Goal: Task Accomplishment & Management: Manage account settings

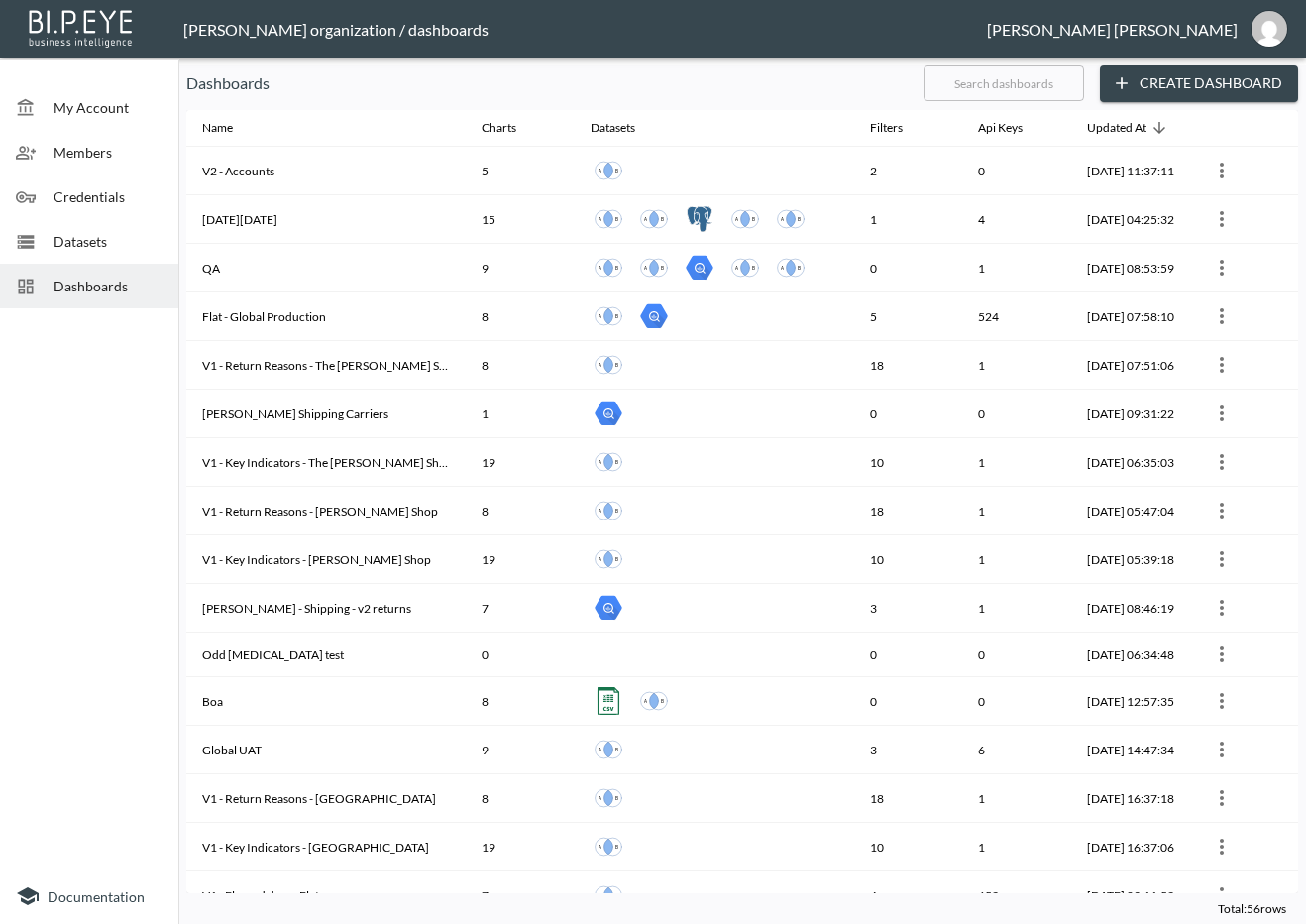
click at [973, 82] on input "text" at bounding box center [1004, 84] width 161 height 50
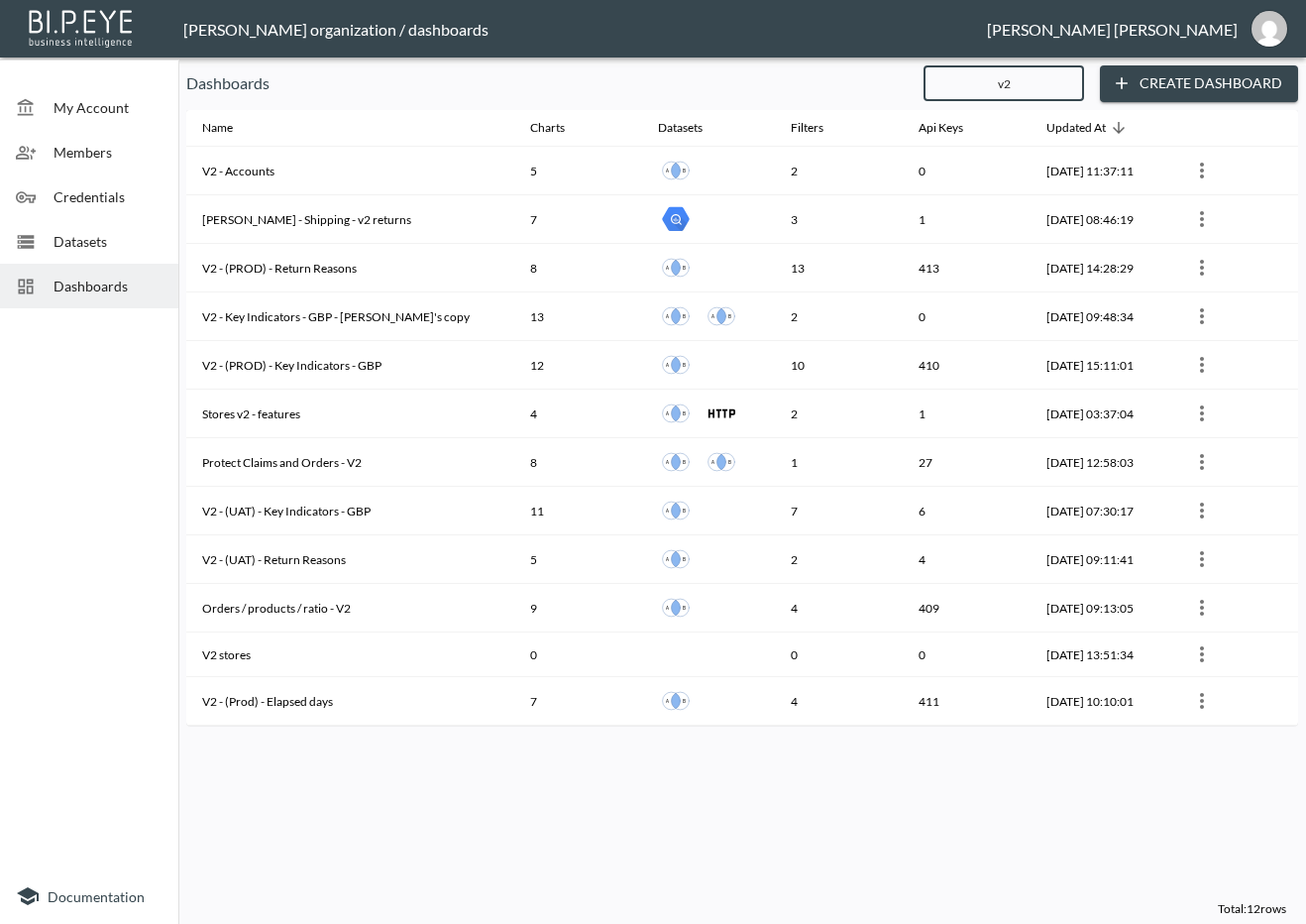
type input "v2"
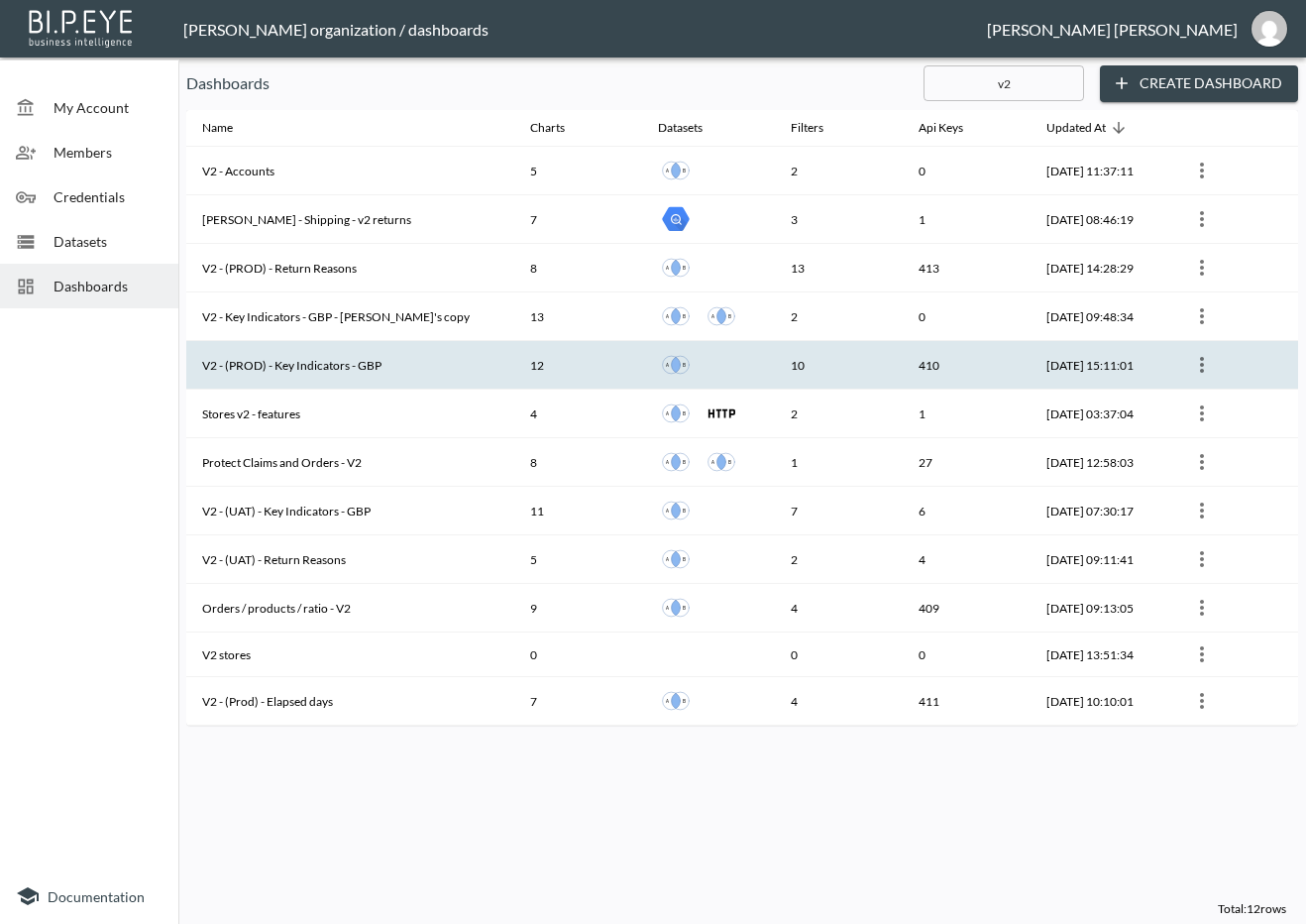
click at [354, 373] on th "V2 - (PROD) - Key Indicators - GBP" at bounding box center [350, 365] width 328 height 49
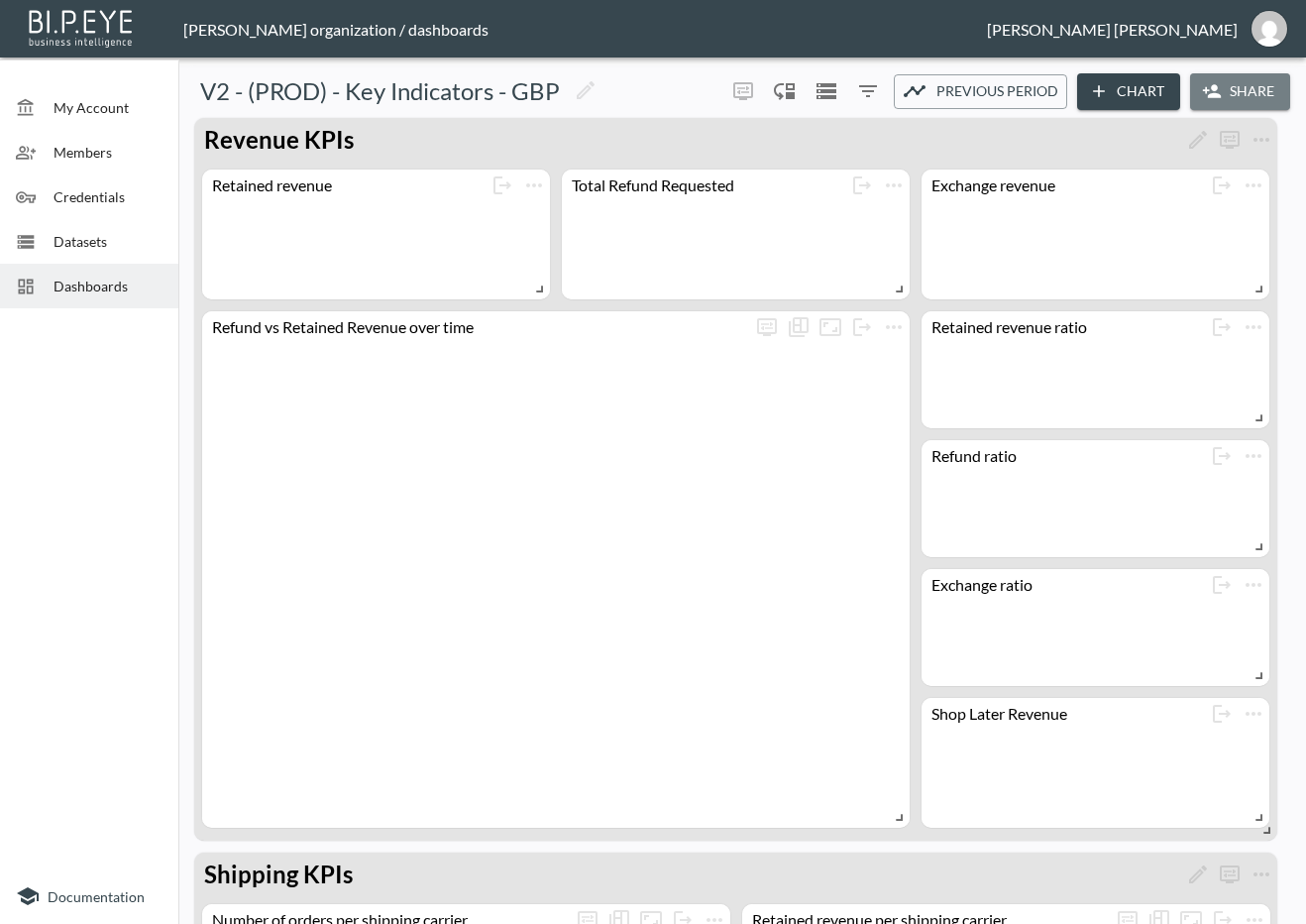
click at [1203, 75] on button "Share" at bounding box center [1240, 91] width 100 height 37
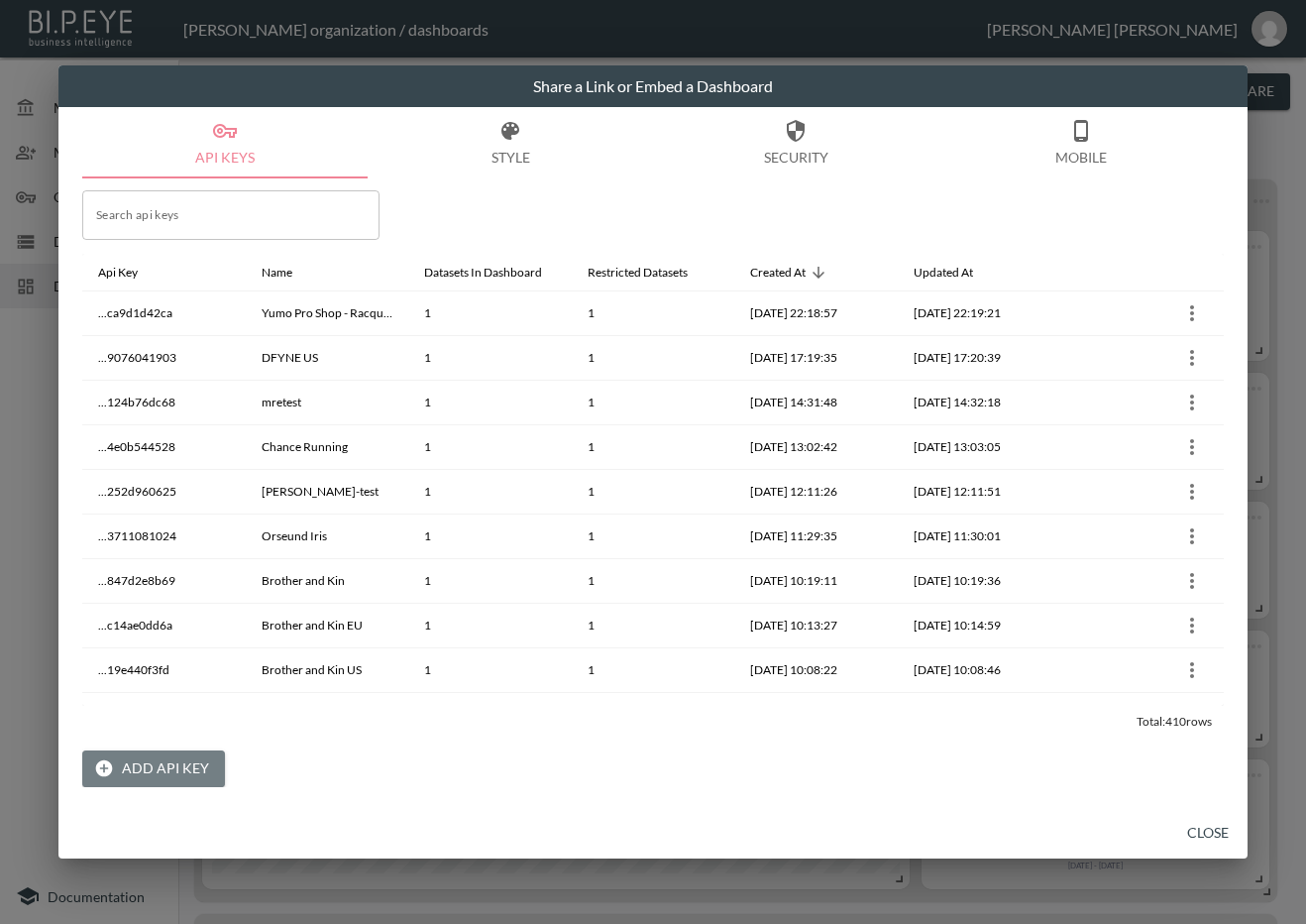
click at [180, 757] on button "Add API Key" at bounding box center [153, 768] width 143 height 37
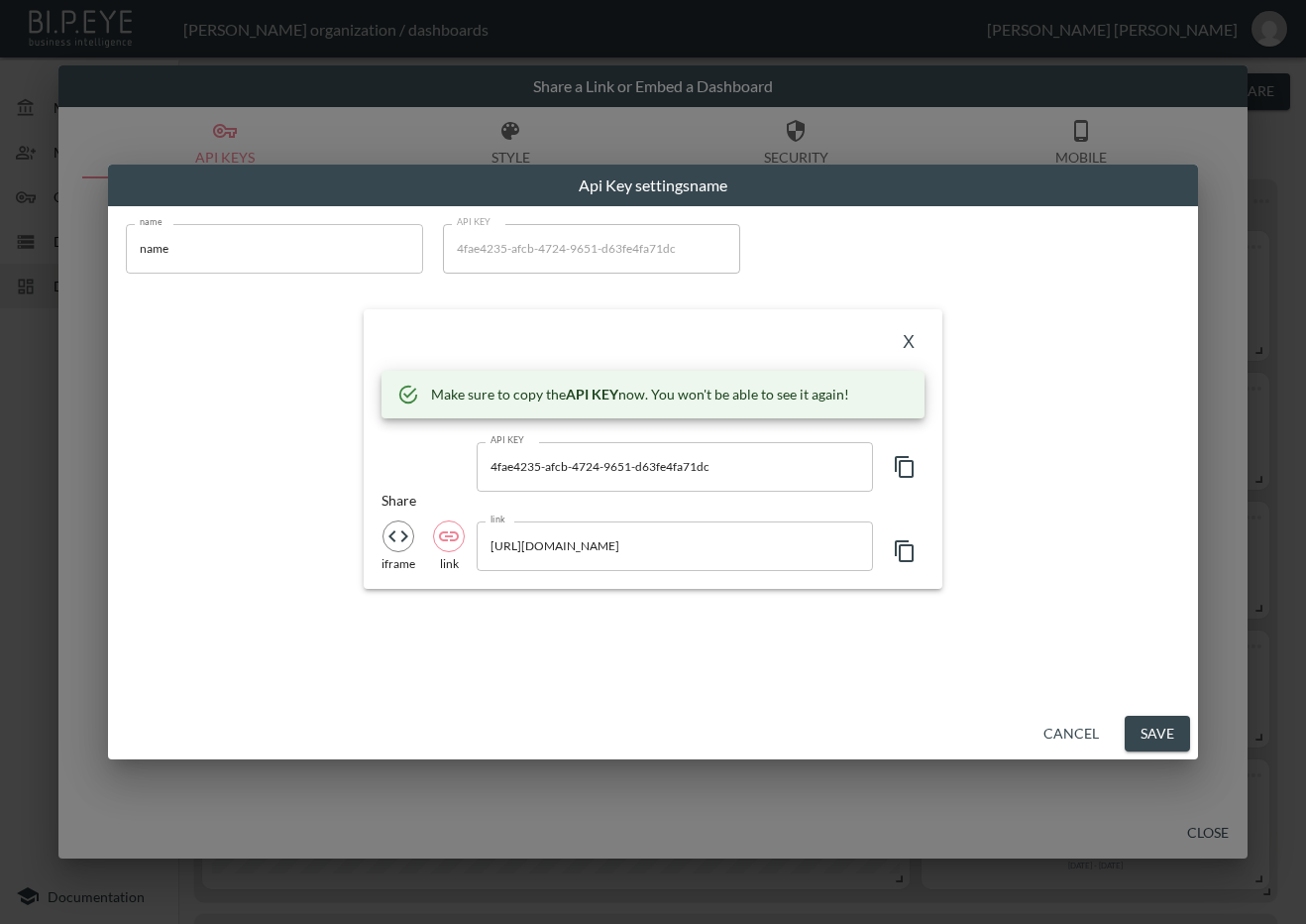
drag, startPoint x: 293, startPoint y: 251, endPoint x: 5, endPoint y: 300, distance: 292.1
click at [5, 300] on div "Api Key settings name name name name API KEY 4fae4235-afcb-4724-9651-d63fe4fa71…" at bounding box center [653, 462] width 1306 height 924
paste input "Serious Country Sports"
type input "Serious Country Sports"
click at [910, 469] on icon "button" at bounding box center [905, 467] width 24 height 24
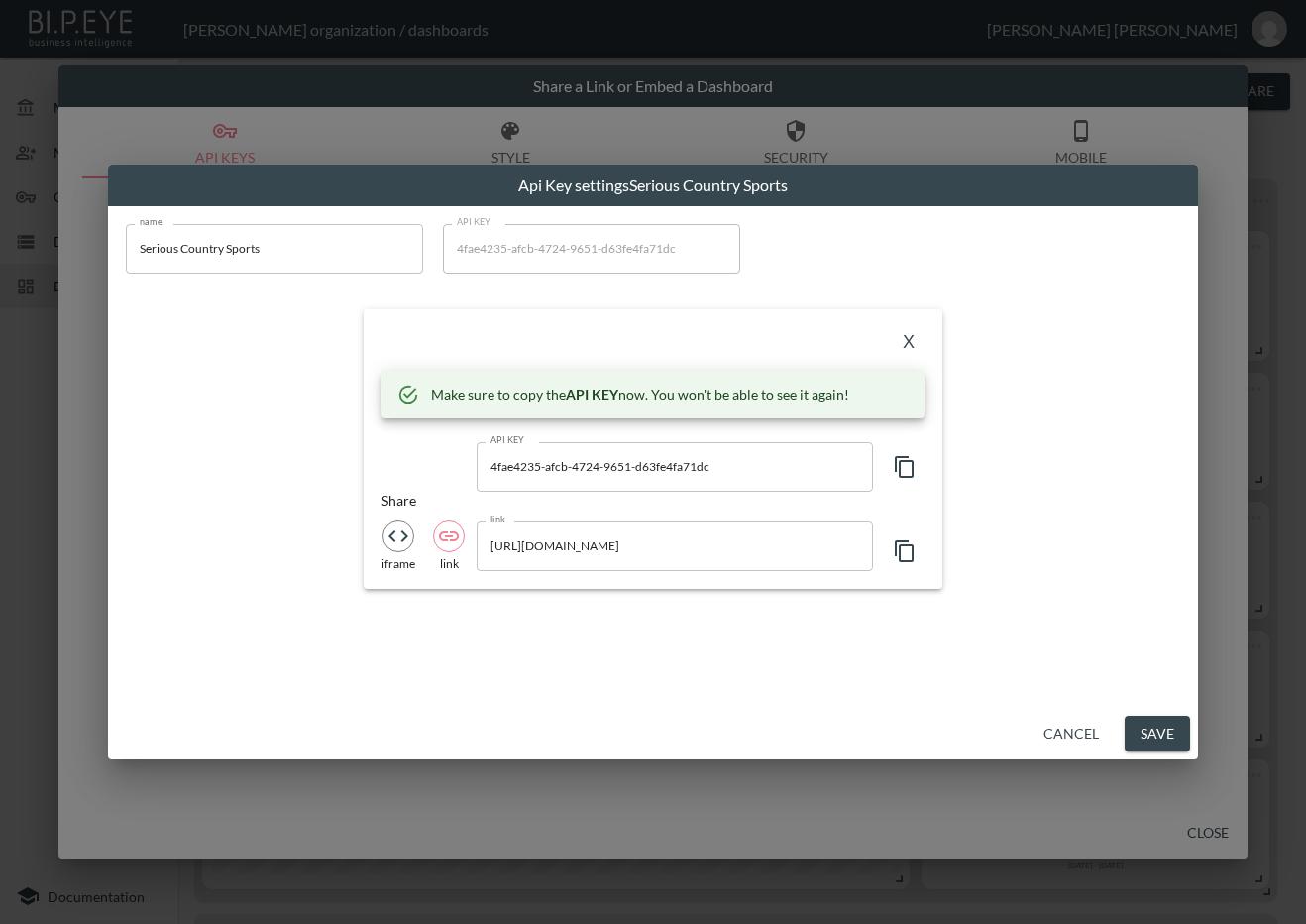
click at [386, 460] on div "API KEY 4fae4235-afcb-4724-9651-d63fe4fa71dc API KEY" at bounding box center [653, 467] width 543 height 50
click at [582, 314] on div "X Make sure to copy the API KEY now. You won't be able to see it again! API KEY…" at bounding box center [653, 449] width 579 height 279
click at [901, 333] on button "X" at bounding box center [909, 343] width 32 height 32
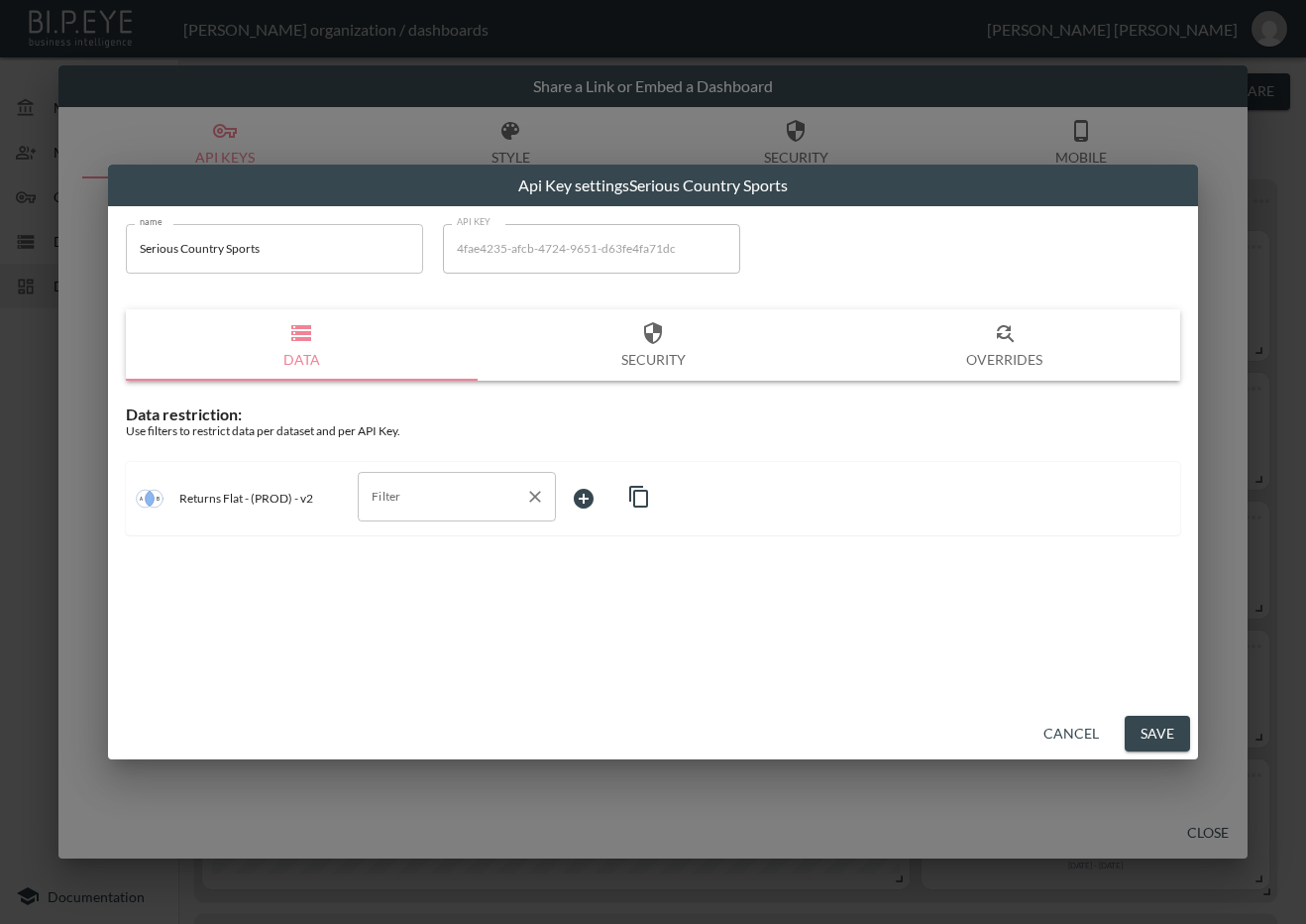
click at [449, 506] on input "Filter" at bounding box center [441, 497] width 151 height 32
click at [398, 605] on span "swap_id" at bounding box center [456, 604] width 167 height 18
type input "swap_id"
click at [616, 503] on body "BI.P.EYE, Interactive Analytics Dashboards - app [PERSON_NAME] organization / d…" at bounding box center [653, 462] width 1306 height 924
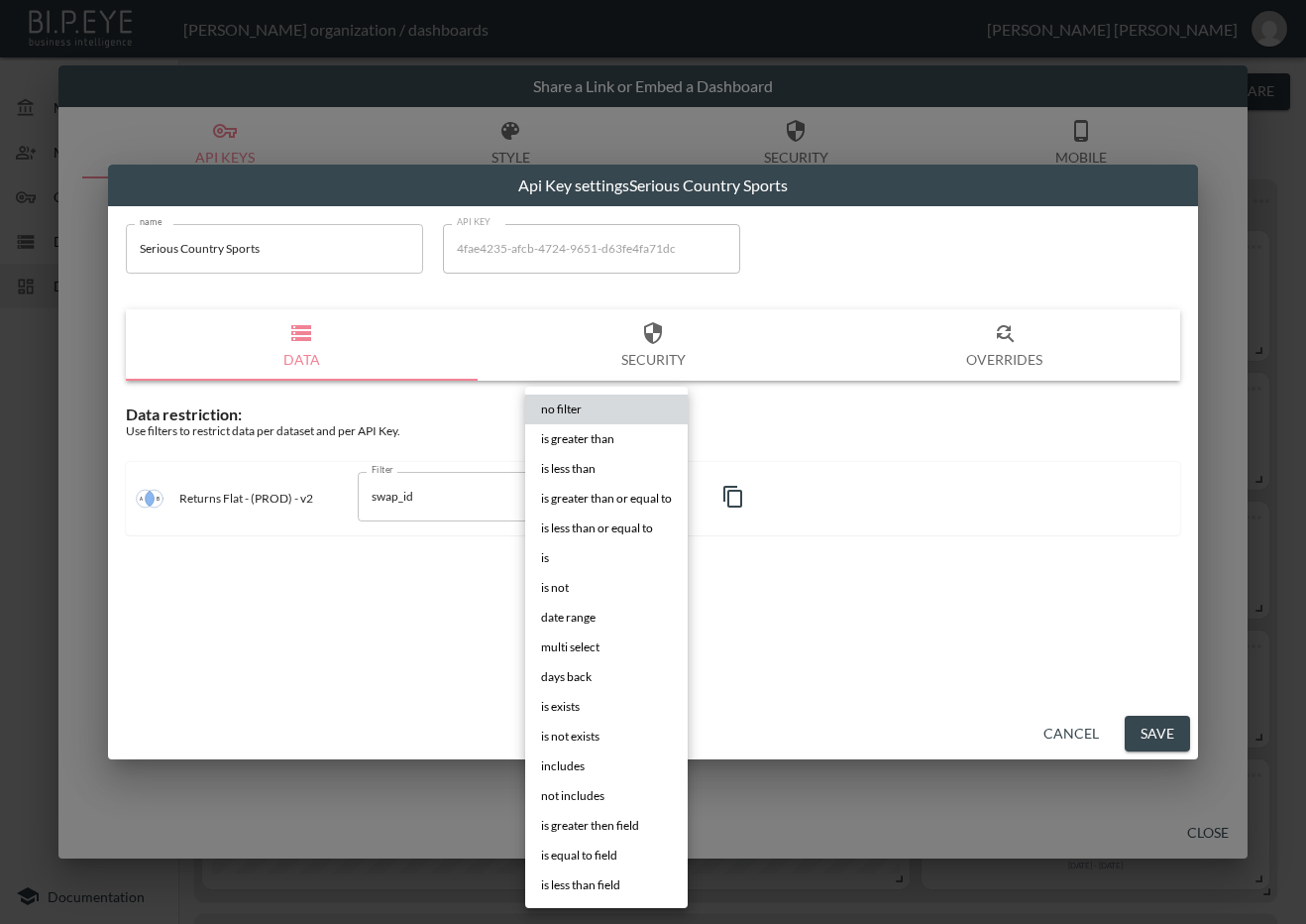
click at [581, 545] on li "is" at bounding box center [606, 558] width 163 height 30
type input "is"
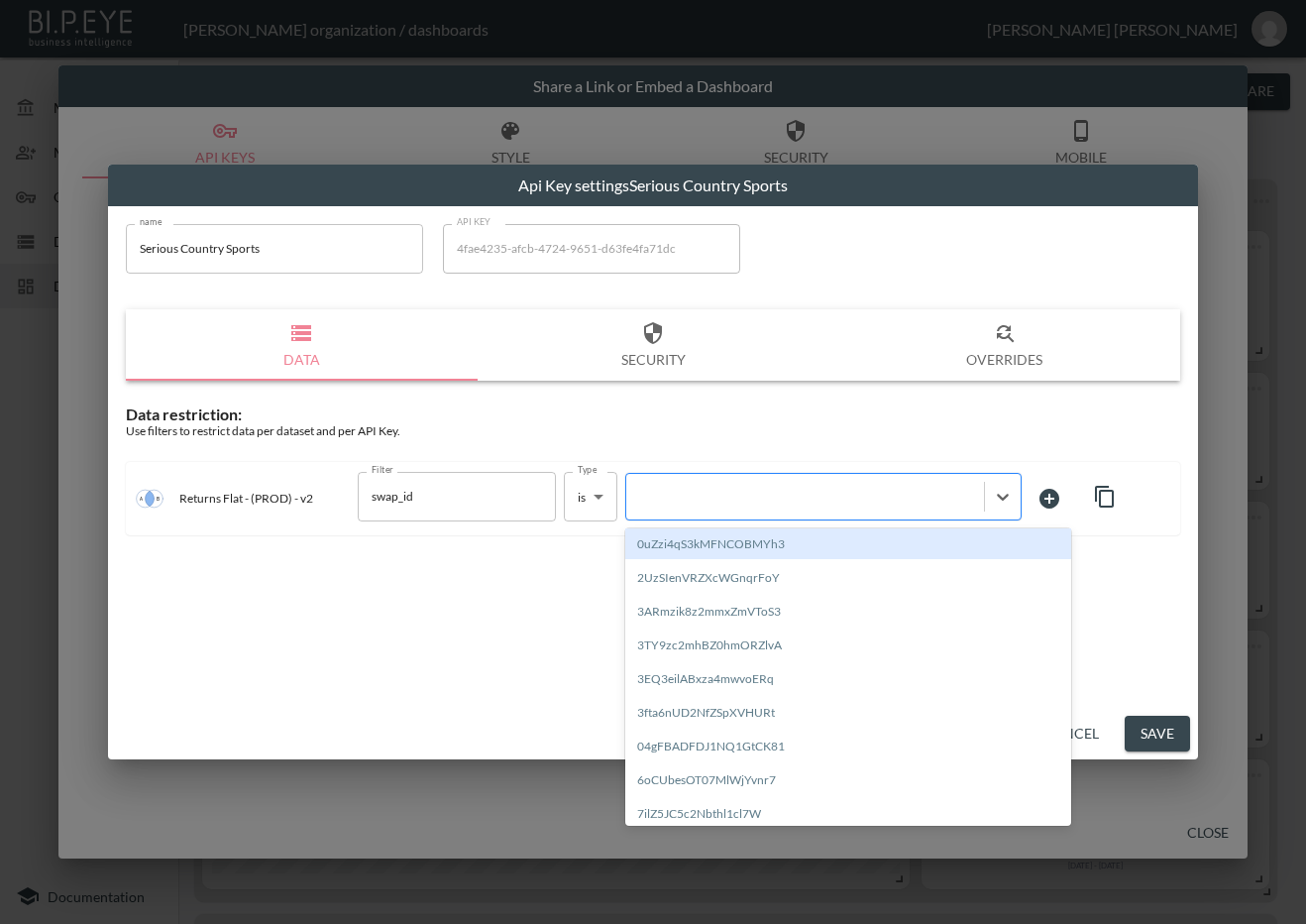
click at [738, 491] on div at bounding box center [805, 496] width 338 height 19
paste input "T5IAXROsfbNYZ7x2SMzb"
type input "T5IAXROsfbNYZ7x2SMzb"
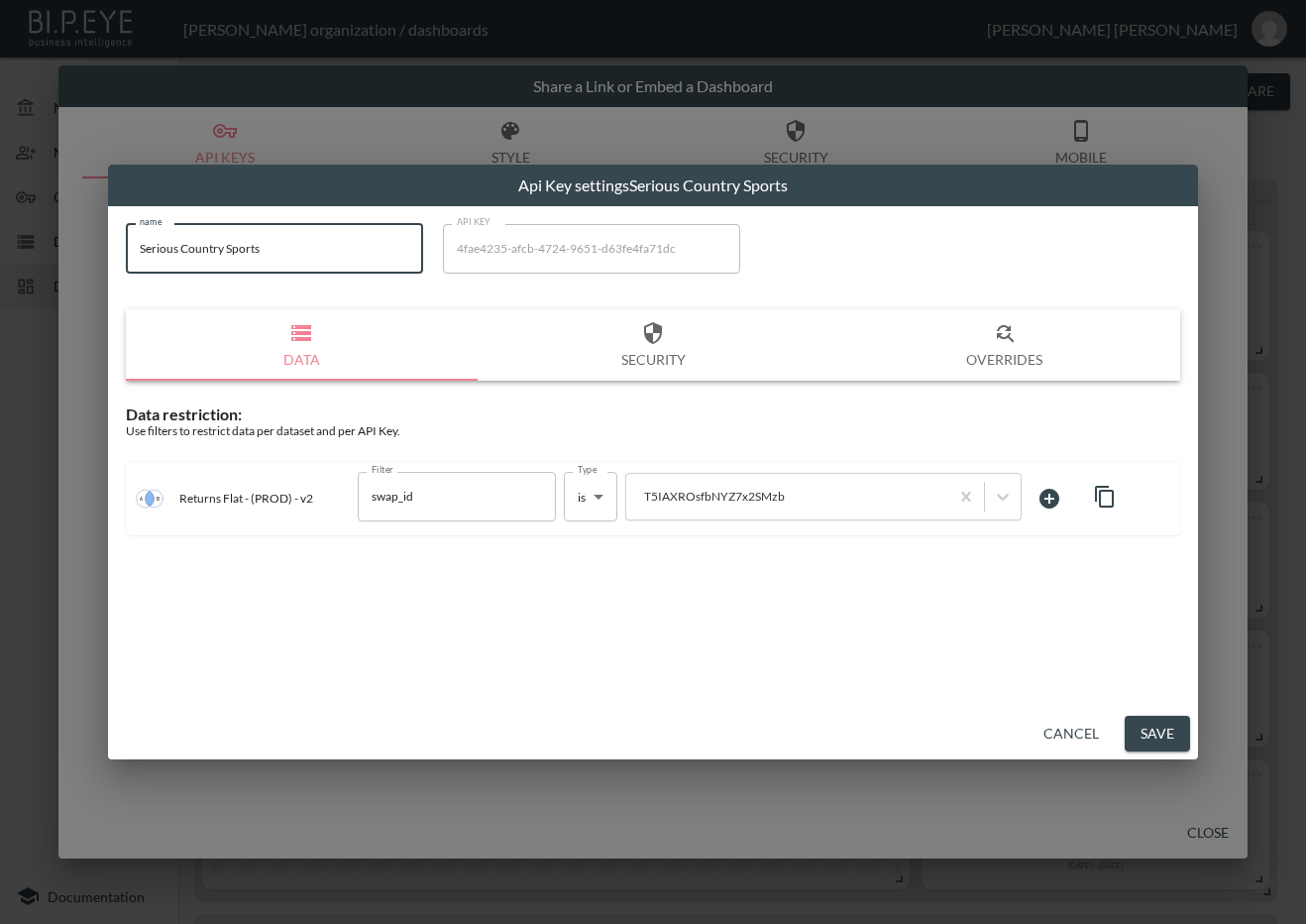
drag, startPoint x: 295, startPoint y: 261, endPoint x: 53, endPoint y: 299, distance: 245.0
click at [53, 299] on div "Api Key settings Serious Country Sports name Serious Country Sports name API KE…" at bounding box center [653, 462] width 1306 height 924
click at [1167, 733] on button "Save" at bounding box center [1157, 733] width 66 height 37
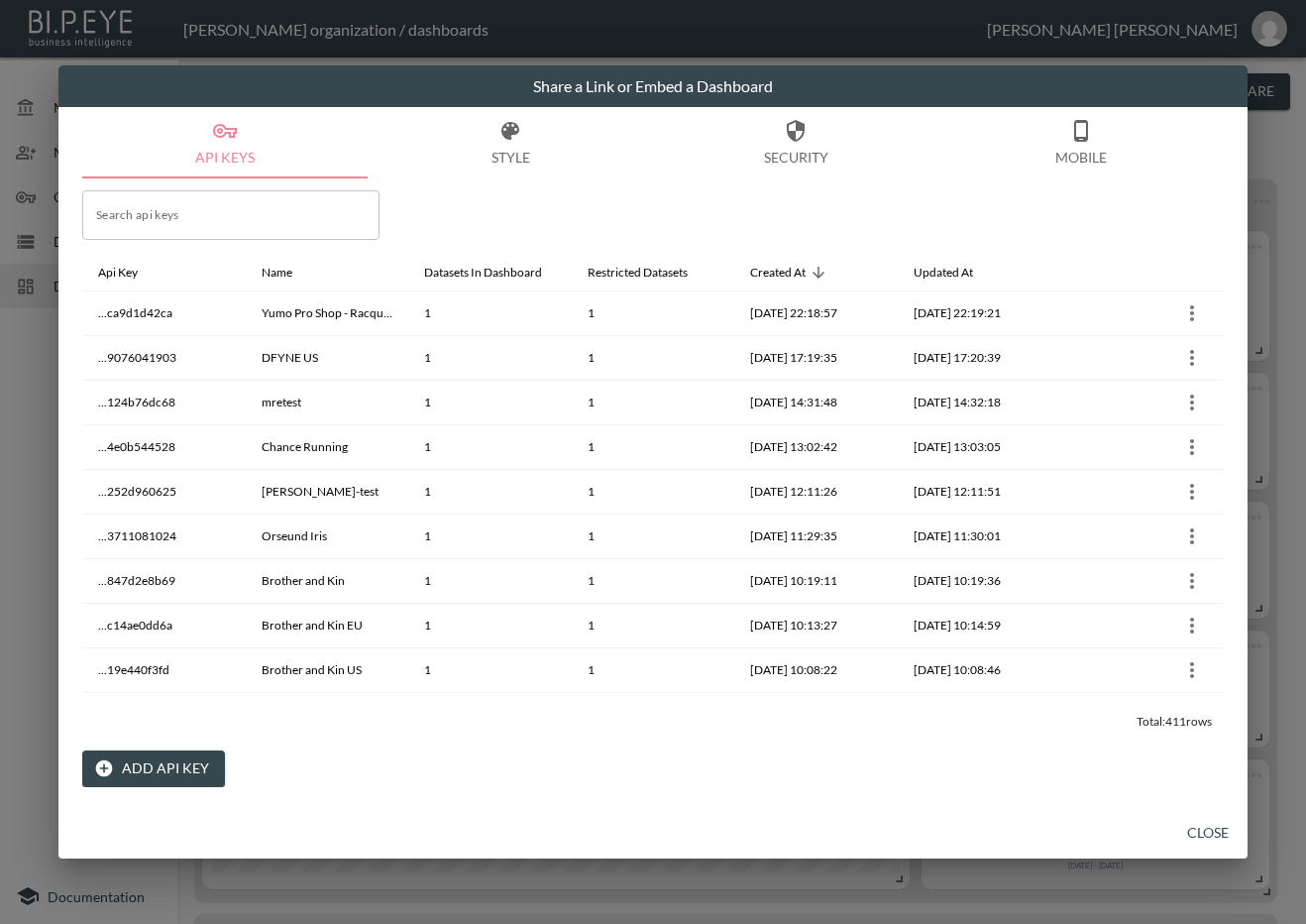
click at [1191, 834] on button "Close" at bounding box center [1208, 832] width 64 height 37
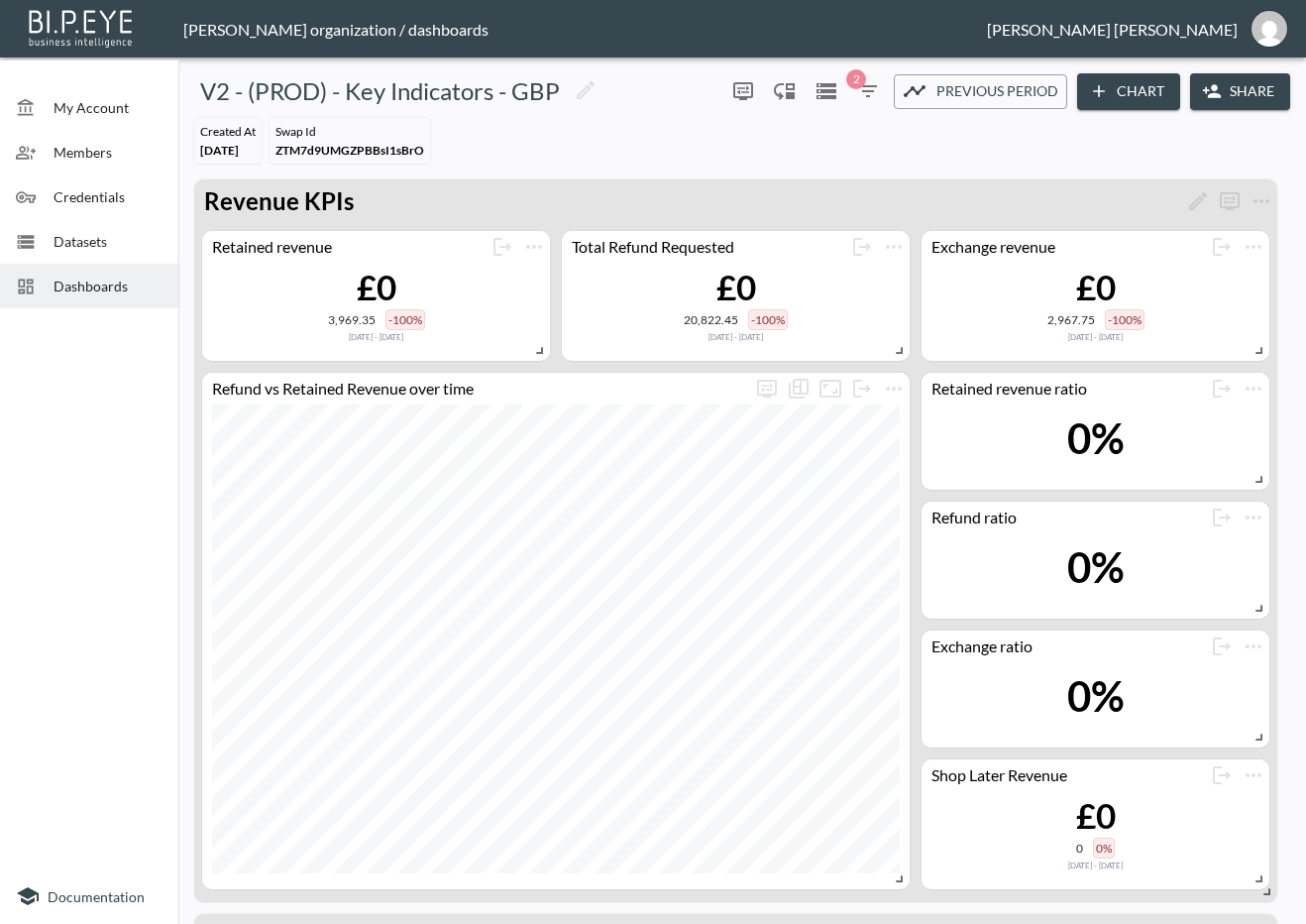
click at [121, 286] on span "Dashboards" at bounding box center [108, 285] width 109 height 21
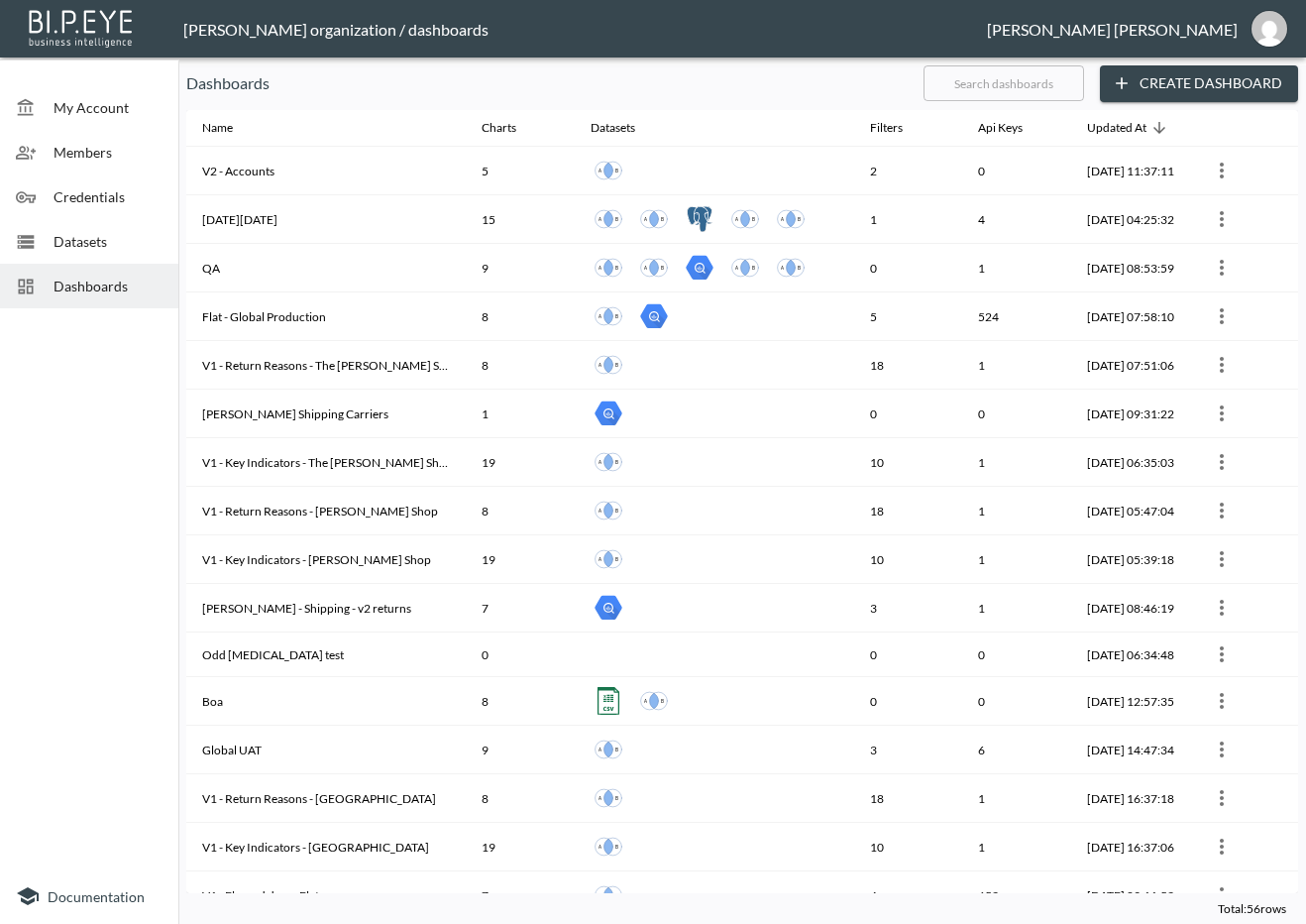
click at [1027, 91] on input "text" at bounding box center [1004, 84] width 161 height 50
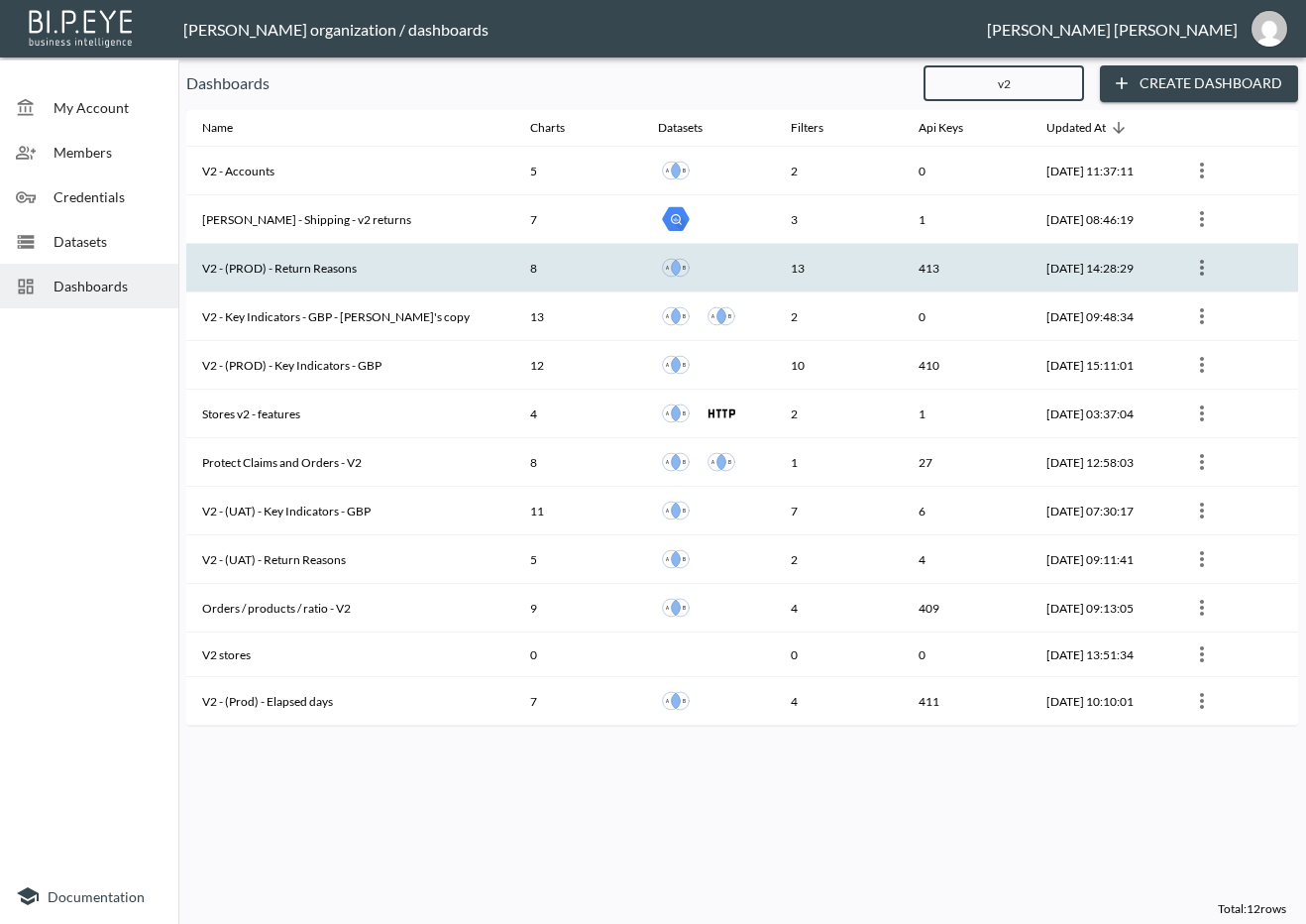
type input "v2"
click at [401, 259] on th "V2 - (PROD) - Return Reasons" at bounding box center [350, 267] width 328 height 49
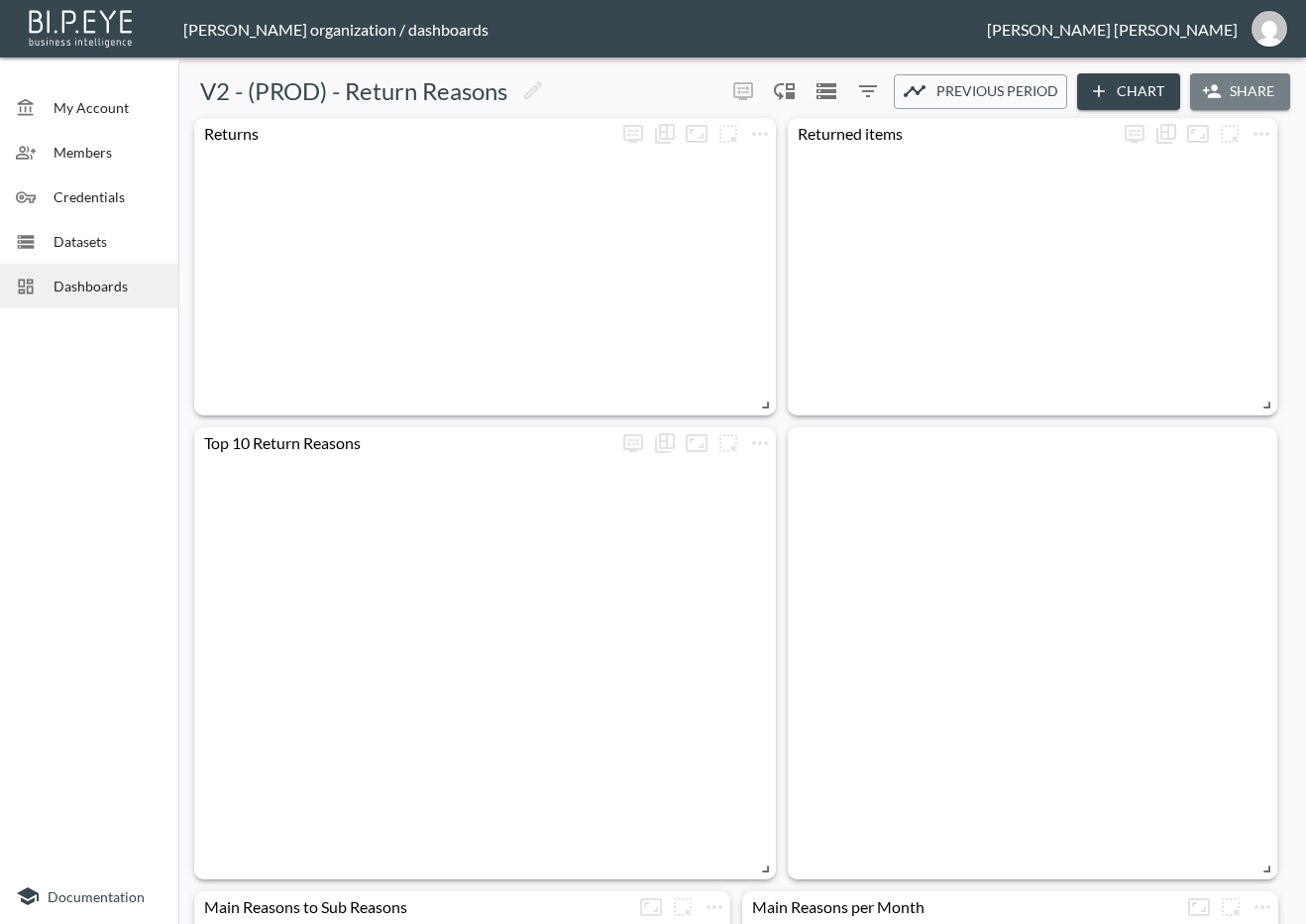
click at [1217, 85] on icon "button" at bounding box center [1212, 91] width 20 height 20
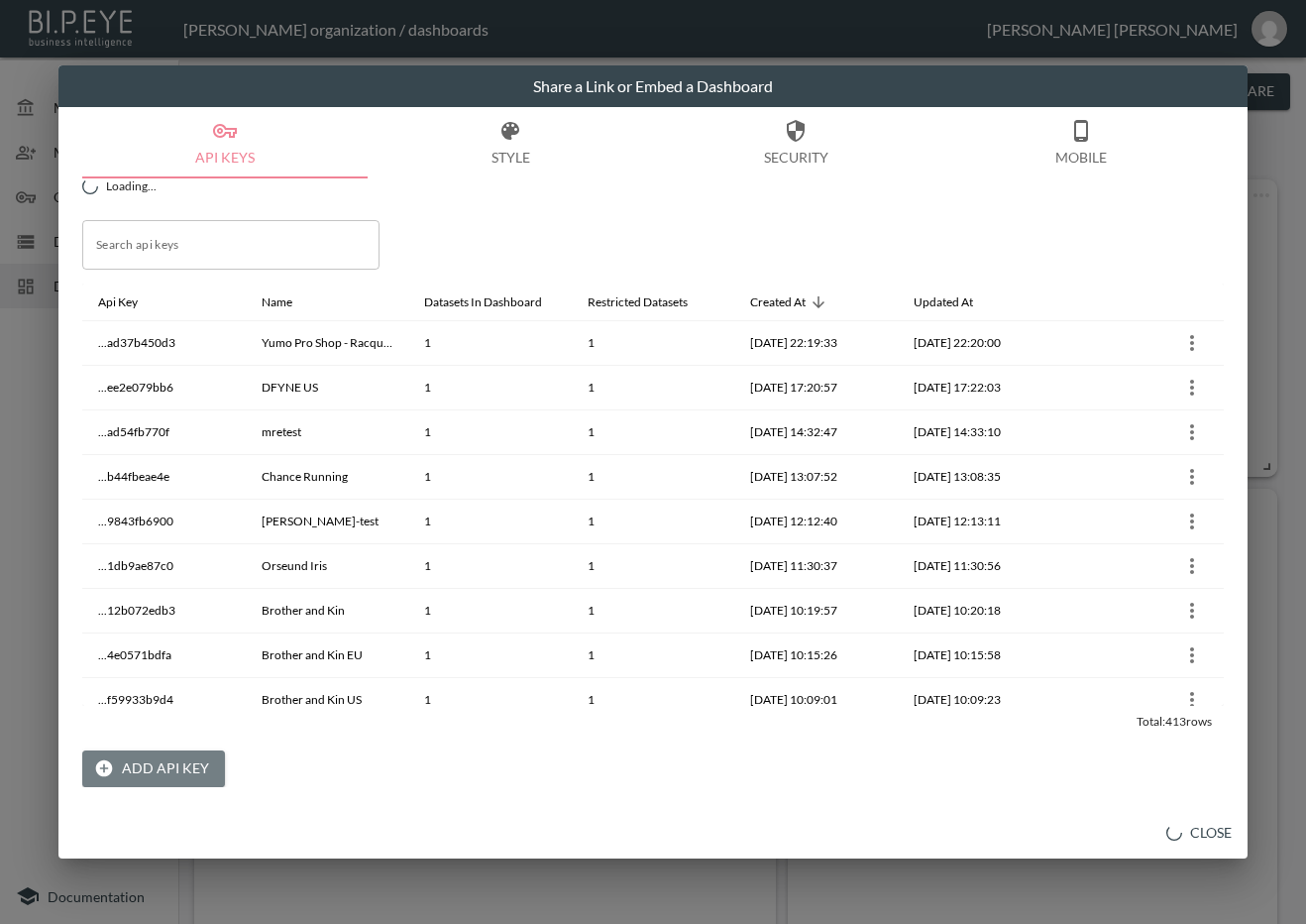
click at [169, 766] on button "Add API Key" at bounding box center [153, 768] width 143 height 37
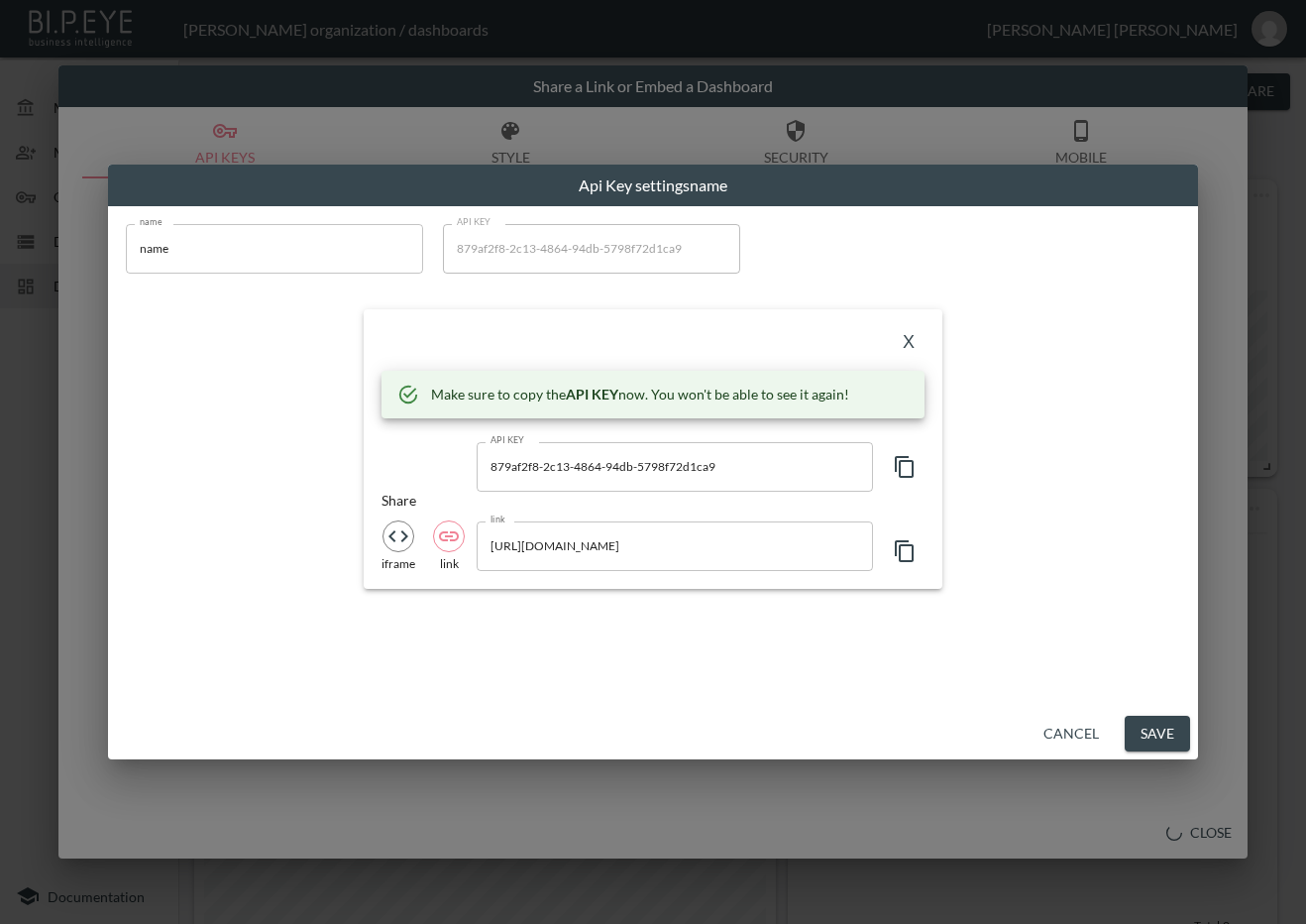
drag, startPoint x: 311, startPoint y: 254, endPoint x: 20, endPoint y: 291, distance: 293.3
click at [20, 291] on div "Api Key settings name name name name API KEY 879af2f8-2c13-4864-94db-5798f72d1c…" at bounding box center [653, 462] width 1306 height 924
paste input "Serious Country Sports"
type input "Serious Country Sports"
click at [900, 456] on icon "button" at bounding box center [904, 467] width 19 height 22
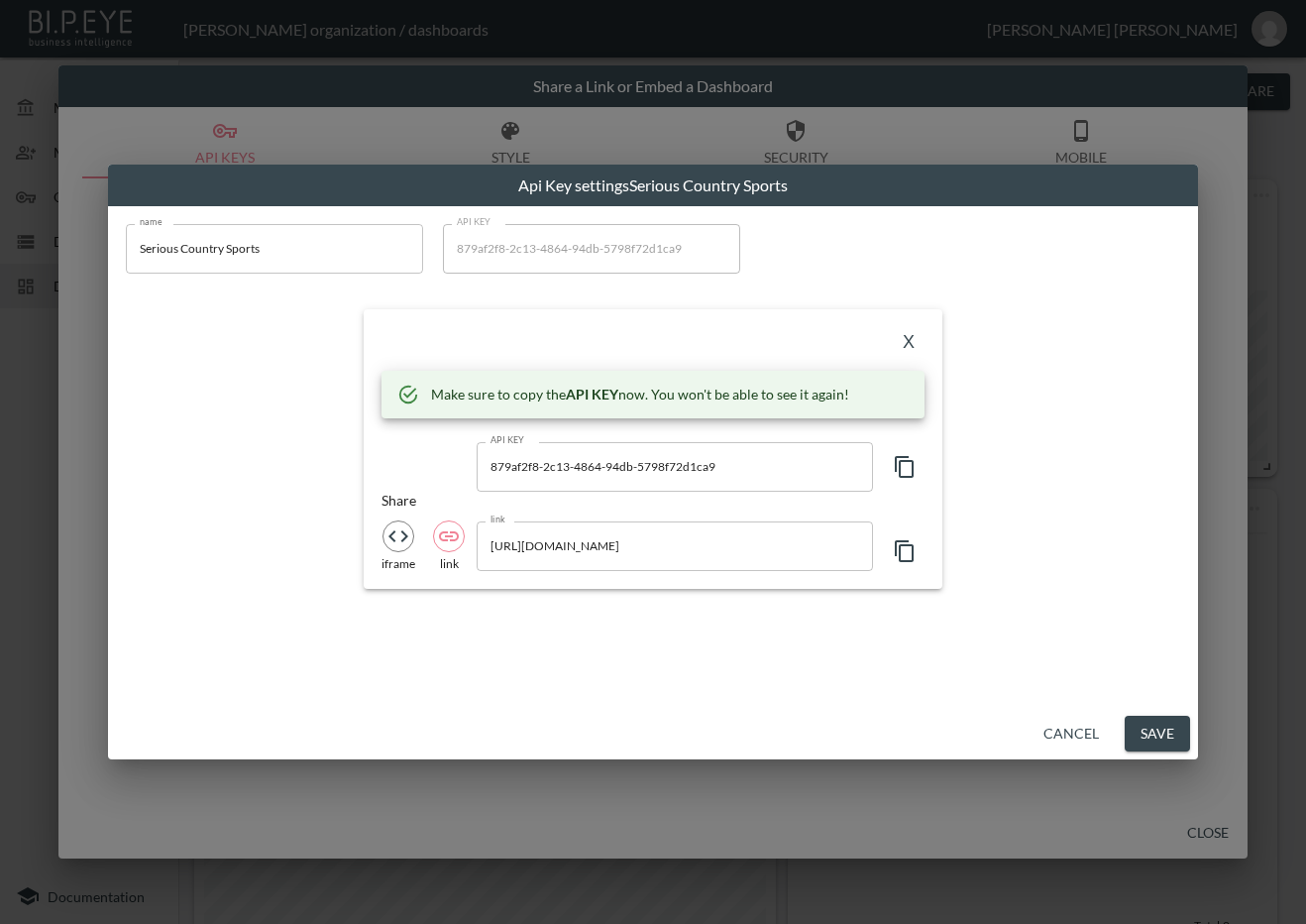
click at [558, 359] on div "X Make sure to copy the API KEY now. You won't be able to see it again! API KEY…" at bounding box center [653, 449] width 579 height 279
click at [908, 332] on button "X" at bounding box center [909, 343] width 32 height 32
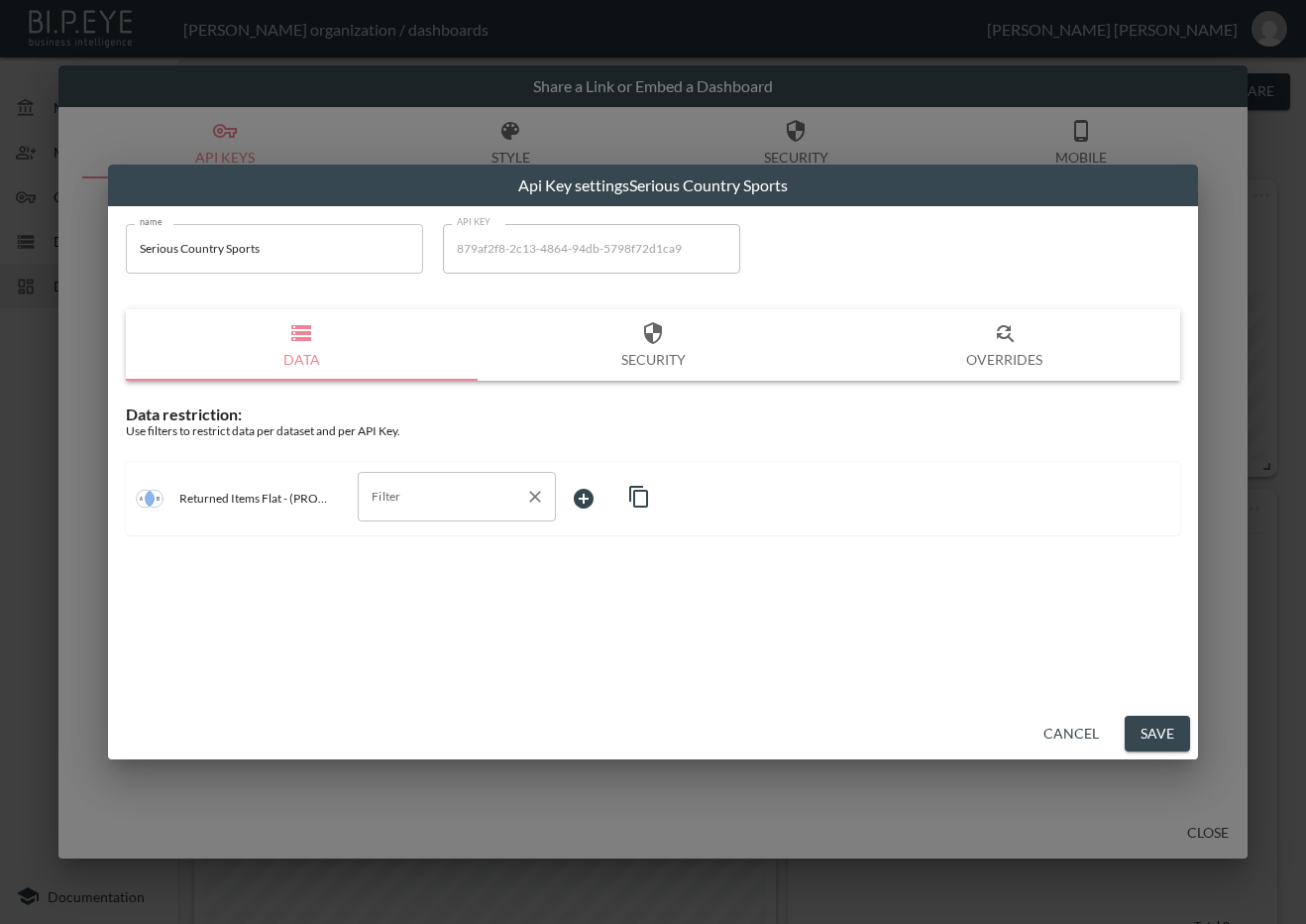
click at [413, 504] on input "Filter" at bounding box center [441, 497] width 151 height 32
click at [408, 638] on span "swap_id" at bounding box center [456, 634] width 167 height 18
type input "swap_id"
click at [624, 490] on body "BI.P.EYE, Interactive Analytics Dashboards - app [PERSON_NAME] organization / d…" at bounding box center [653, 462] width 1306 height 924
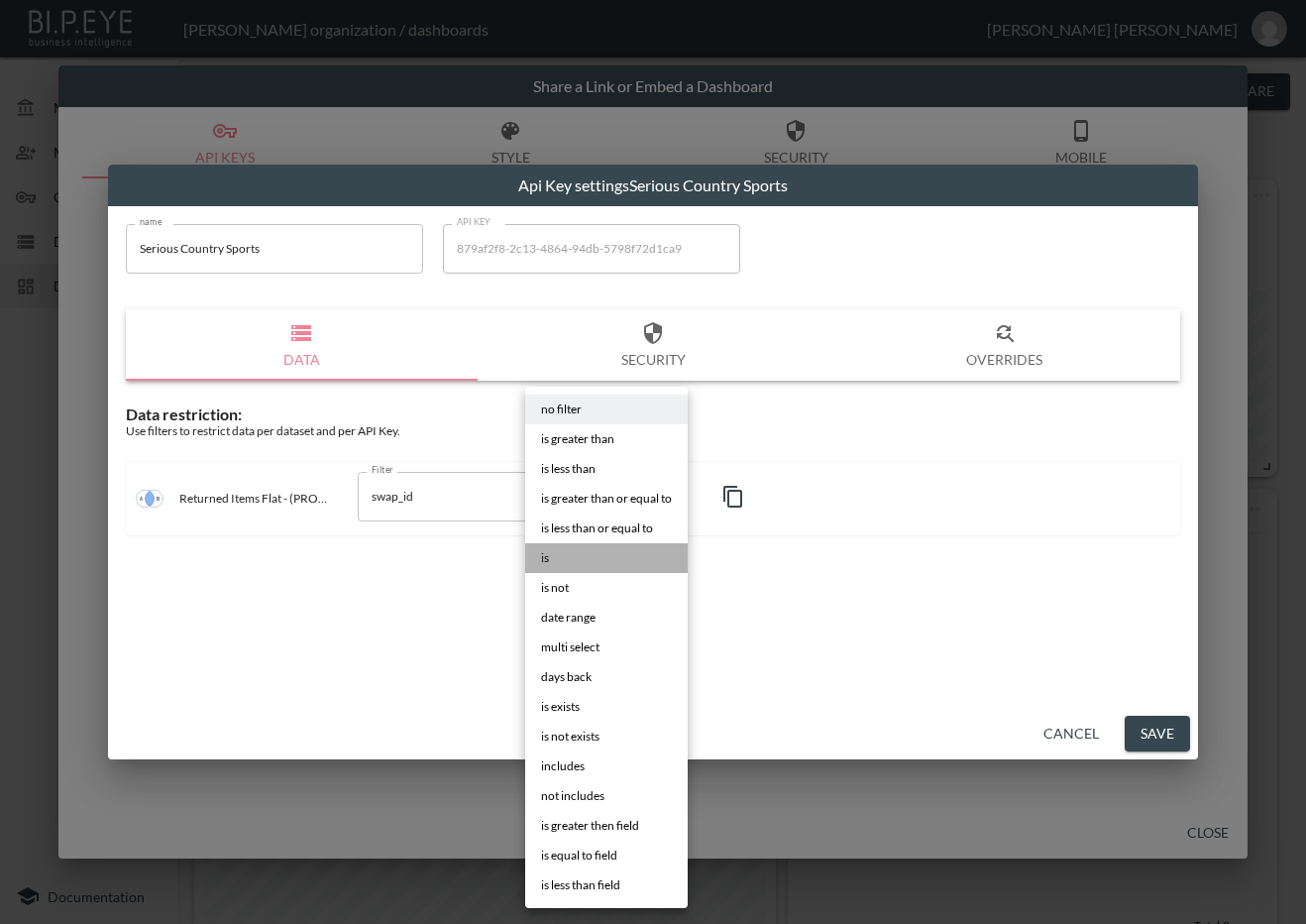
click at [590, 559] on li "is" at bounding box center [606, 558] width 163 height 30
type input "is"
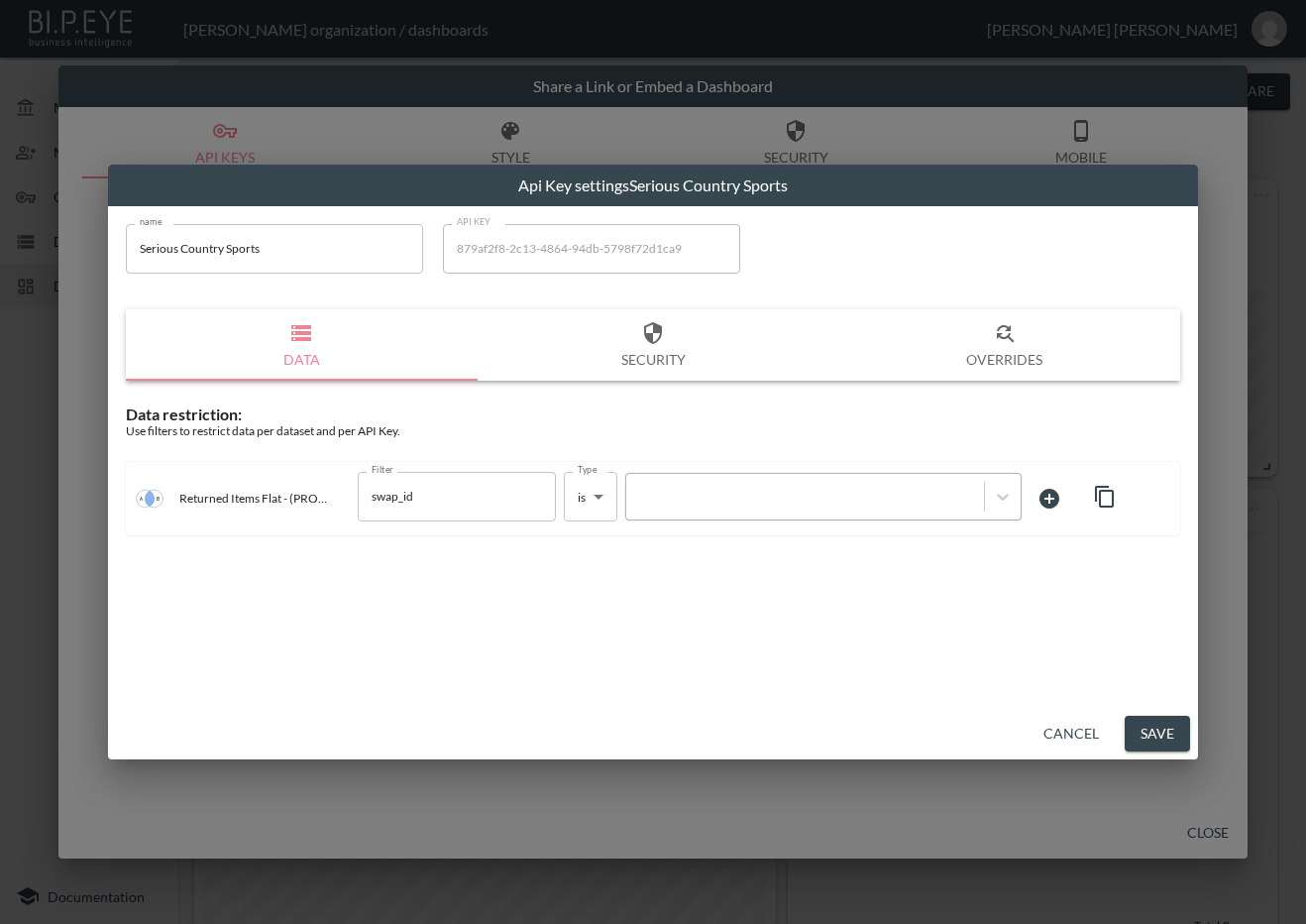
click at [788, 494] on div at bounding box center [805, 496] width 338 height 19
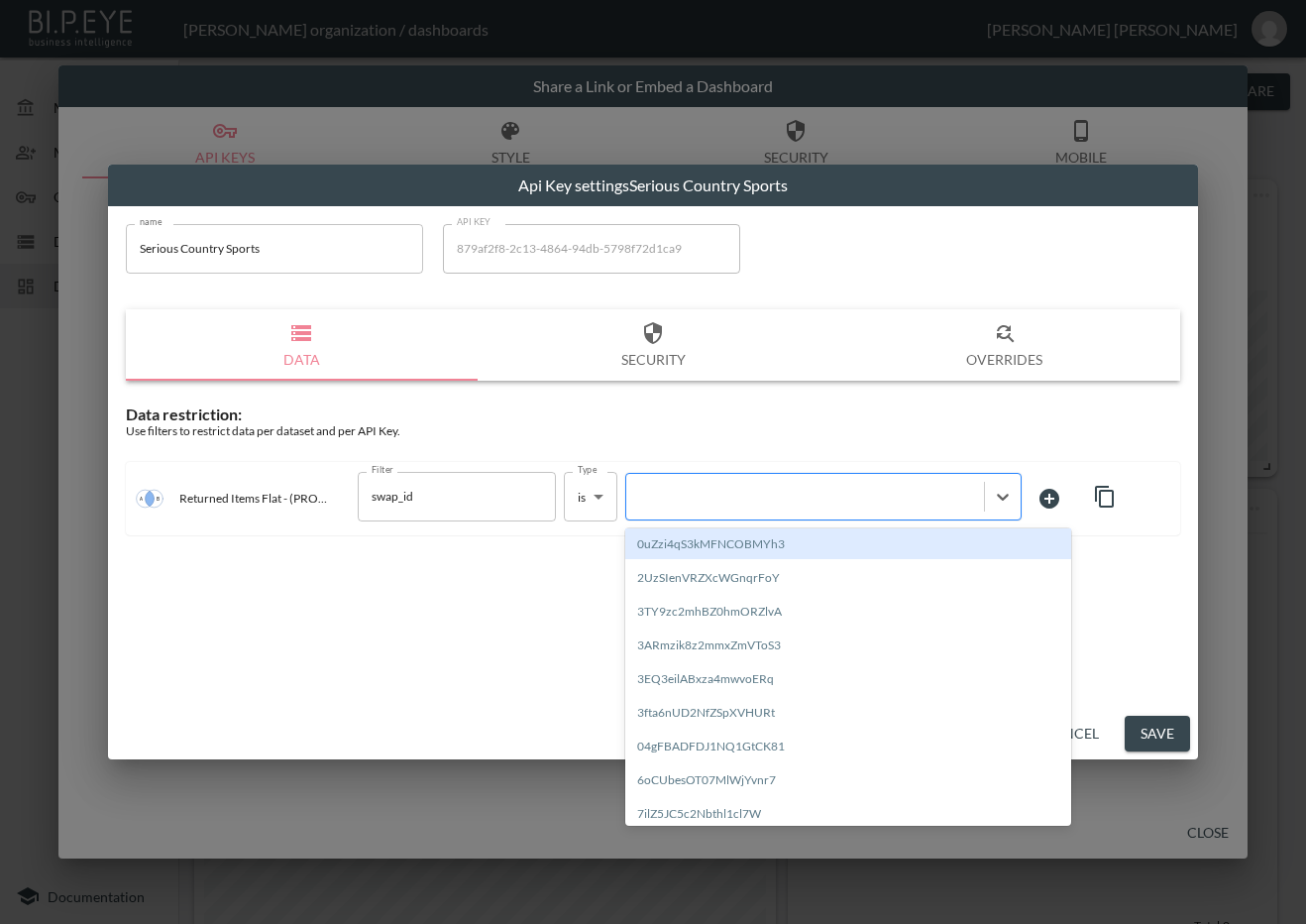
paste input "T5IAXROsfbNYZ7x2SMzb"
type input "T5IAXROsfbNYZ7x2SMzb"
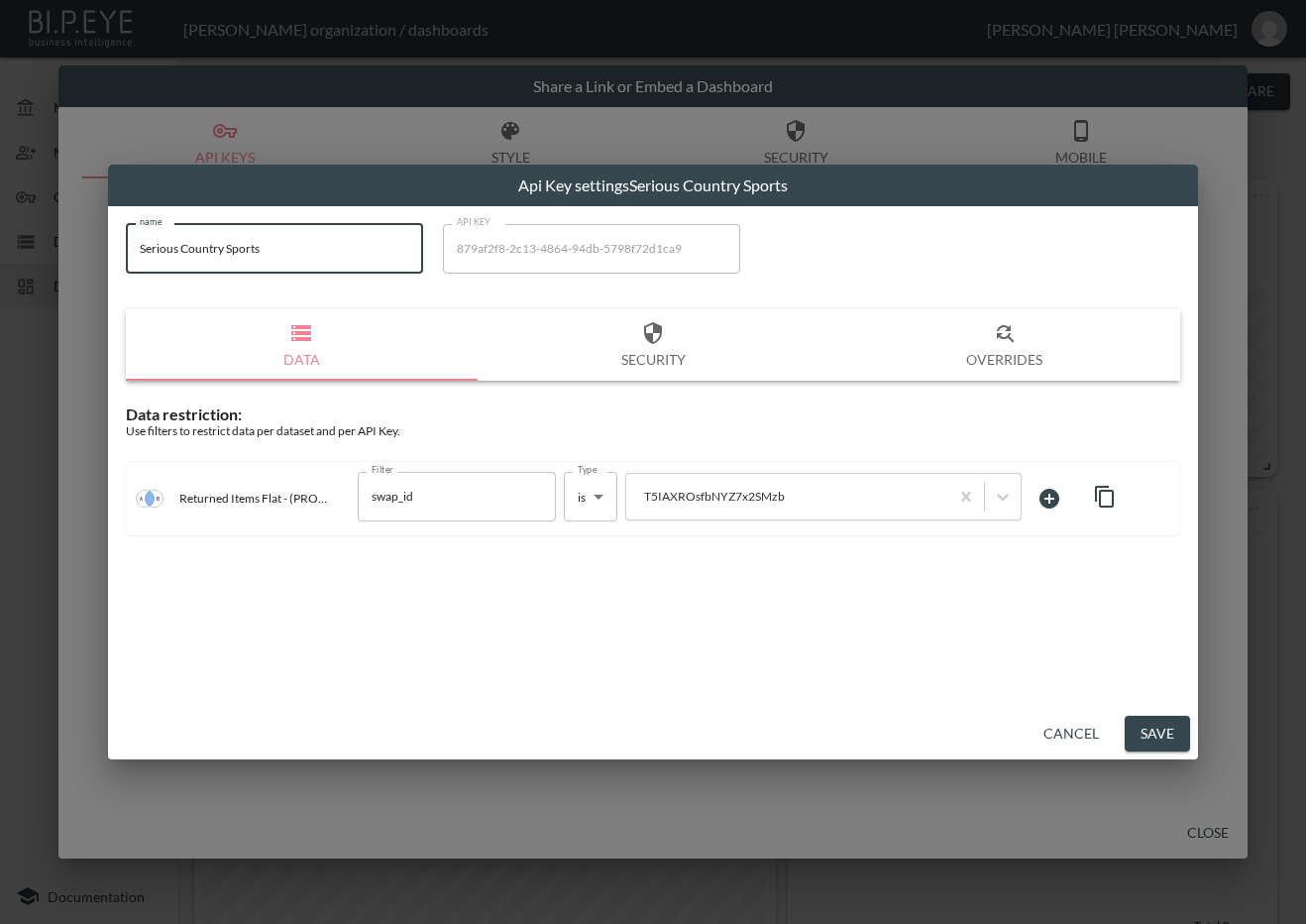
drag, startPoint x: 268, startPoint y: 238, endPoint x: 85, endPoint y: 268, distance: 185.4
click at [85, 268] on div "Api Key settings Serious Country Sports name Serious Country Sports name API KE…" at bounding box center [653, 462] width 1306 height 924
click at [1136, 724] on button "Save" at bounding box center [1157, 733] width 66 height 37
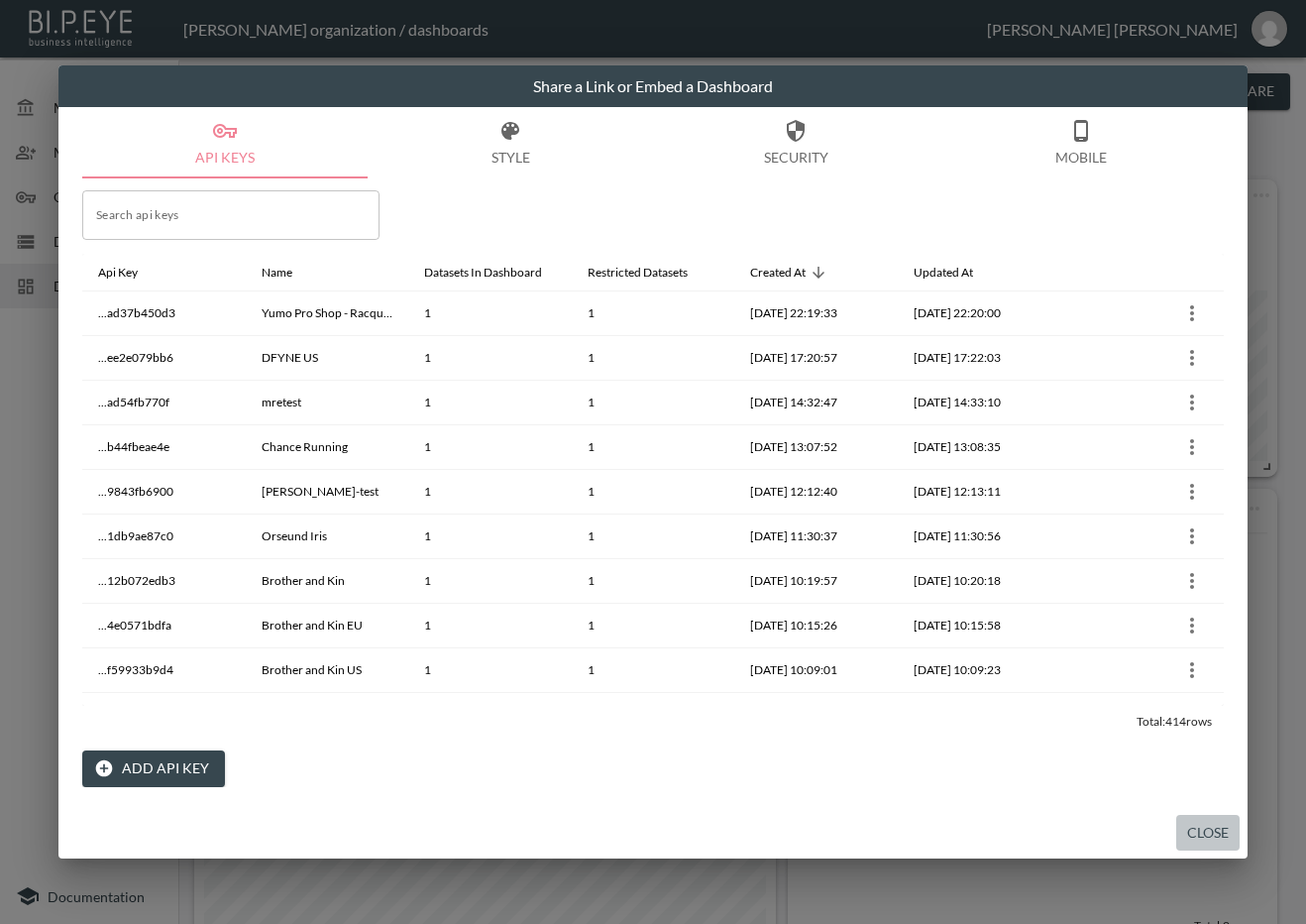
click at [1195, 838] on button "Close" at bounding box center [1208, 832] width 64 height 37
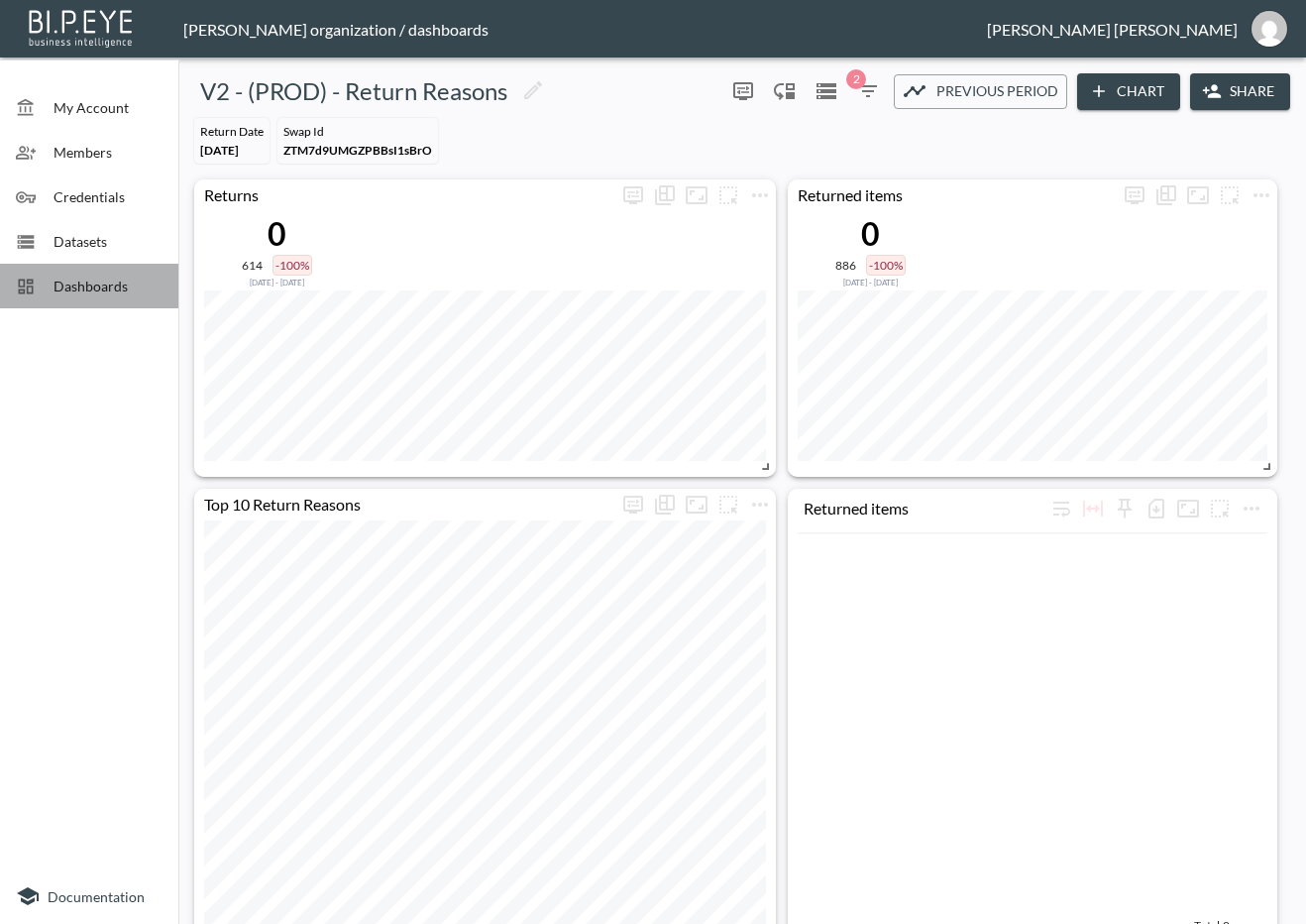
click at [98, 286] on span "Dashboards" at bounding box center [108, 285] width 109 height 21
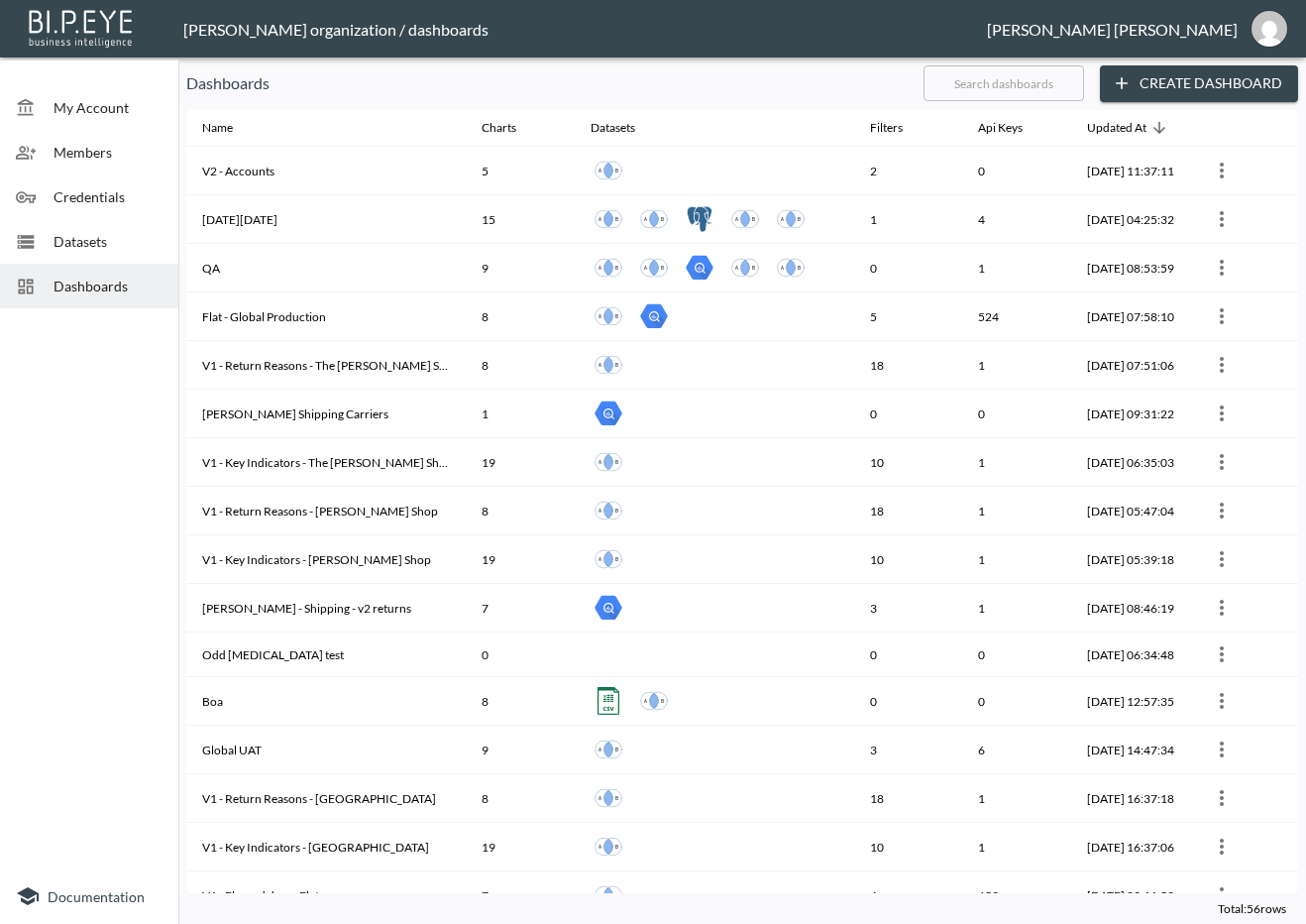
click at [1024, 79] on input "text" at bounding box center [1004, 84] width 161 height 50
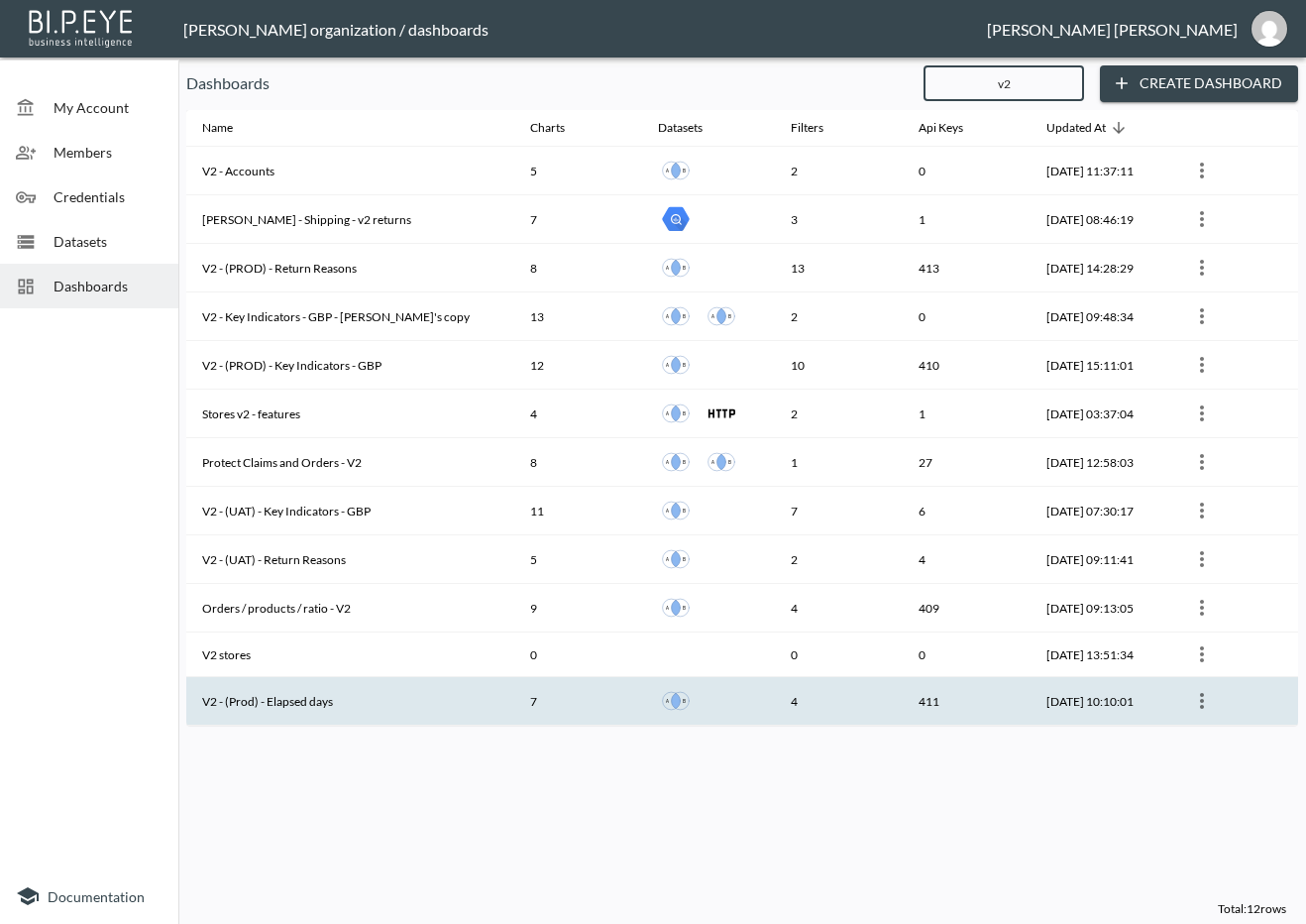
type input "v2"
click at [309, 701] on th "V2 - (Prod) - Elapsed days" at bounding box center [350, 700] width 328 height 49
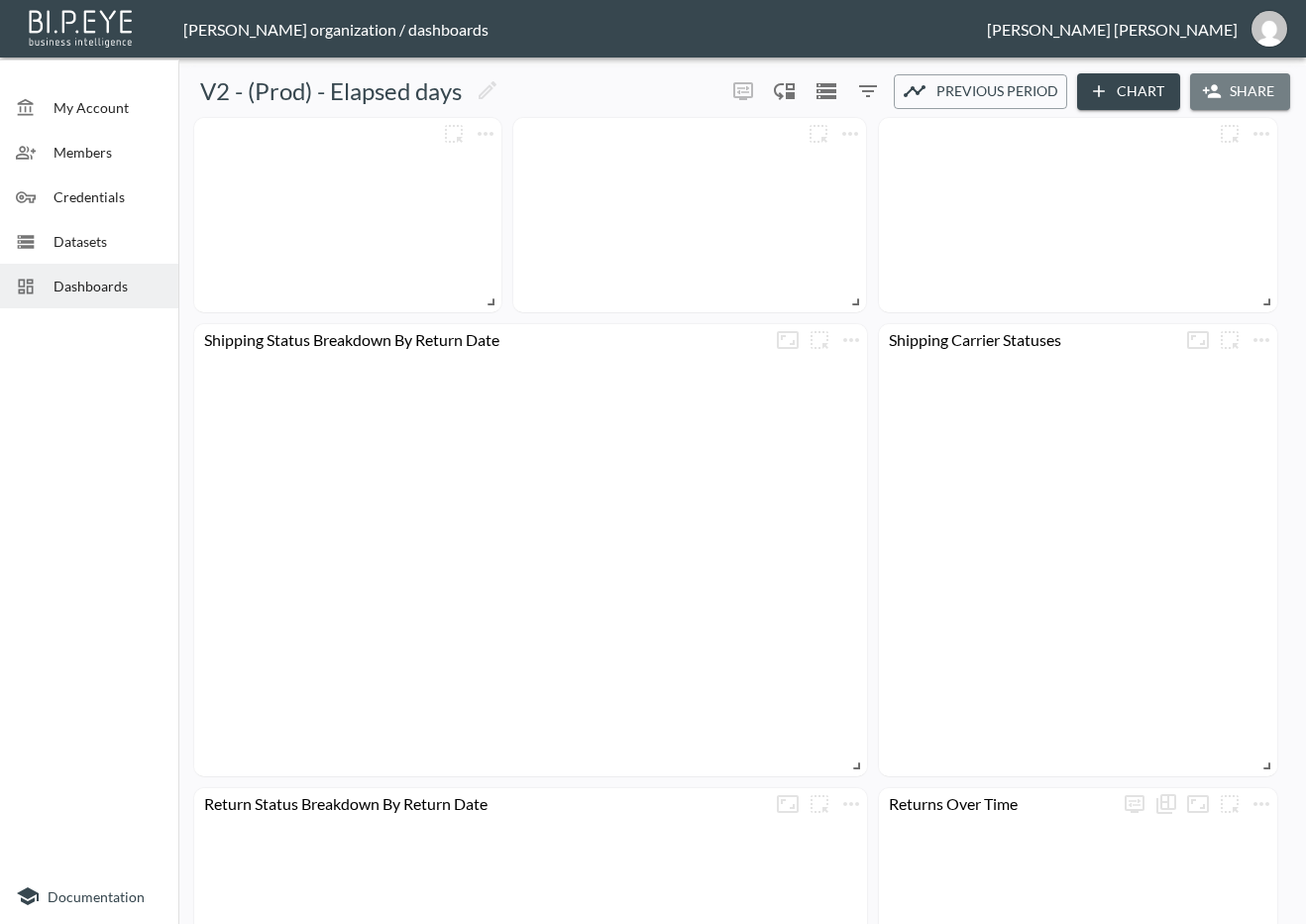
click at [1245, 87] on button "Share" at bounding box center [1240, 91] width 100 height 37
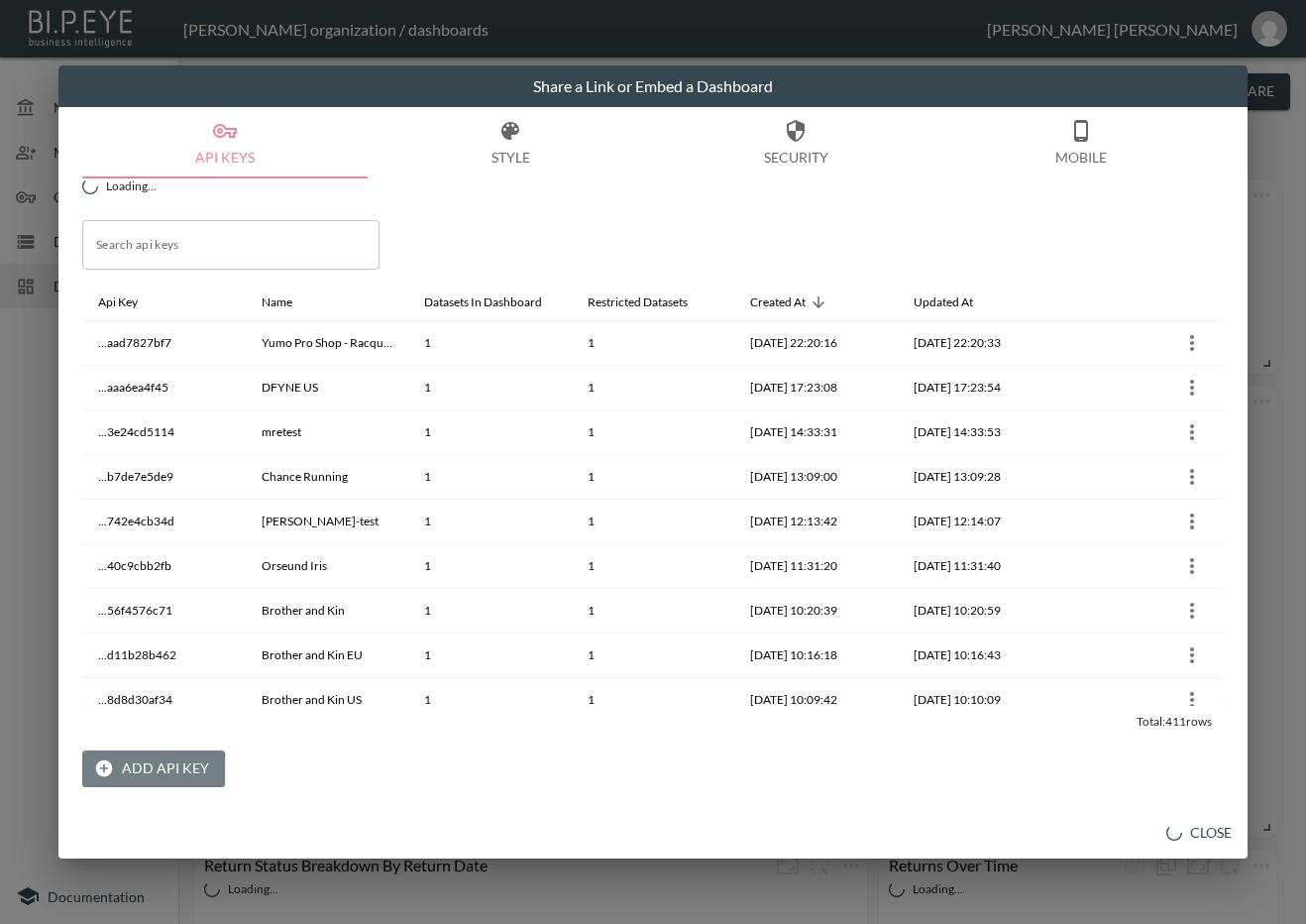
click at [129, 771] on button "Add API Key" at bounding box center [153, 768] width 143 height 37
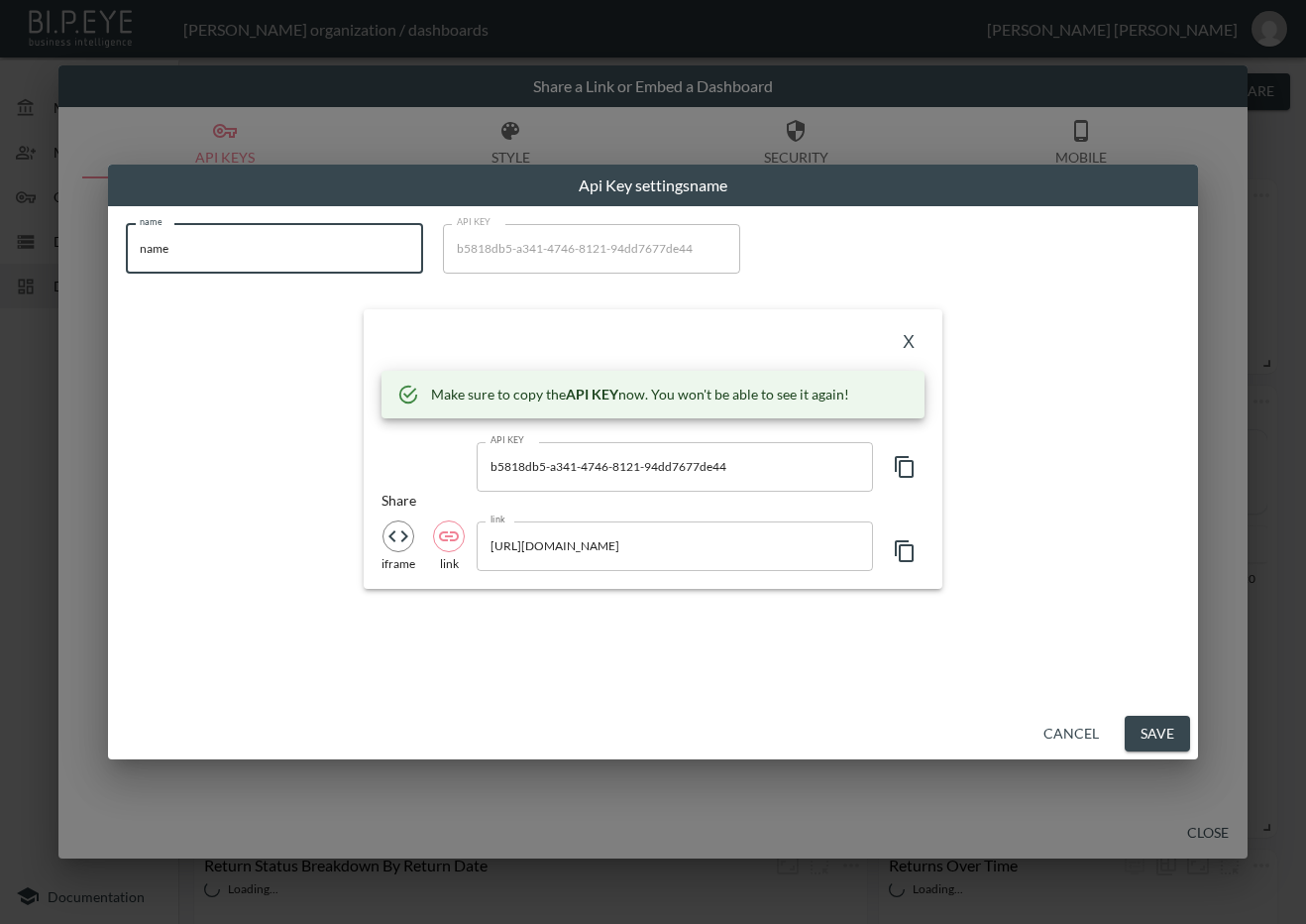
drag, startPoint x: 282, startPoint y: 249, endPoint x: 5, endPoint y: 309, distance: 283.4
click at [5, 309] on div "Api Key settings name name name name API KEY b5818db5-a341-4746-8121-94dd7677de…" at bounding box center [653, 462] width 1306 height 924
paste input "Serious Country Sports"
type input "Serious Country Sports"
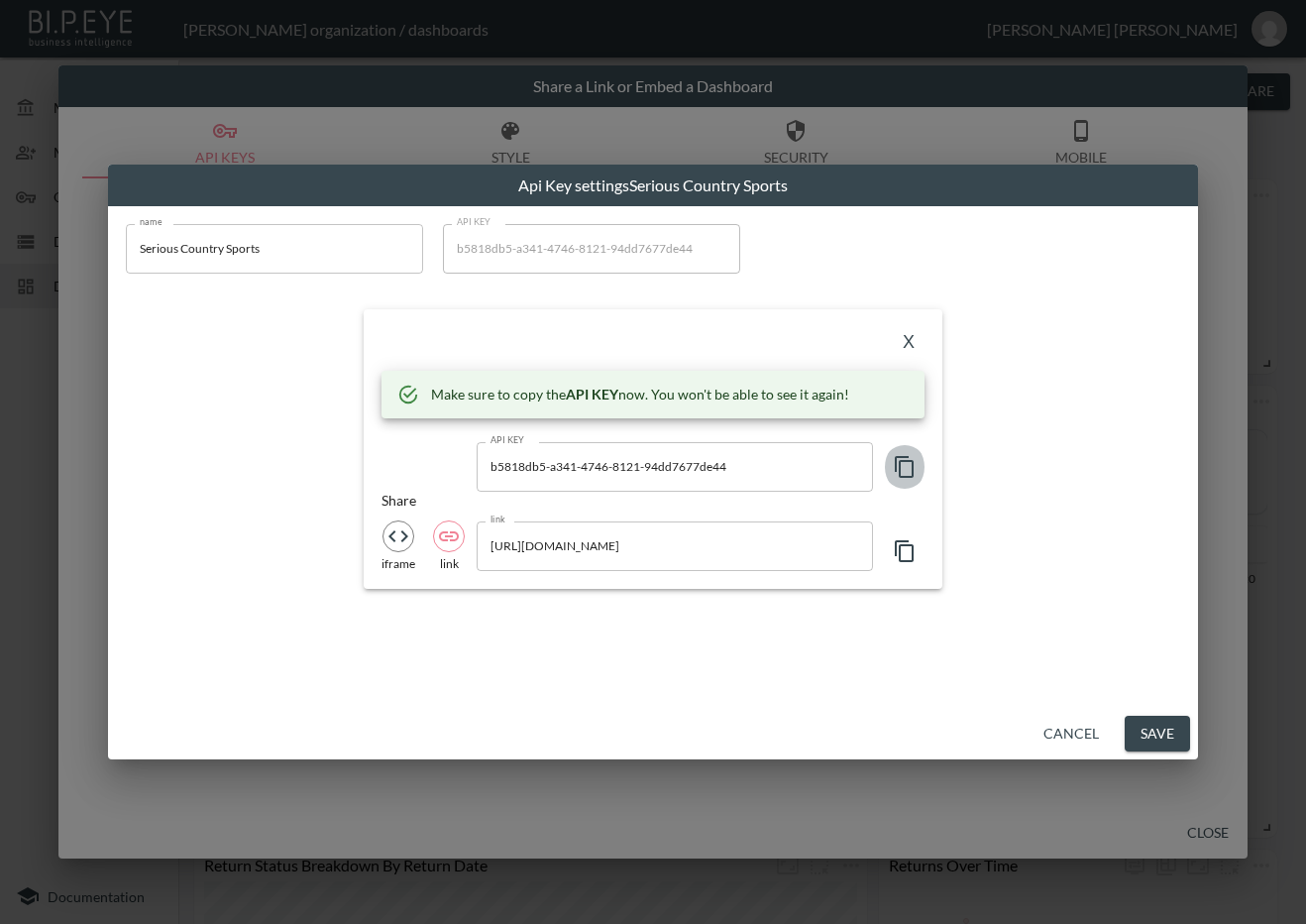
click at [894, 469] on icon "button" at bounding box center [905, 467] width 24 height 24
click at [456, 334] on div "X" at bounding box center [653, 343] width 543 height 32
click at [904, 341] on button "X" at bounding box center [909, 343] width 32 height 32
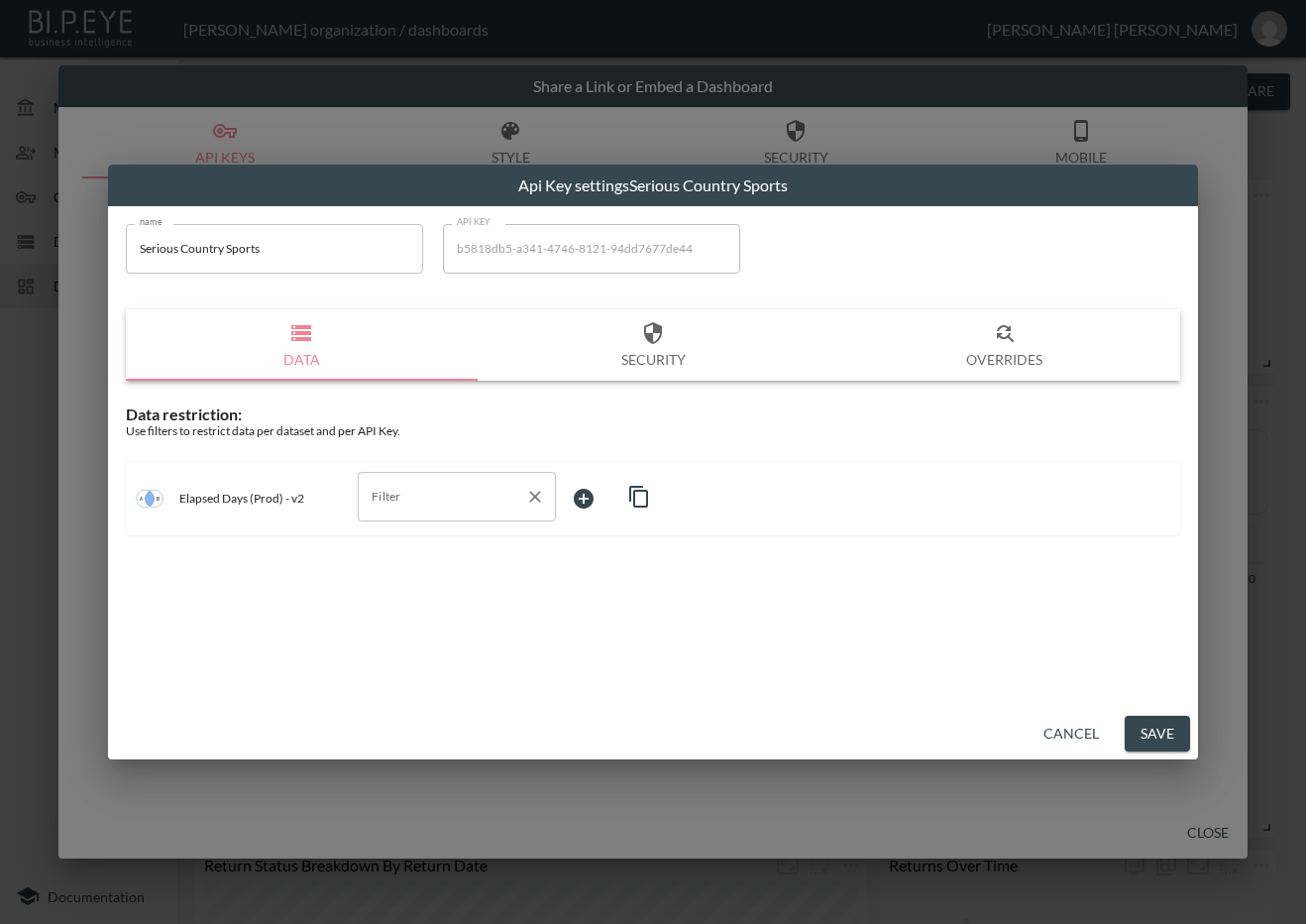
click at [452, 489] on input "Filter" at bounding box center [441, 497] width 151 height 32
click at [427, 568] on span "swap_id" at bounding box center [456, 574] width 167 height 18
type input "swap_id"
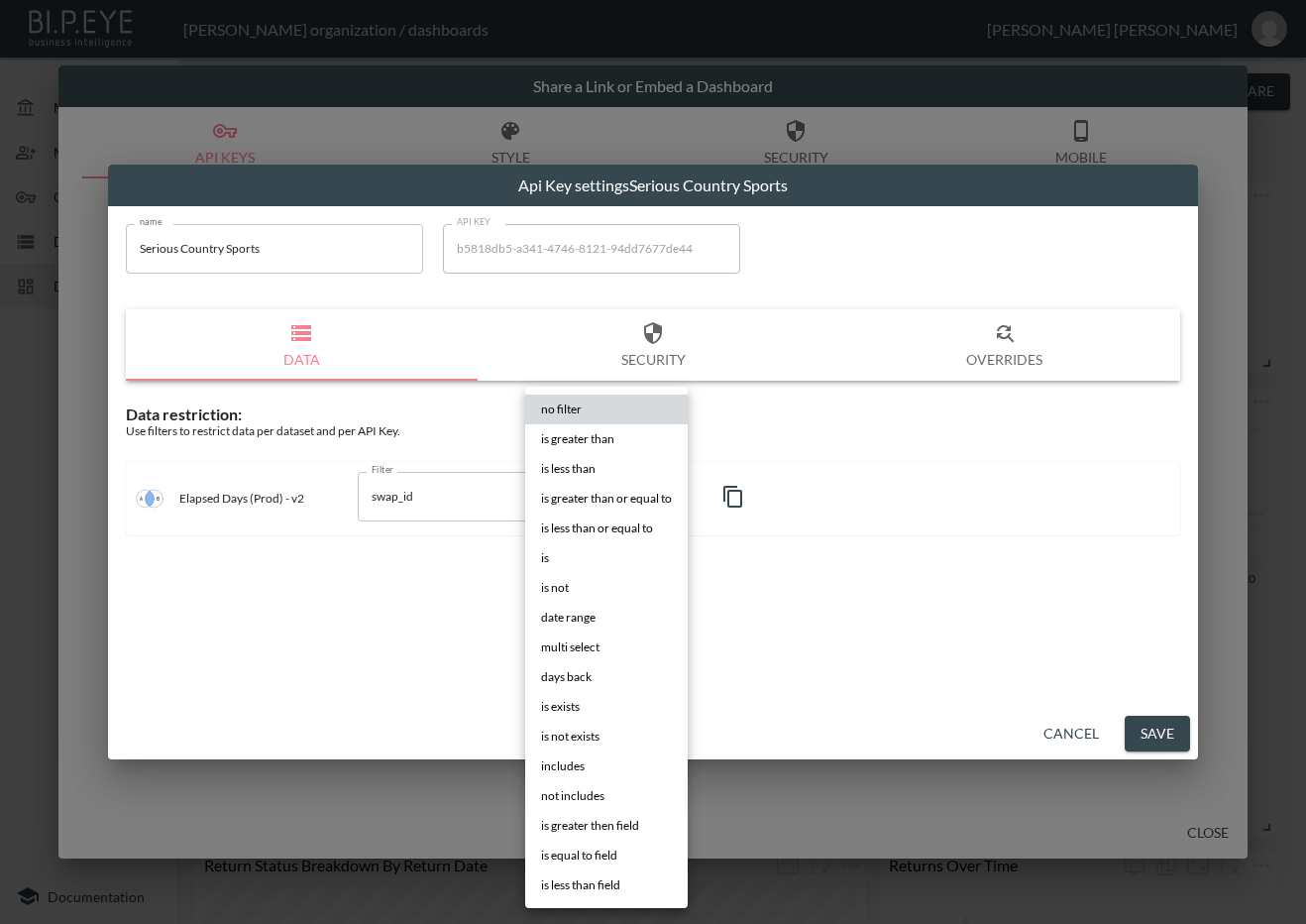
click at [623, 495] on body "BI.P.EYE, Interactive Analytics Dashboards - app [PERSON_NAME] organization / d…" at bounding box center [653, 462] width 1306 height 924
click at [553, 546] on li "is" at bounding box center [606, 558] width 163 height 30
type input "is"
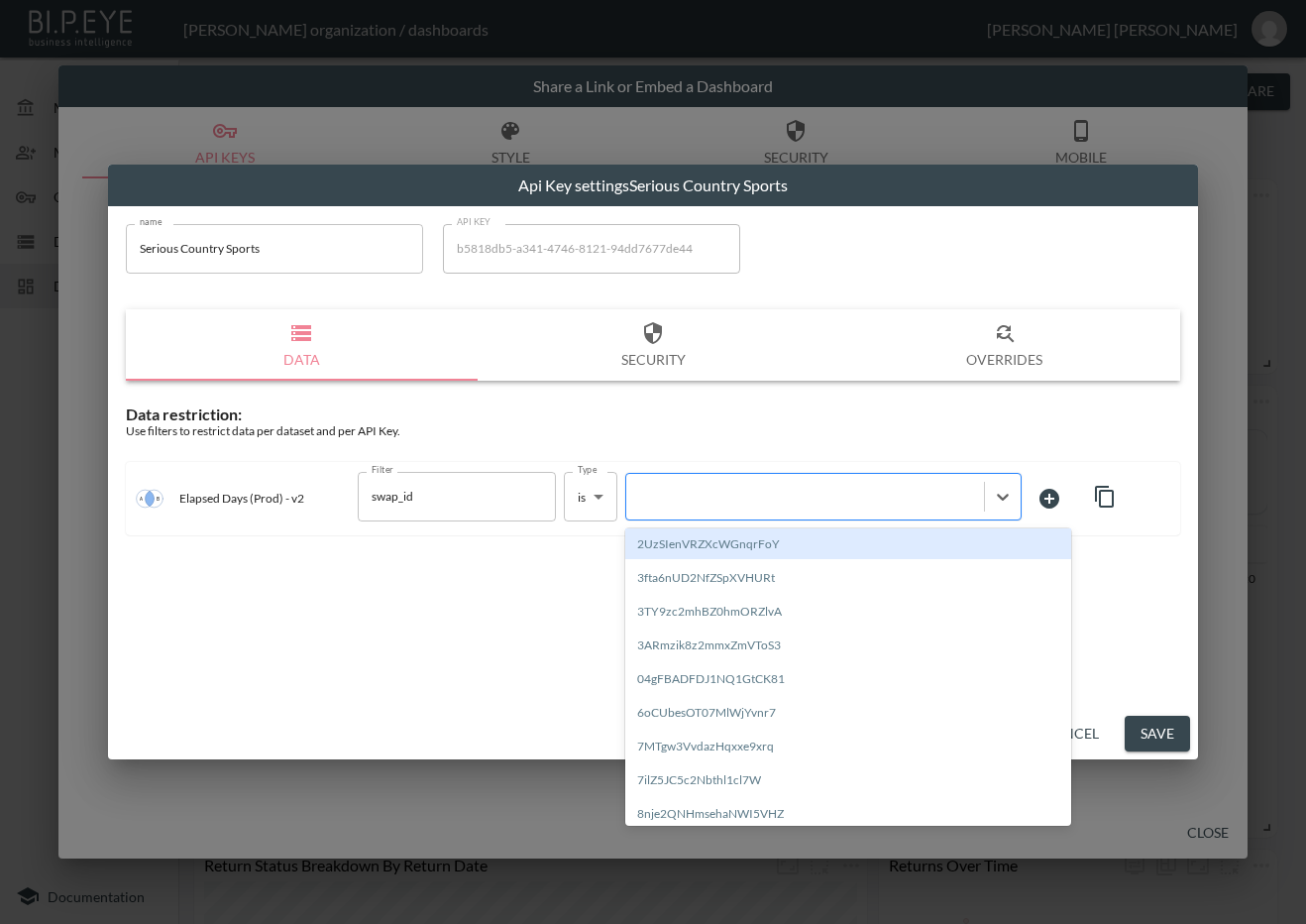
click at [739, 498] on div at bounding box center [805, 496] width 338 height 19
paste input "T5IAXROsfbNYZ7x2SMzb"
type input "T5IAXROsfbNYZ7x2SMzb"
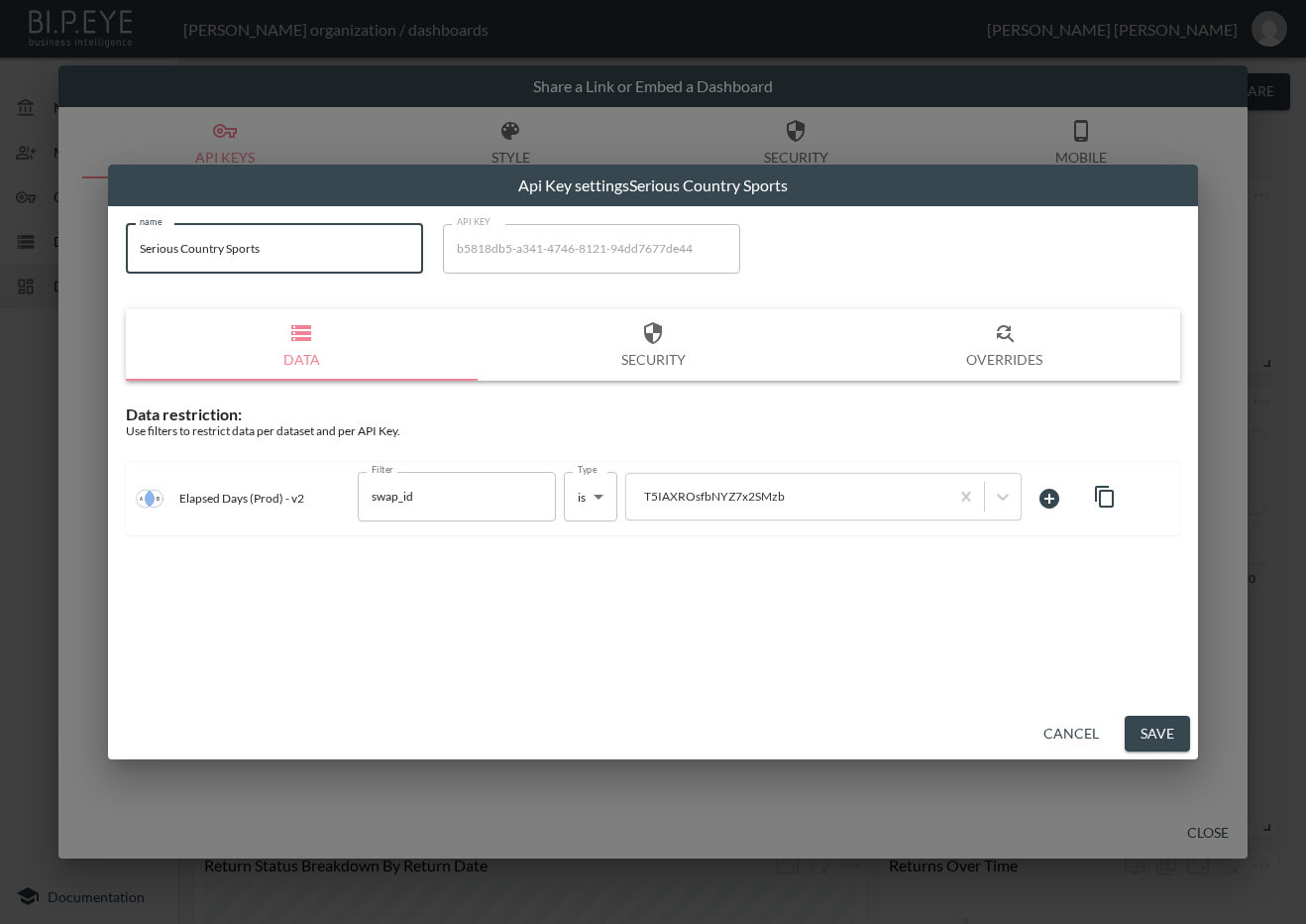
drag, startPoint x: 280, startPoint y: 245, endPoint x: 101, endPoint y: 277, distance: 181.8
click at [96, 261] on div "Api Key settings Serious Country Sports name Serious Country Sports name API KE…" at bounding box center [653, 462] width 1306 height 924
click at [1133, 734] on button "Save" at bounding box center [1157, 733] width 66 height 37
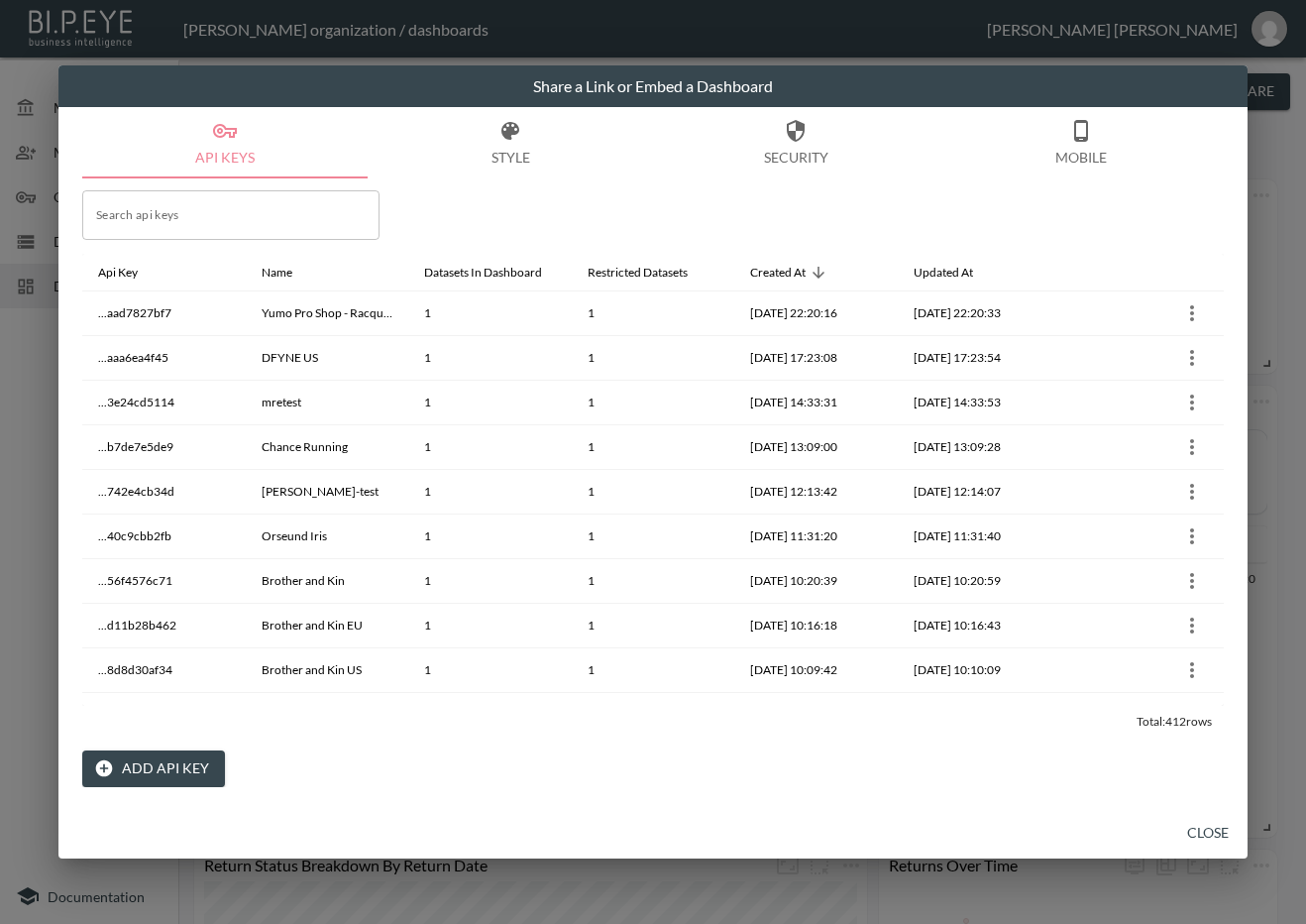
click at [1199, 838] on button "Close" at bounding box center [1208, 832] width 64 height 37
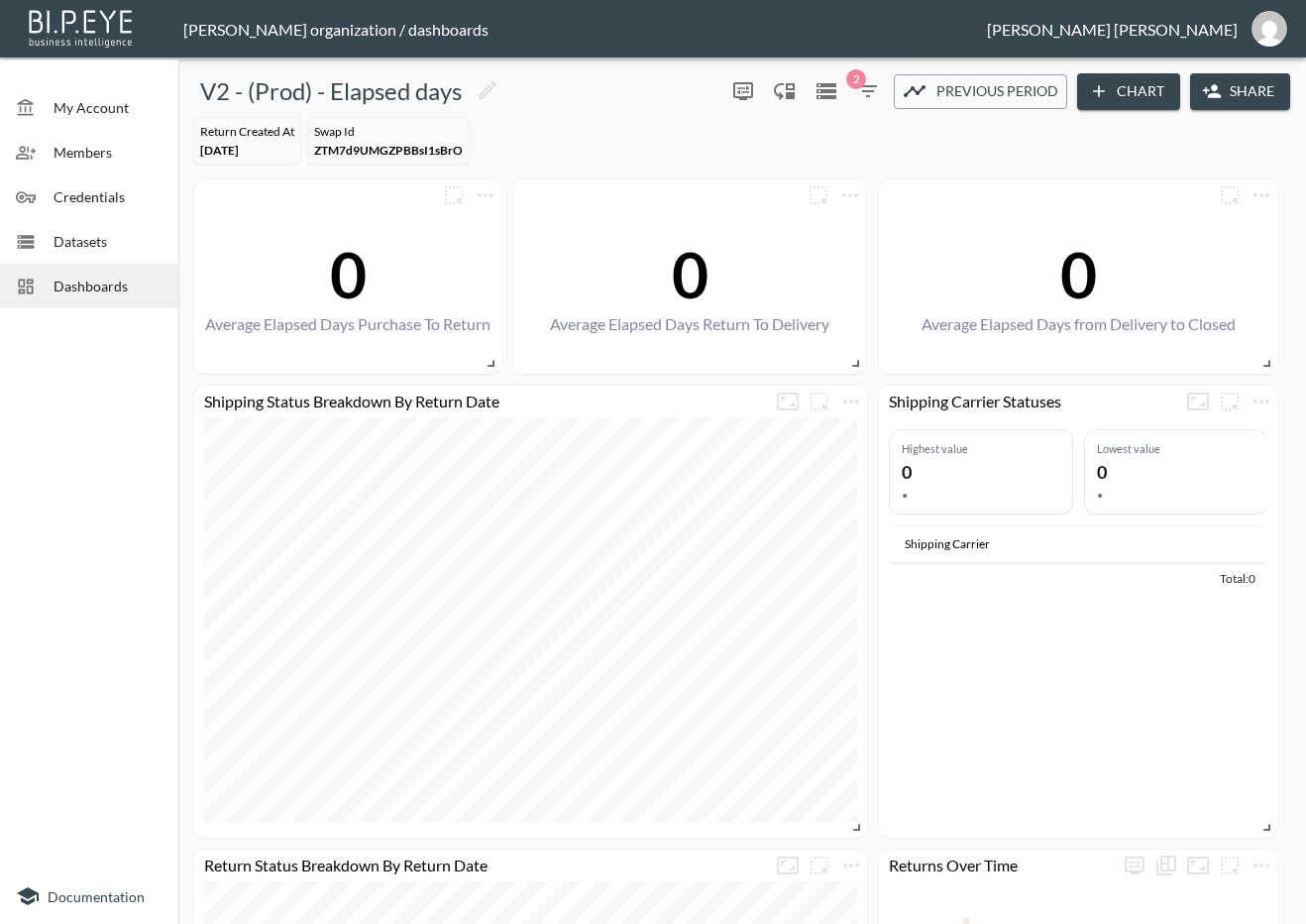
click at [142, 282] on span "Dashboards" at bounding box center [108, 285] width 109 height 21
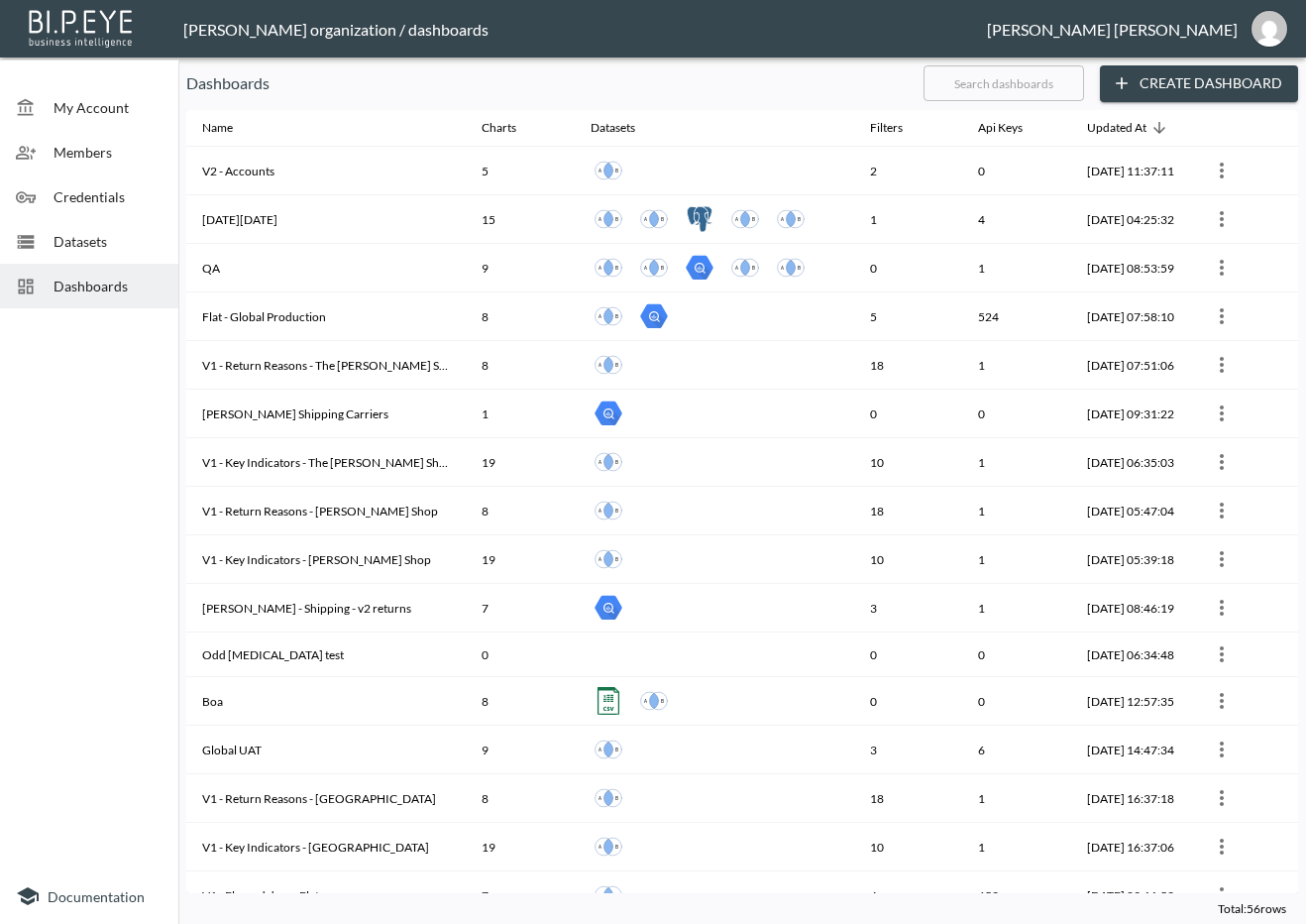
click at [1034, 90] on input "text" at bounding box center [1004, 84] width 161 height 50
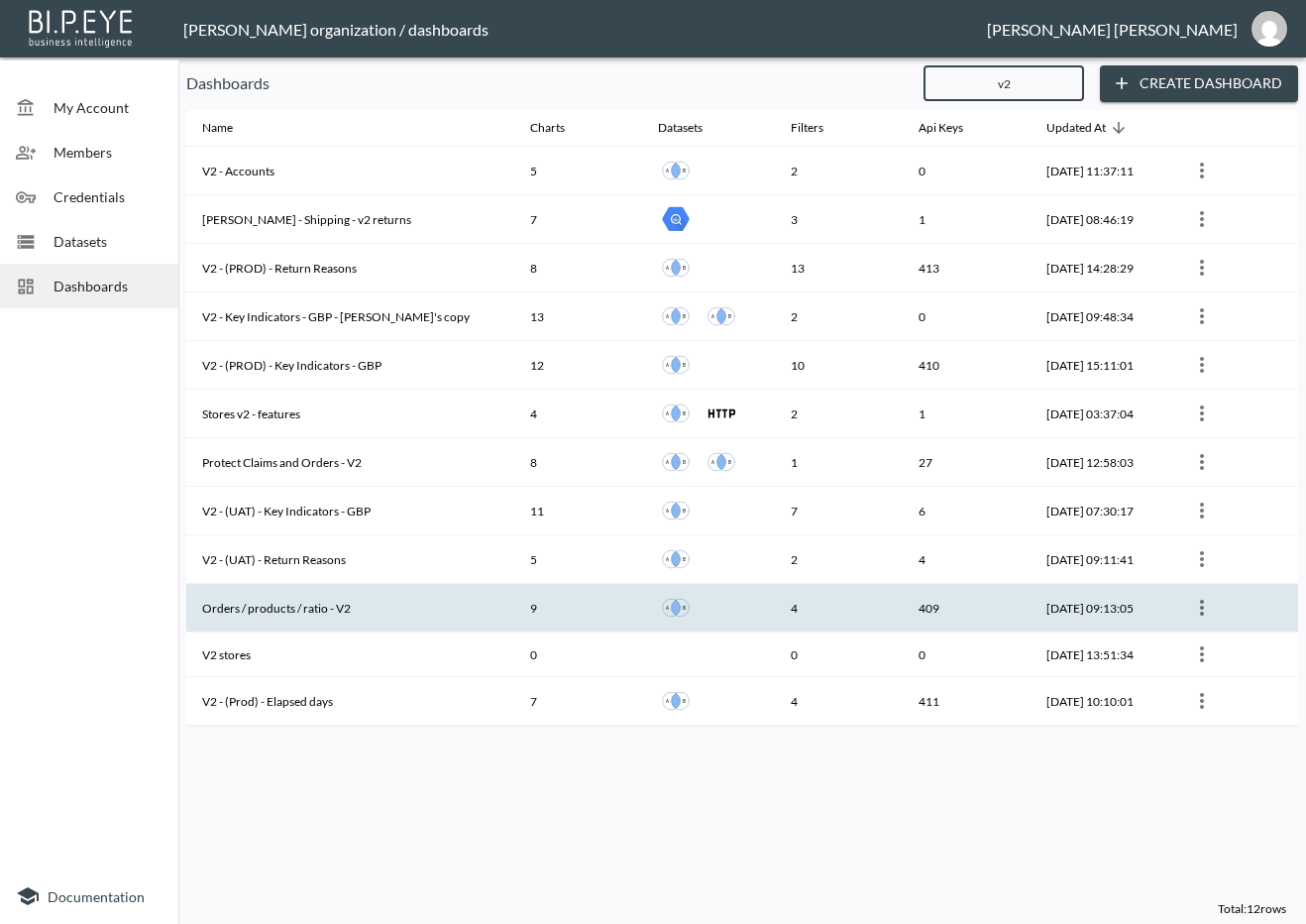
type input "v2"
click at [410, 616] on th "Orders / products / ratio - V2" at bounding box center [350, 608] width 328 height 49
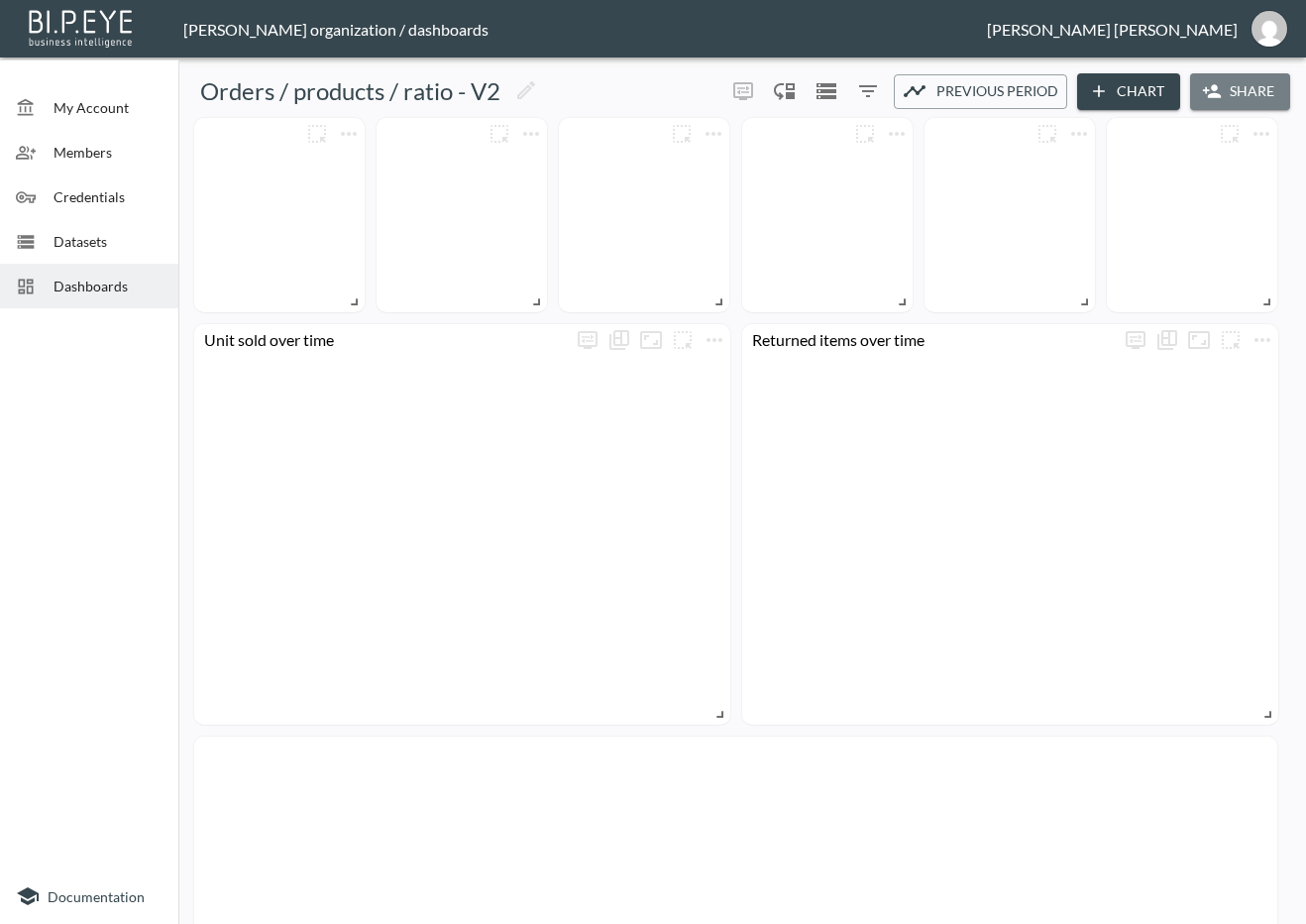
click at [1261, 92] on button "Share" at bounding box center [1240, 91] width 100 height 37
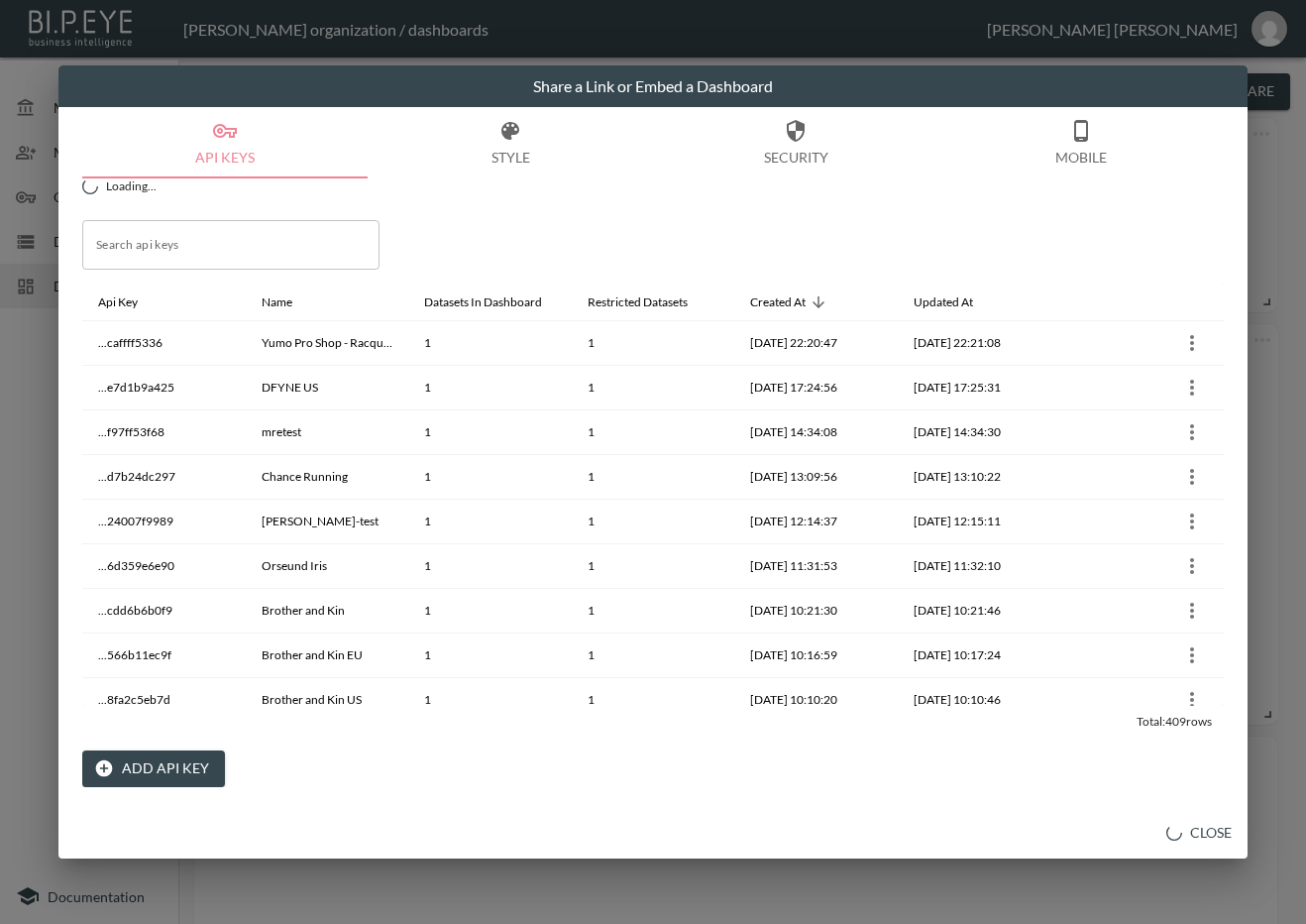
click at [215, 769] on button "Add API Key" at bounding box center [153, 768] width 143 height 37
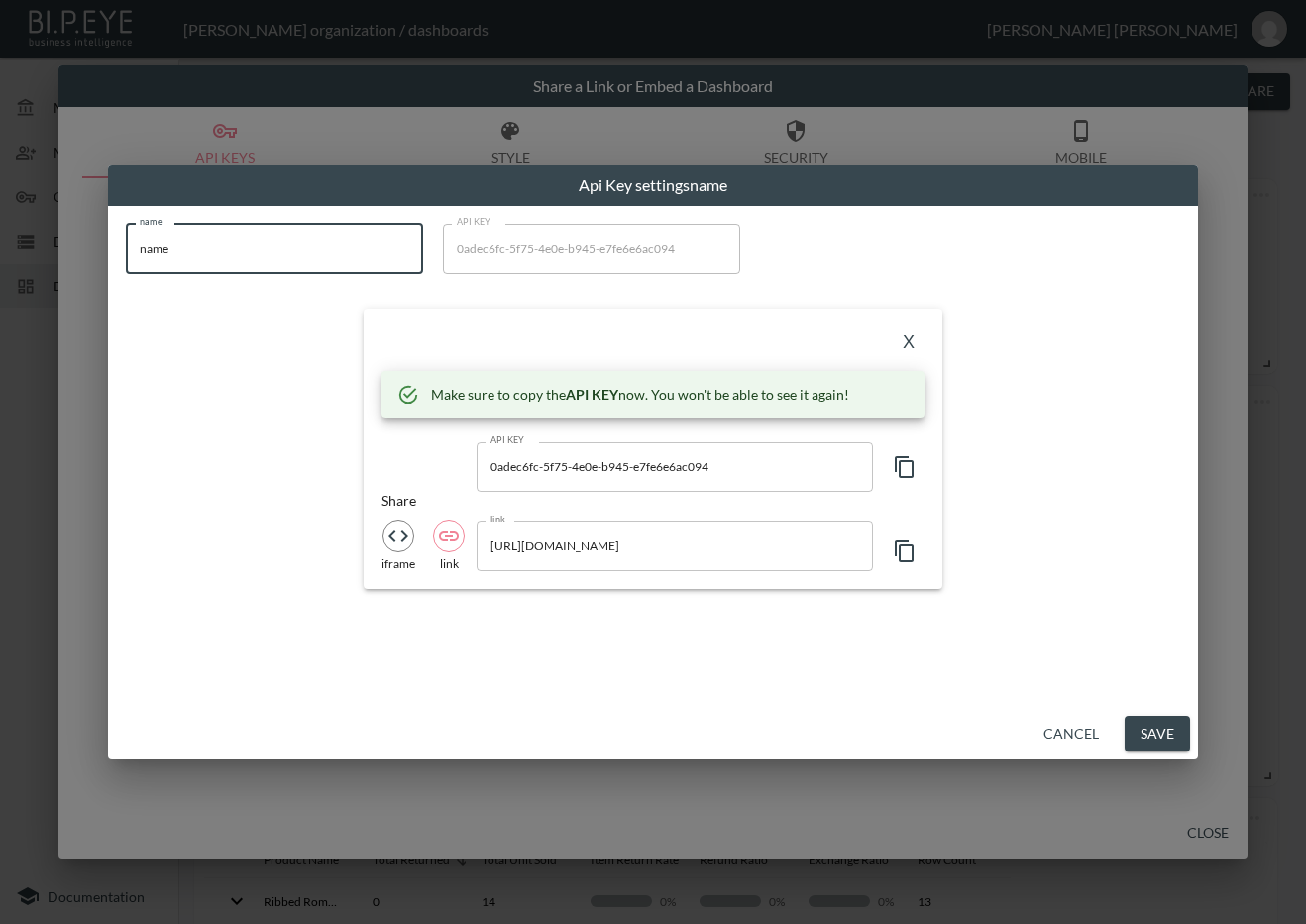
drag, startPoint x: 279, startPoint y: 228, endPoint x: 8, endPoint y: 280, distance: 275.9
click at [8, 280] on div "Api Key settings name name name name API KEY 0adec6fc-5f75-4e0e-b945-e7fe6e6ac0…" at bounding box center [653, 462] width 1306 height 924
paste input "Serious Country Sports"
type input "Serious Country Sports"
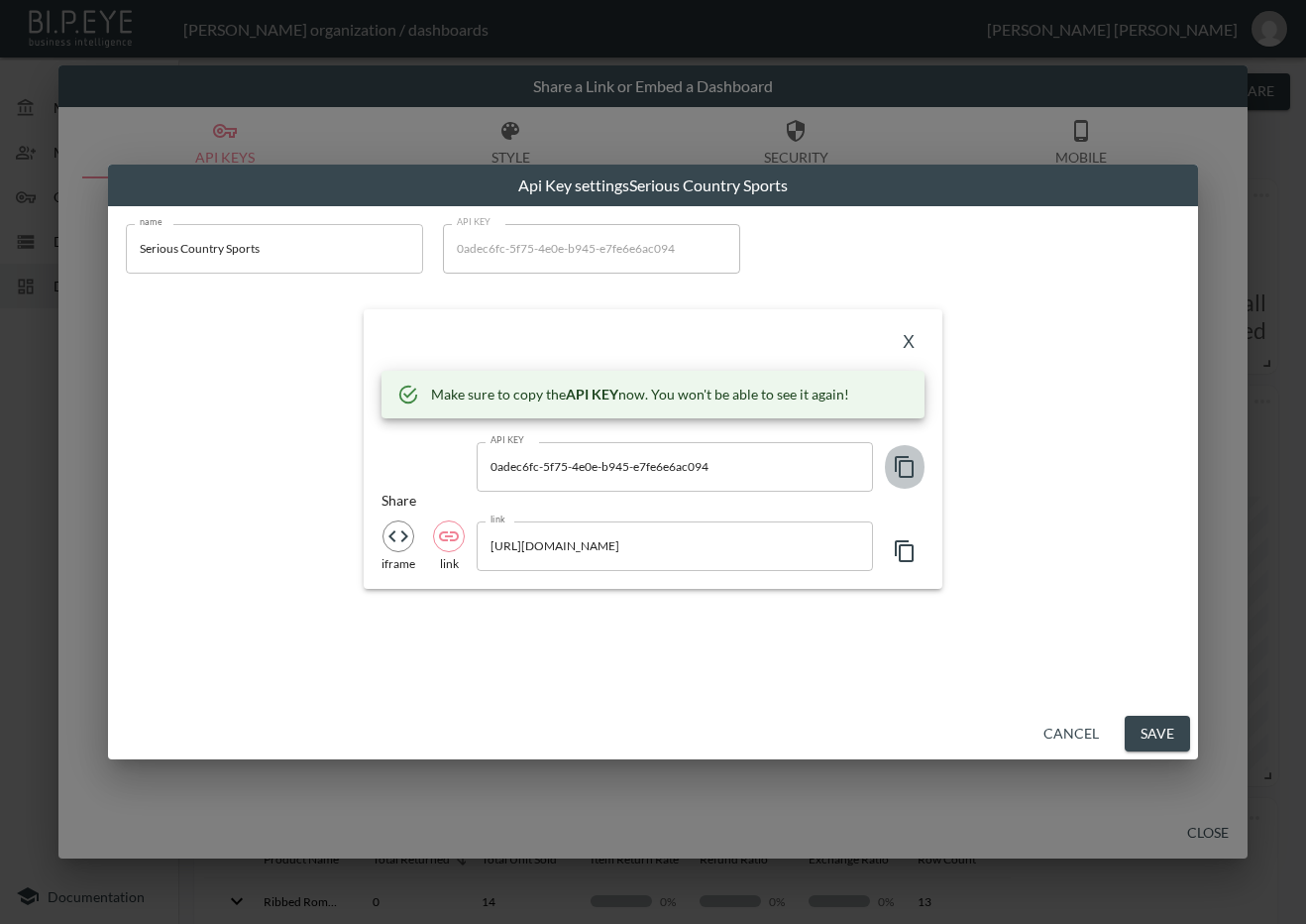
click at [900, 468] on icon "button" at bounding box center [904, 467] width 19 height 22
click at [438, 339] on div "X" at bounding box center [653, 343] width 543 height 32
click at [914, 337] on button "X" at bounding box center [909, 343] width 32 height 32
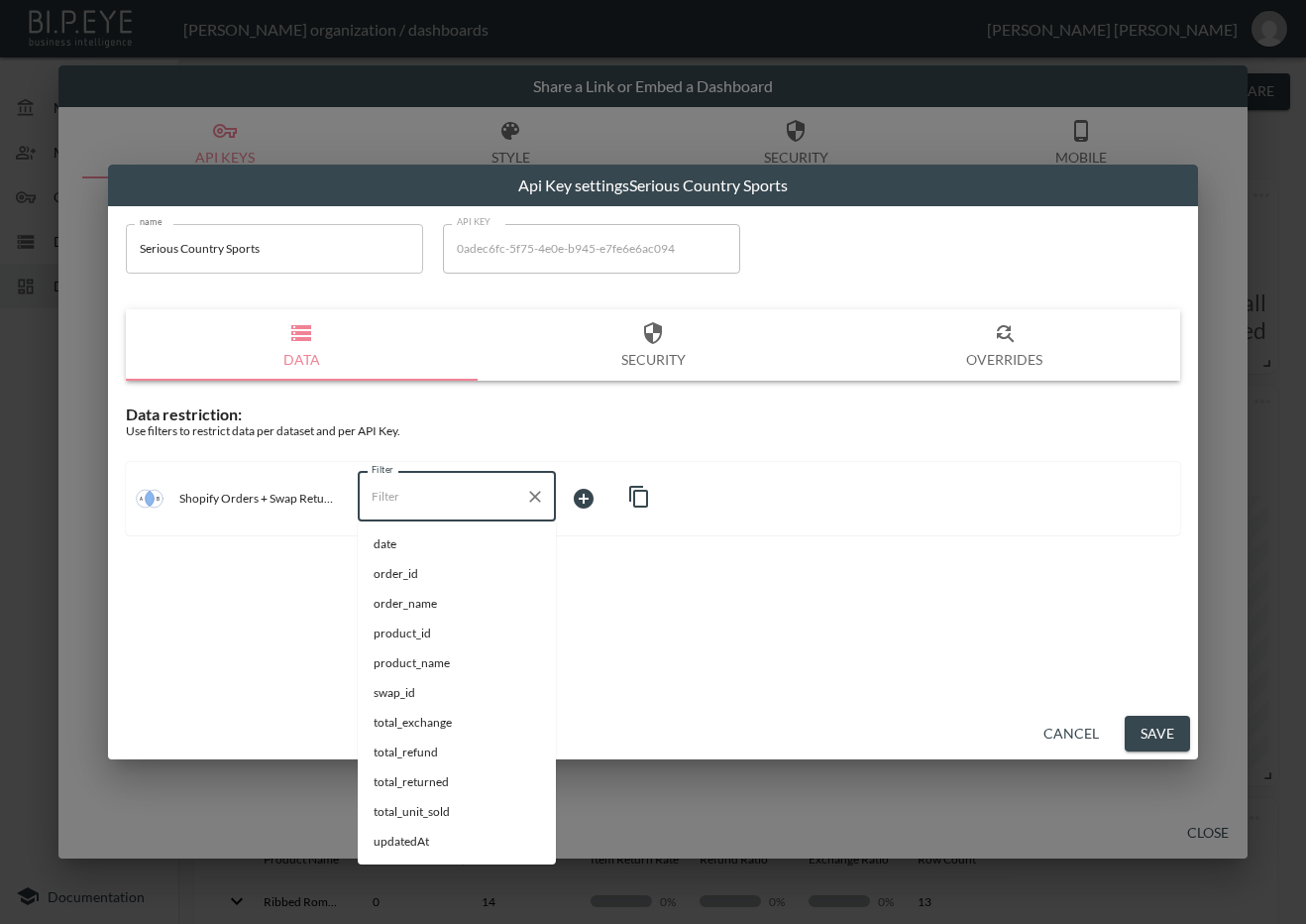
click at [462, 488] on input "Filter" at bounding box center [441, 497] width 151 height 32
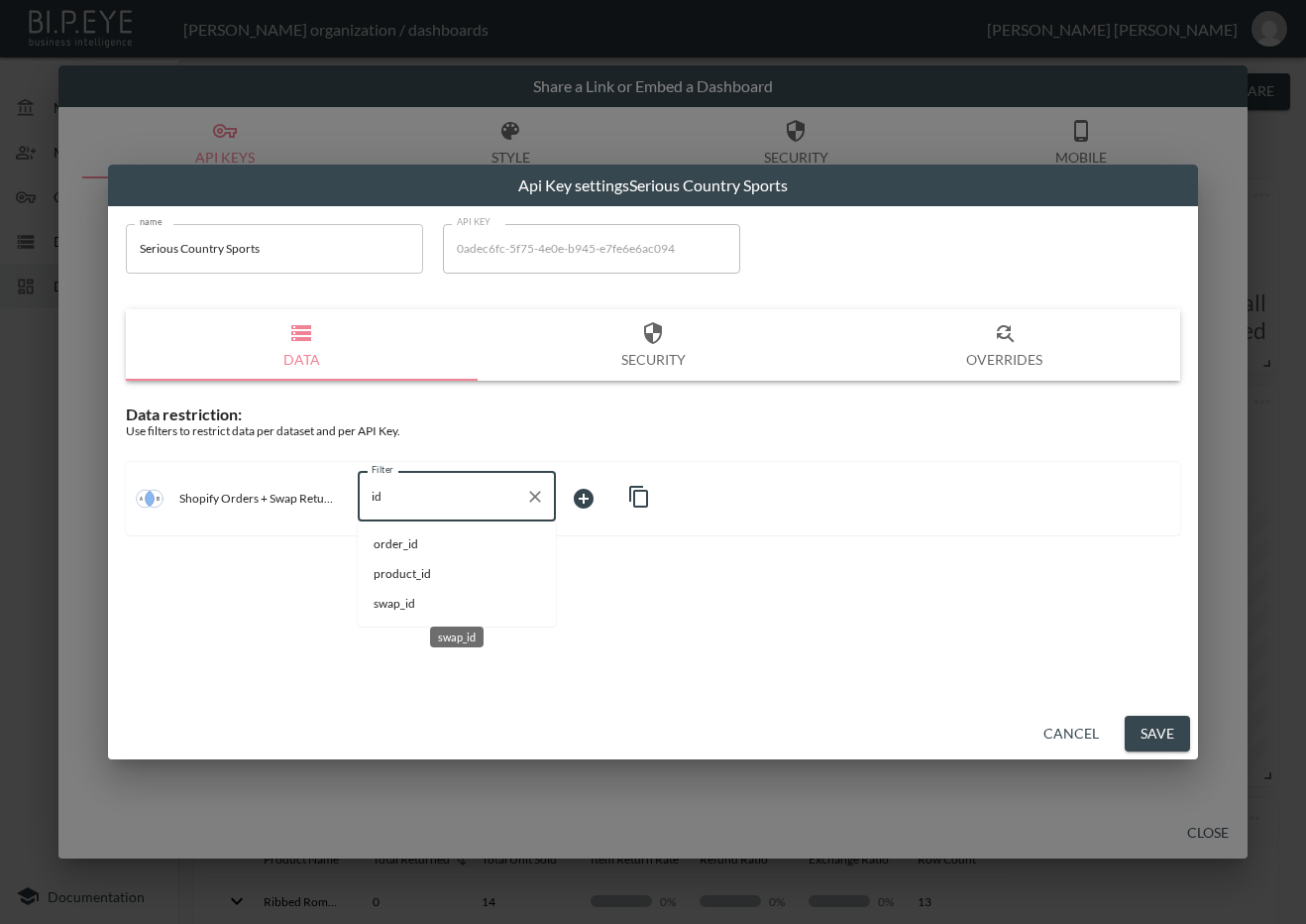
click at [416, 598] on span "swap_id" at bounding box center [456, 604] width 167 height 18
type input "swap_id"
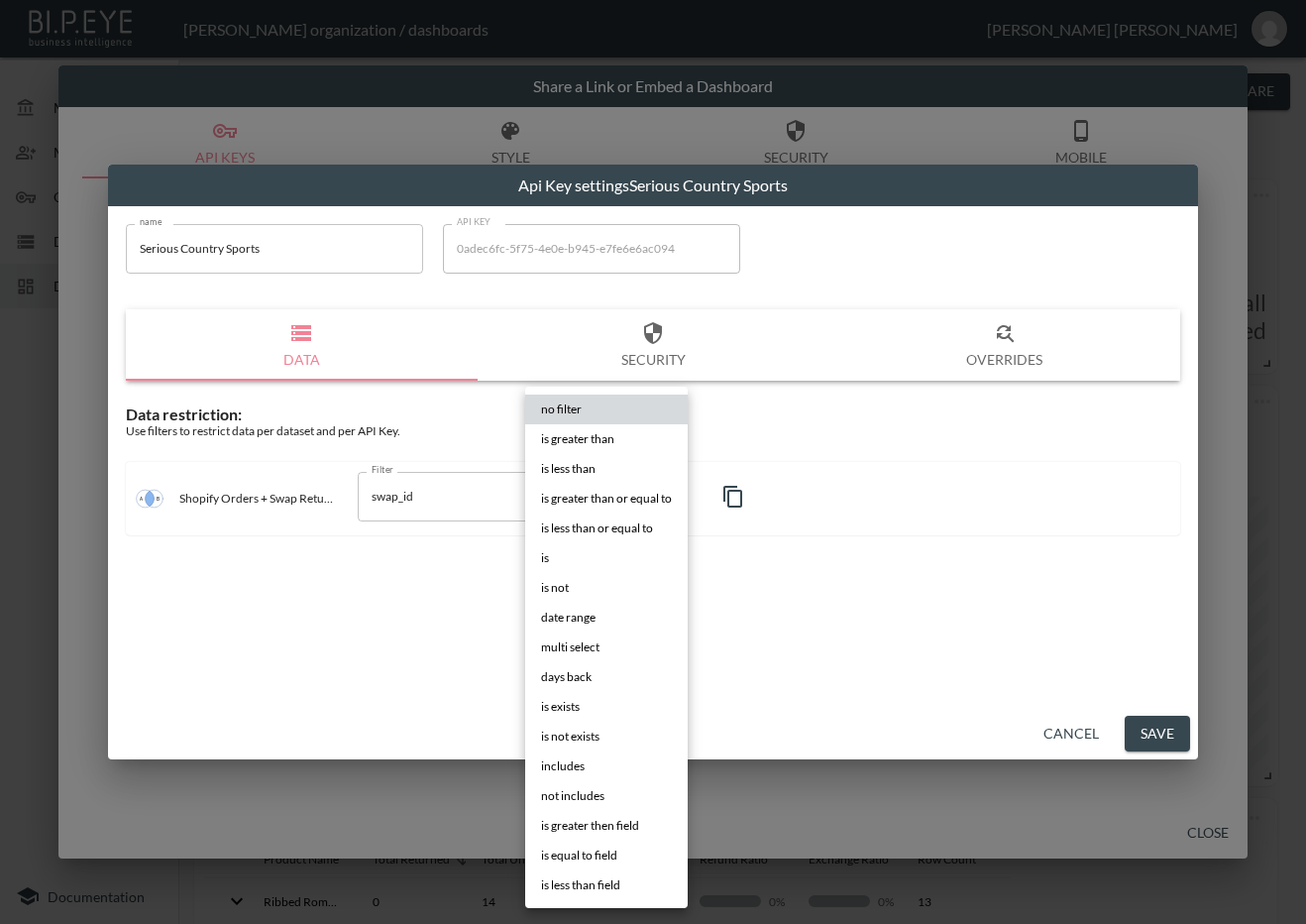
click at [613, 491] on body "BI.P.EYE, Interactive Analytics Dashboards - app [PERSON_NAME] organization / d…" at bounding box center [653, 462] width 1306 height 924
click at [574, 550] on li "is" at bounding box center [606, 558] width 163 height 30
type input "is"
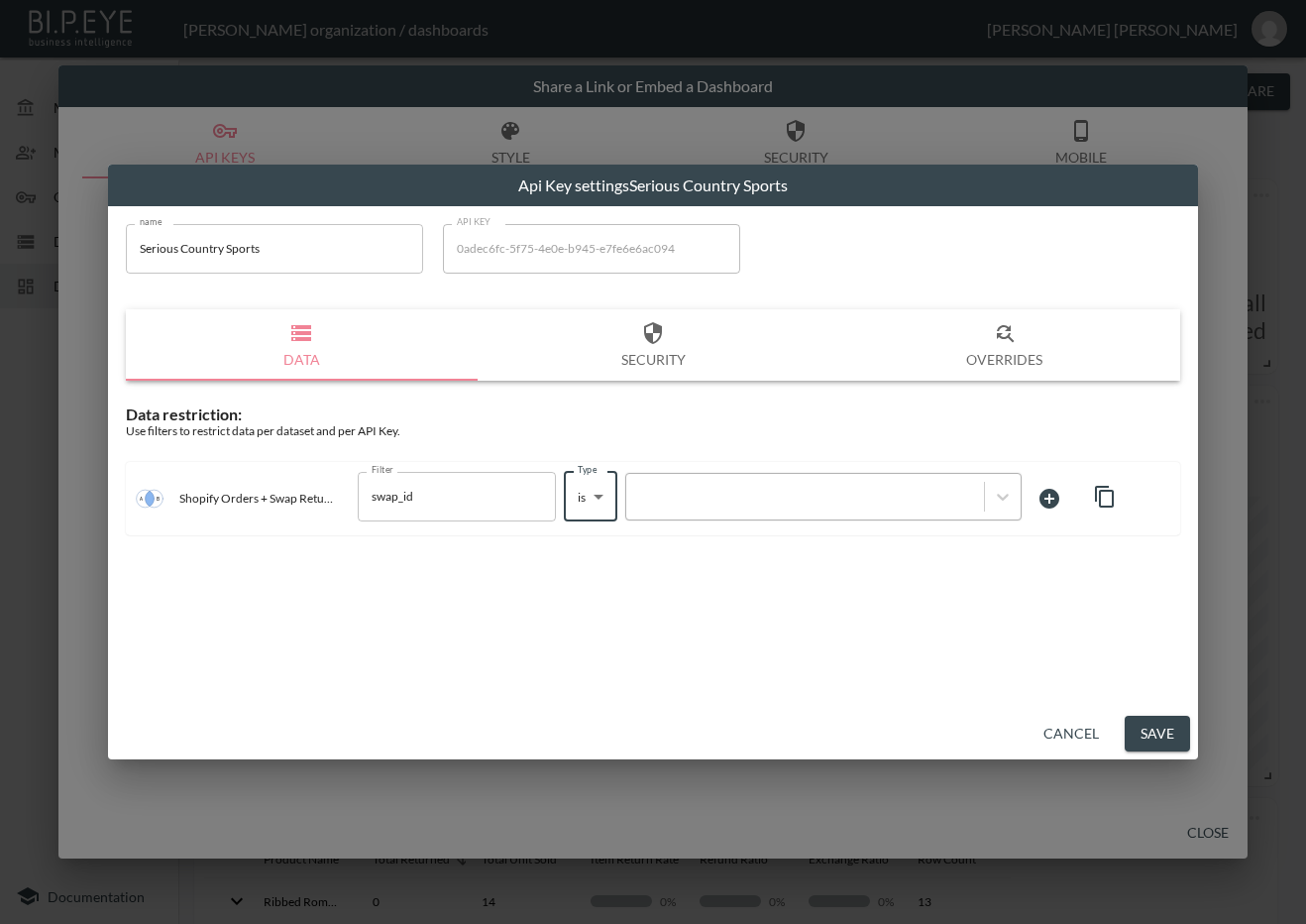
click at [694, 501] on div at bounding box center [805, 496] width 338 height 19
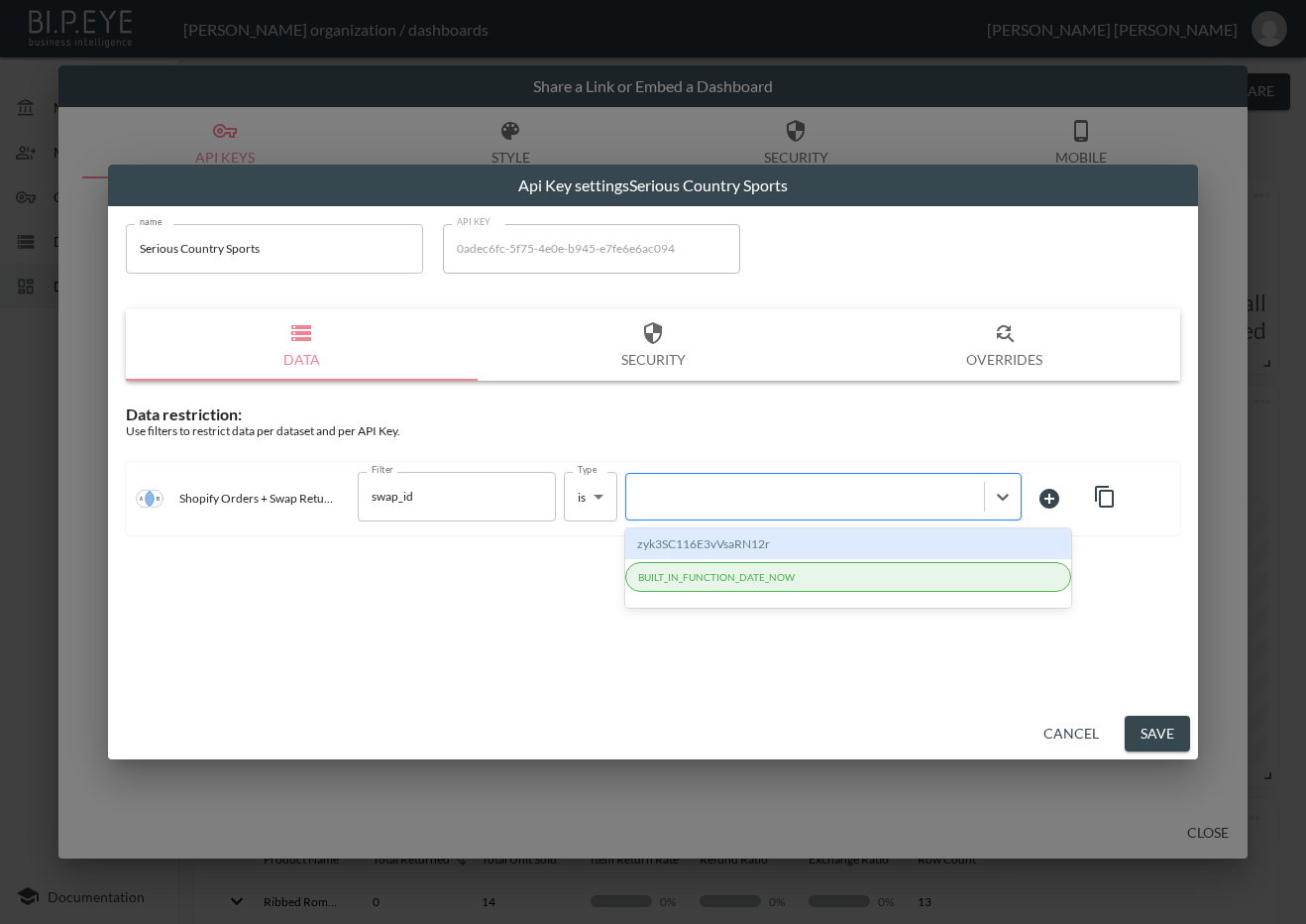
paste input "T5IAXROsfbNYZ7x2SMzb"
type input "T5IAXROsfbNYZ7x2SMzb"
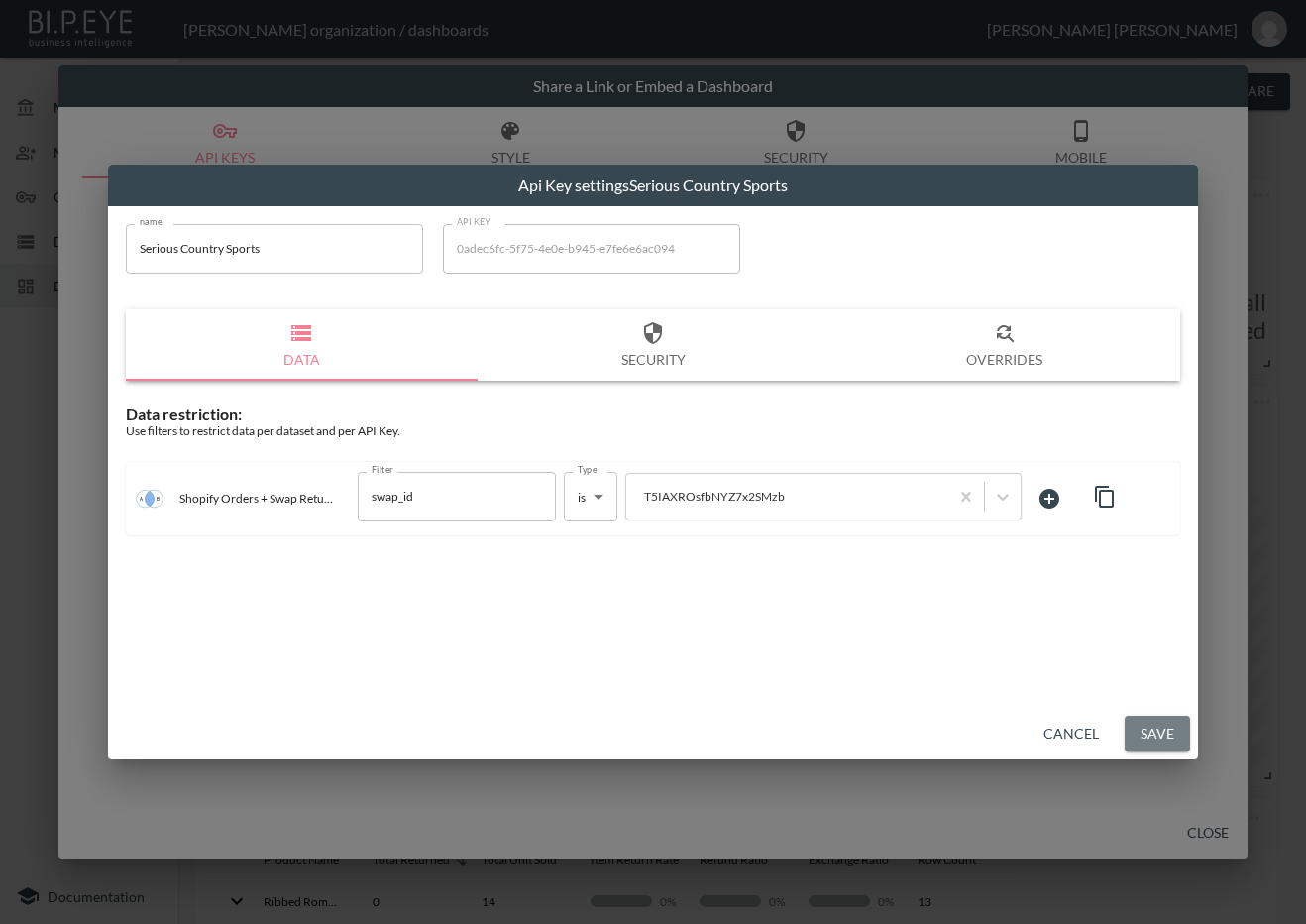
click at [1145, 729] on button "Save" at bounding box center [1157, 733] width 66 height 37
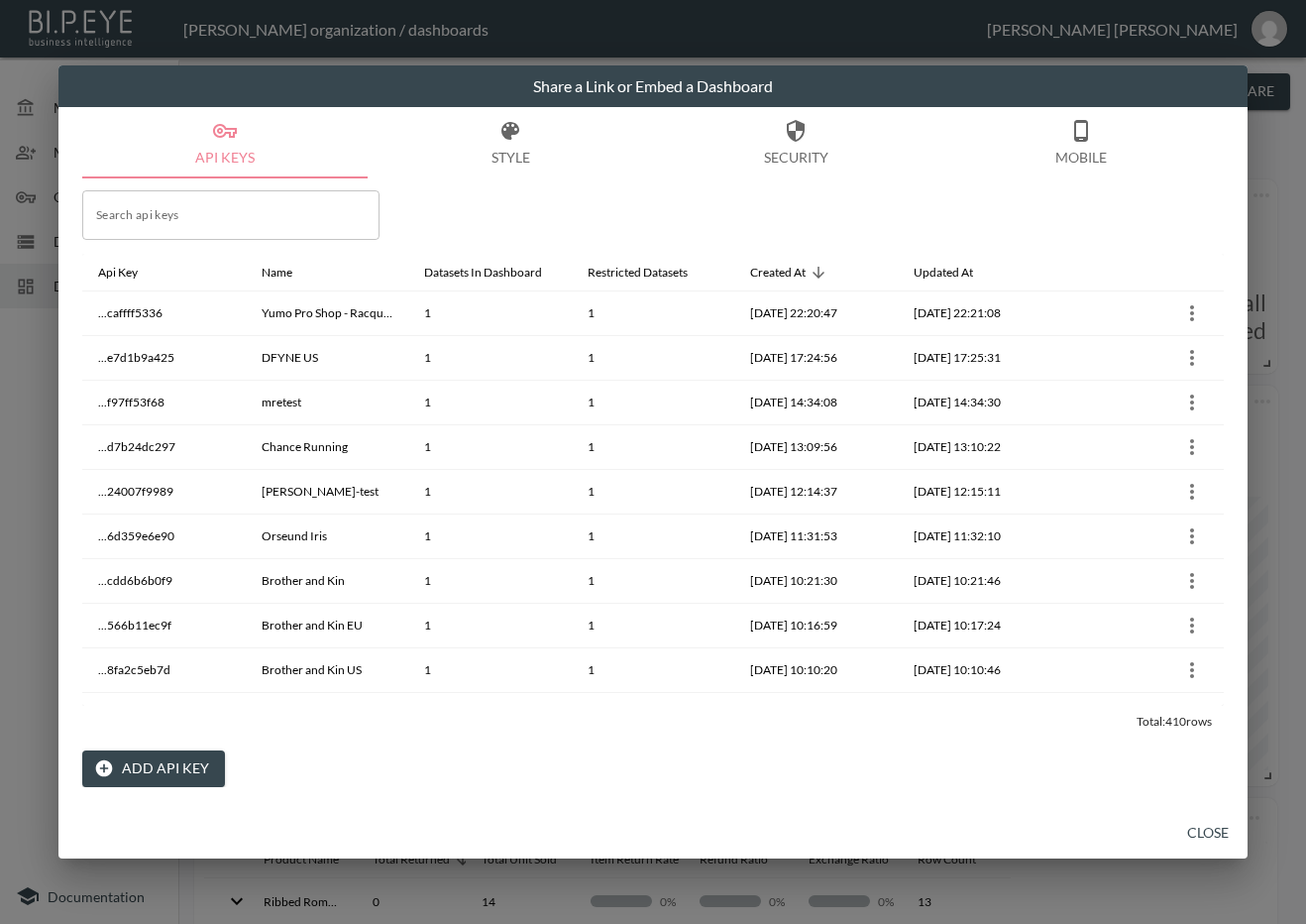
click at [1205, 826] on button "Close" at bounding box center [1208, 832] width 64 height 37
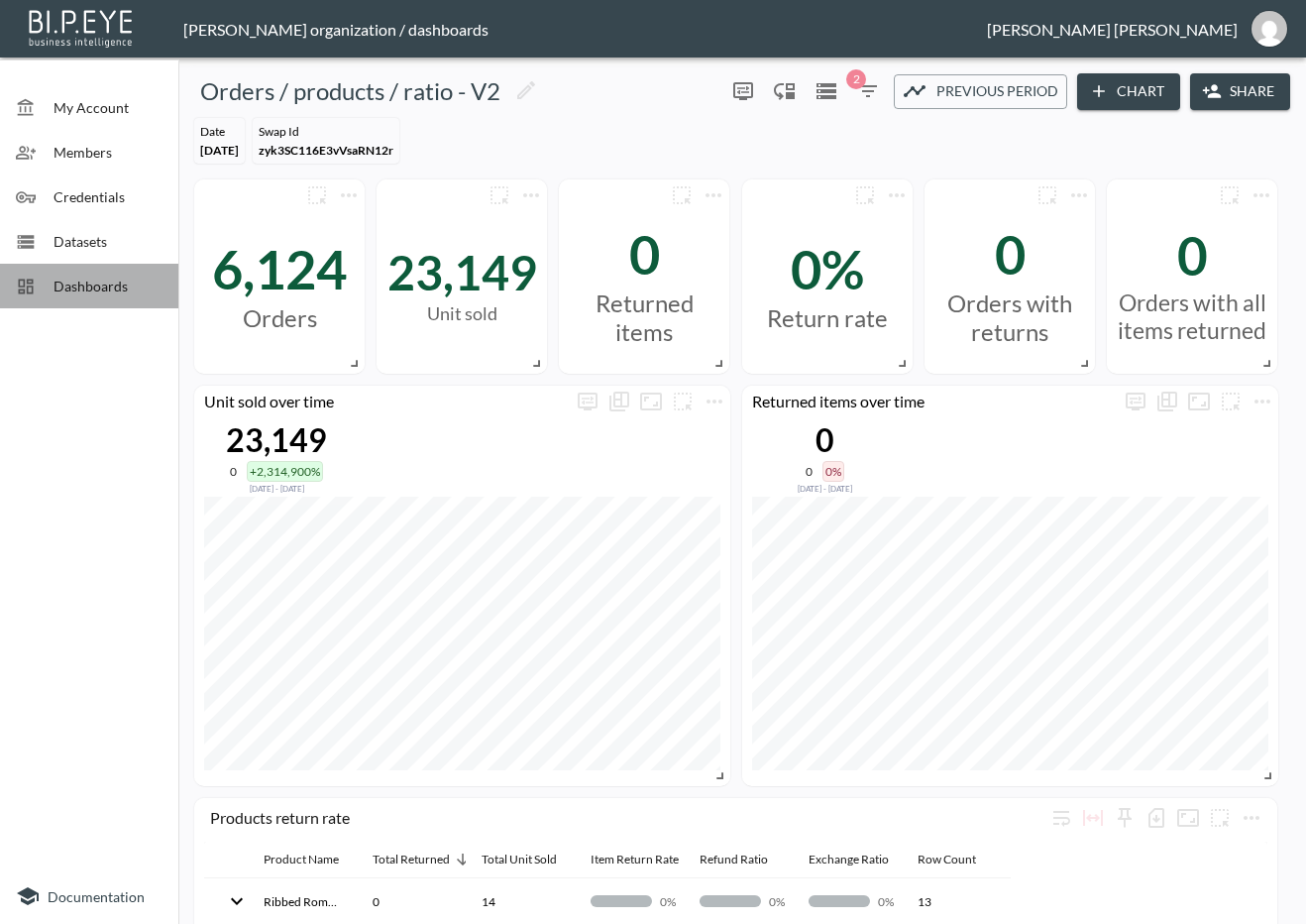
click at [72, 283] on span "Dashboards" at bounding box center [108, 285] width 109 height 21
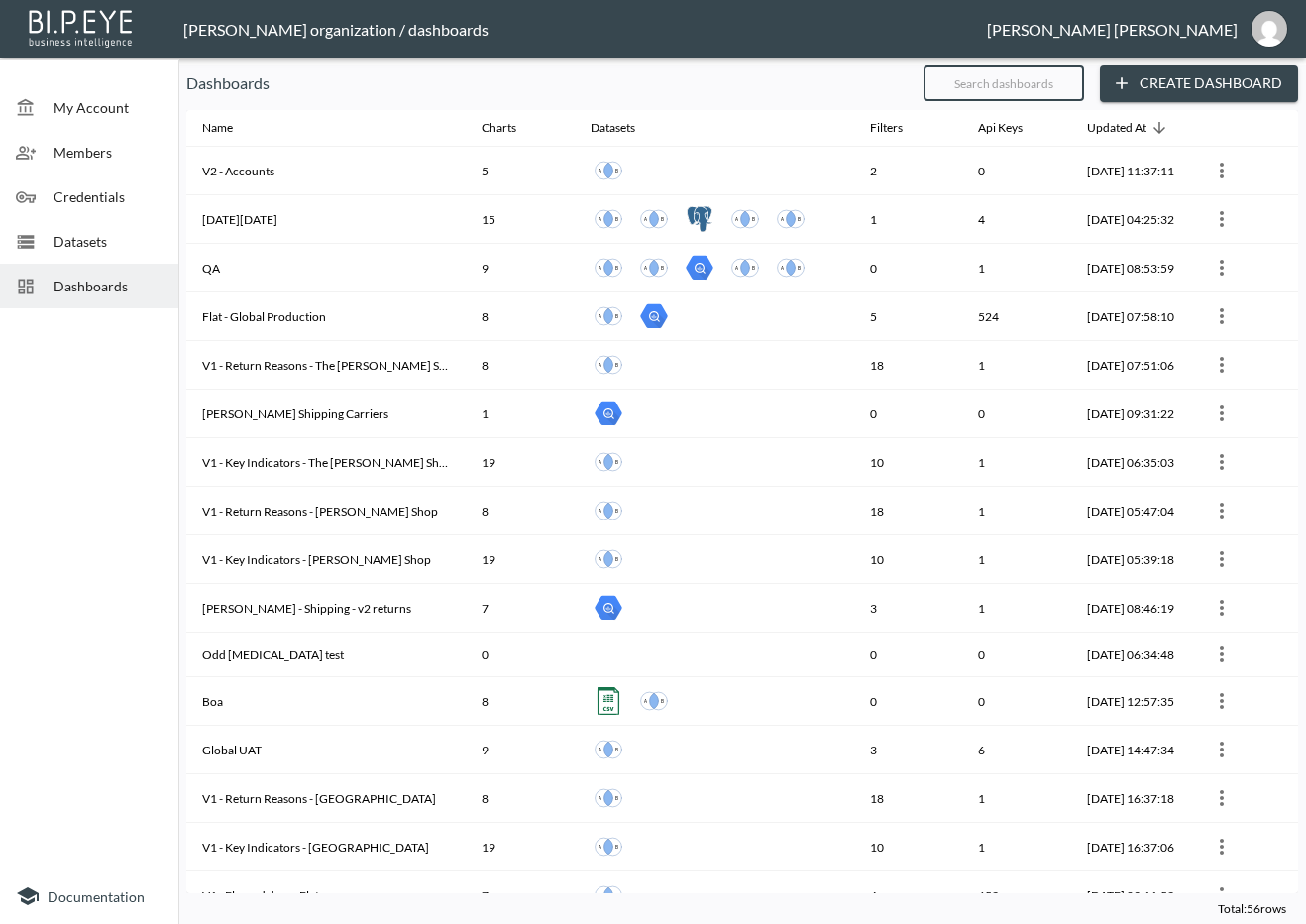
click at [1073, 81] on input "text" at bounding box center [1004, 84] width 161 height 50
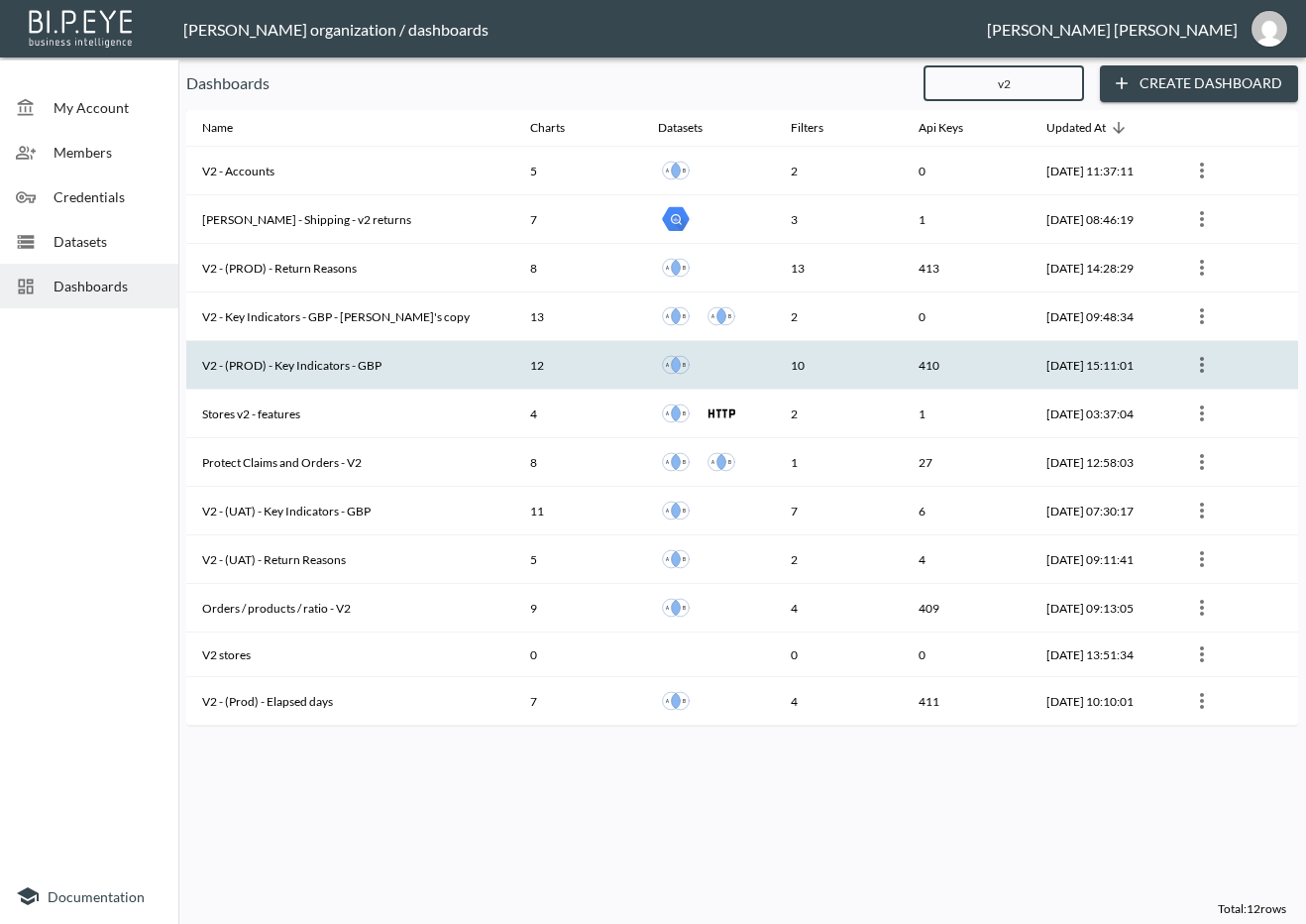
type input "v2"
click at [394, 363] on th "V2 - (PROD) - Key Indicators - GBP" at bounding box center [350, 365] width 328 height 49
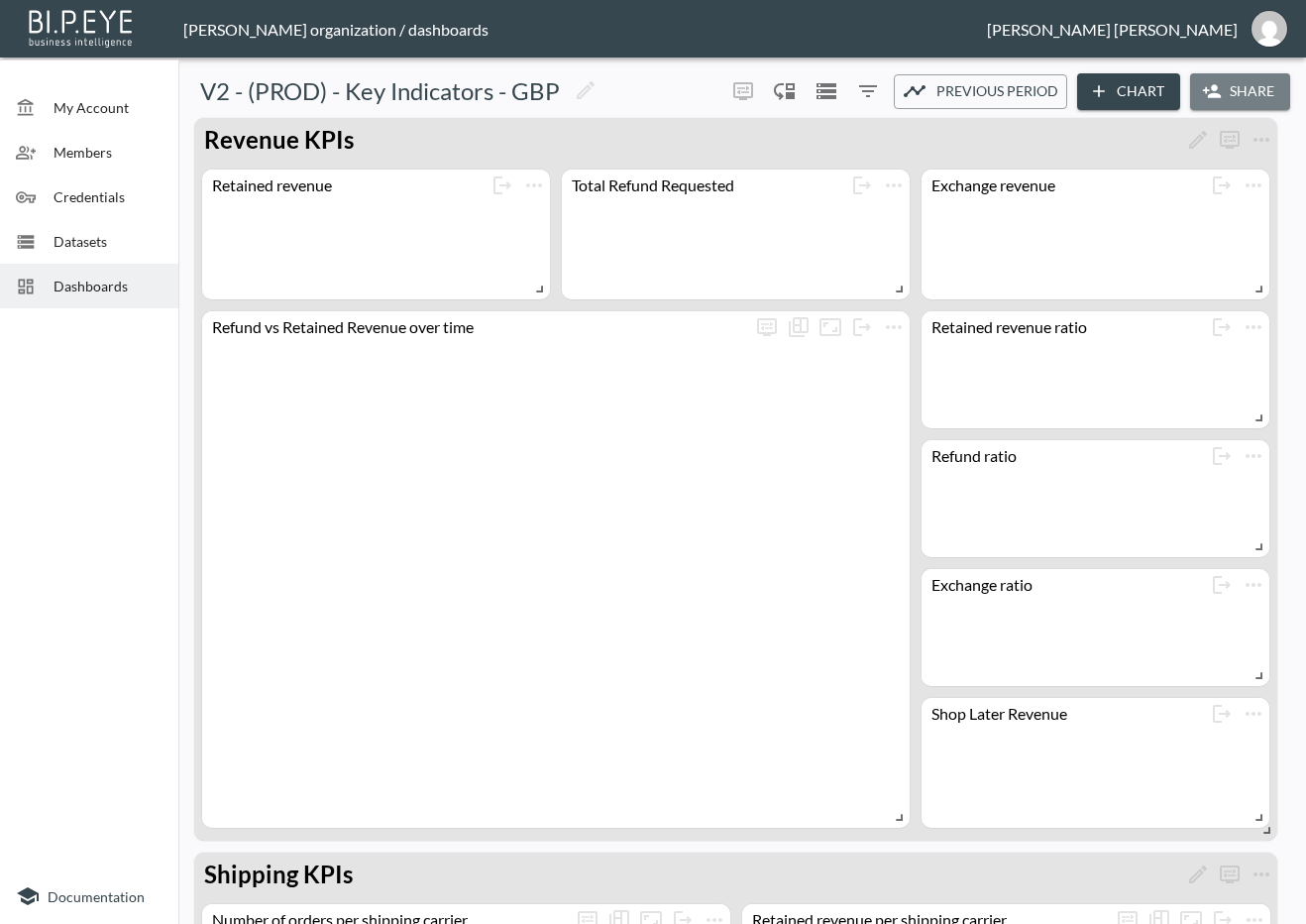
click at [1229, 91] on button "Share" at bounding box center [1240, 91] width 100 height 37
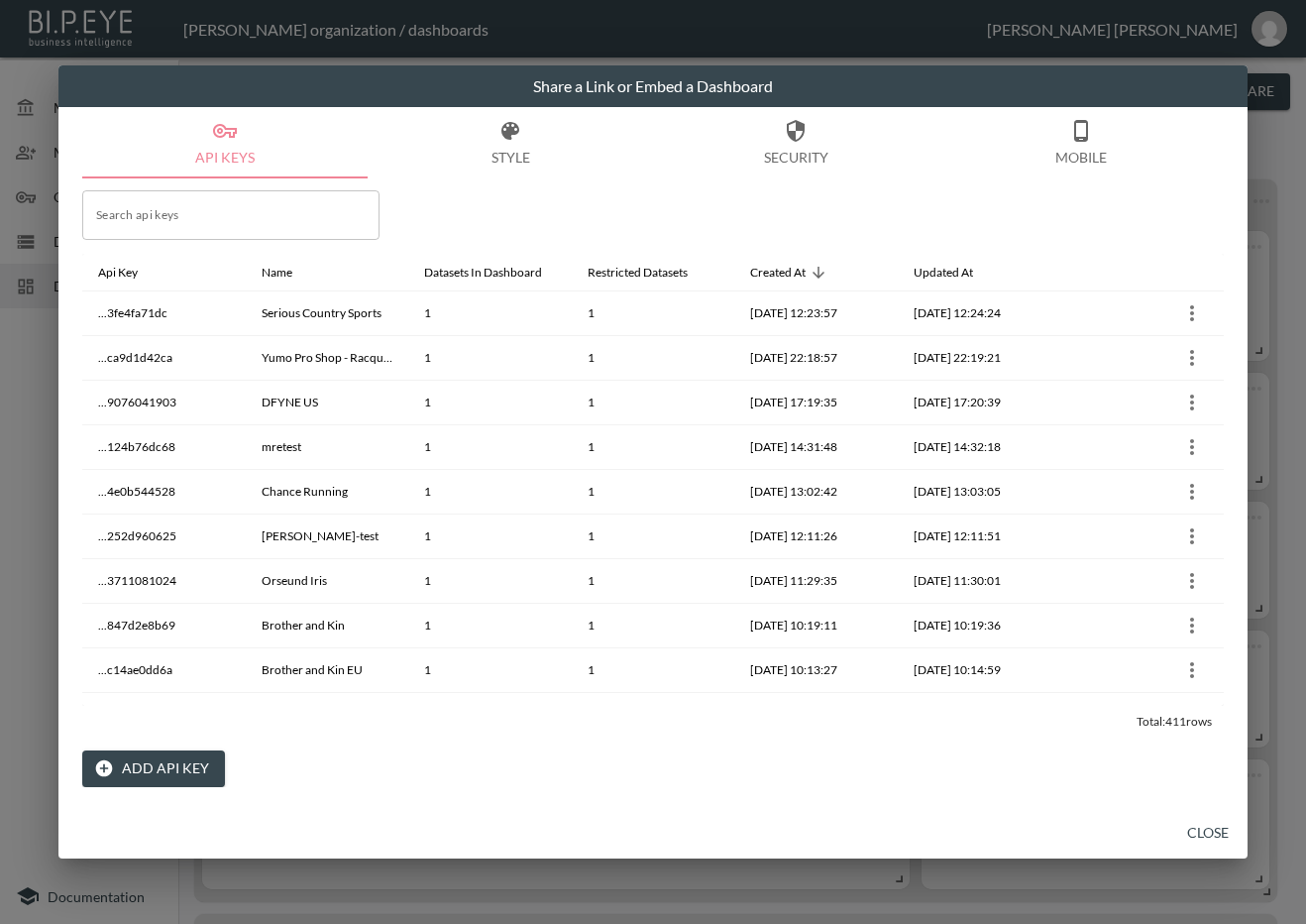
click at [145, 765] on button "Add API Key" at bounding box center [153, 768] width 143 height 37
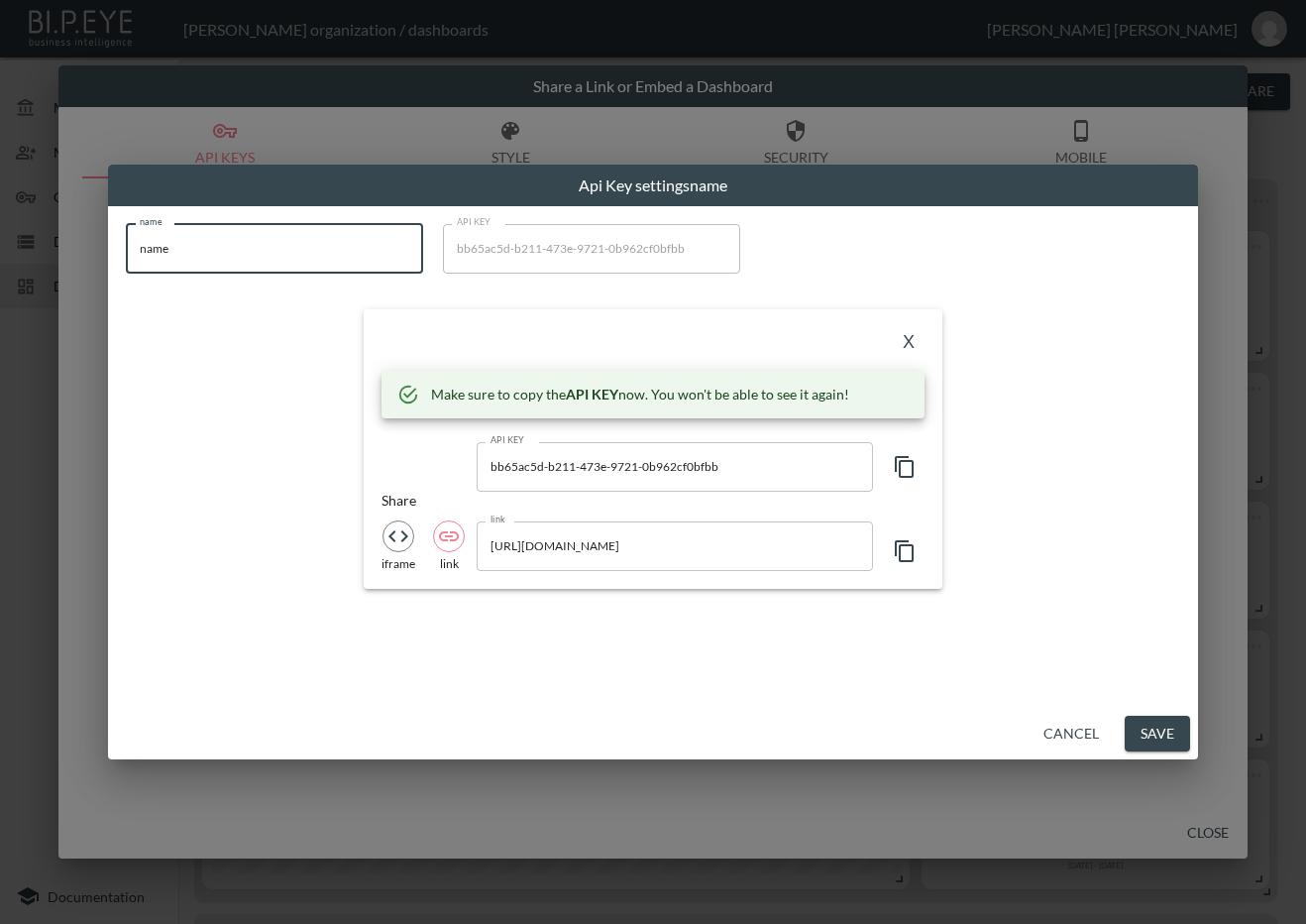
drag, startPoint x: 253, startPoint y: 248, endPoint x: 74, endPoint y: 249, distance: 179.0
click at [74, 249] on div "Api Key settings name name name name API KEY bb65ac5d-b211-473e-9721-0b962cf0bf…" at bounding box center [653, 462] width 1306 height 924
paste input "TuffStuff"
type input "TuffStuff"
click at [899, 461] on icon "button" at bounding box center [905, 467] width 24 height 24
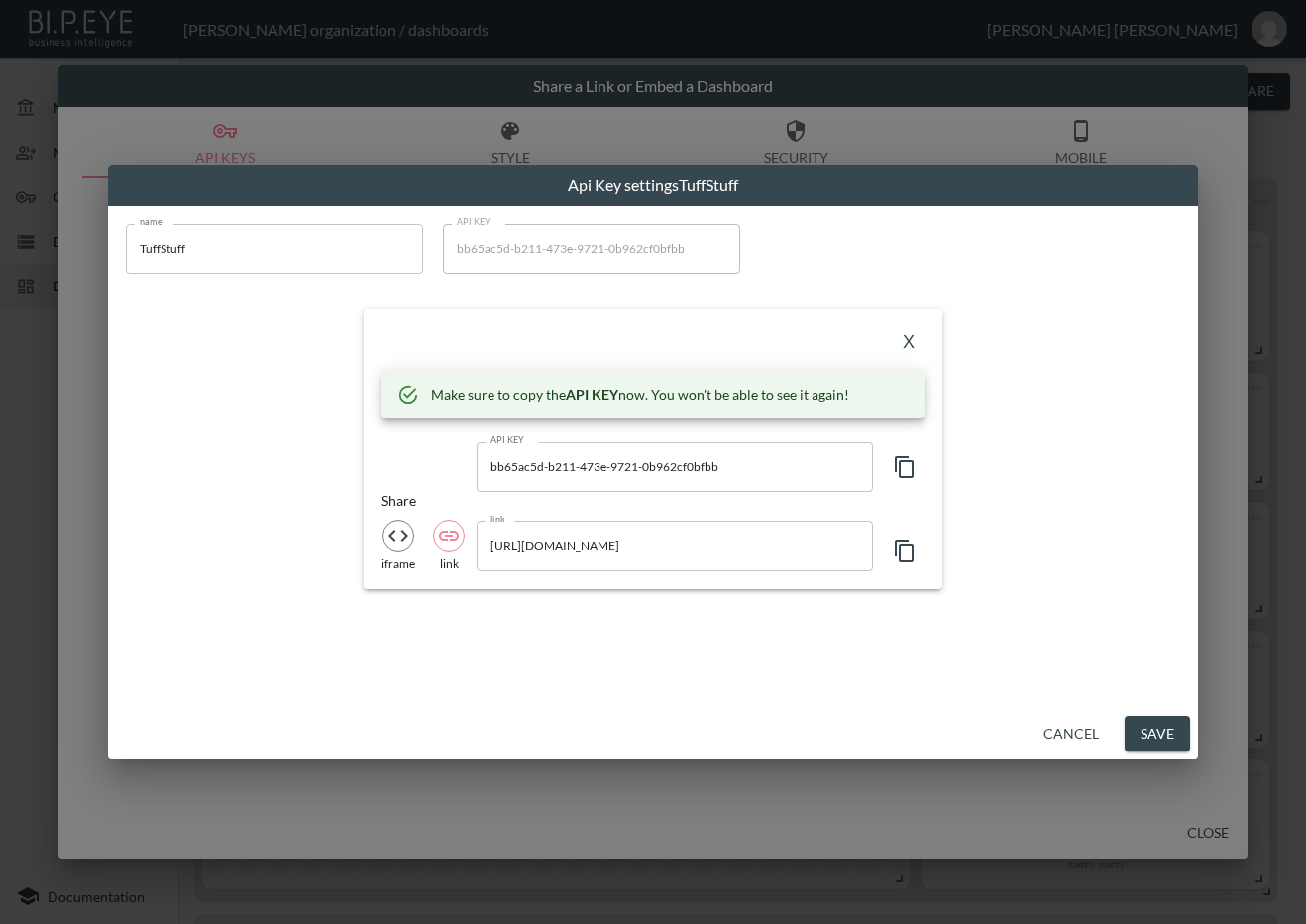
drag, startPoint x: 455, startPoint y: 333, endPoint x: 814, endPoint y: 335, distance: 359.0
click at [455, 333] on div "X" at bounding box center [653, 343] width 543 height 32
click at [908, 336] on button "X" at bounding box center [909, 343] width 32 height 32
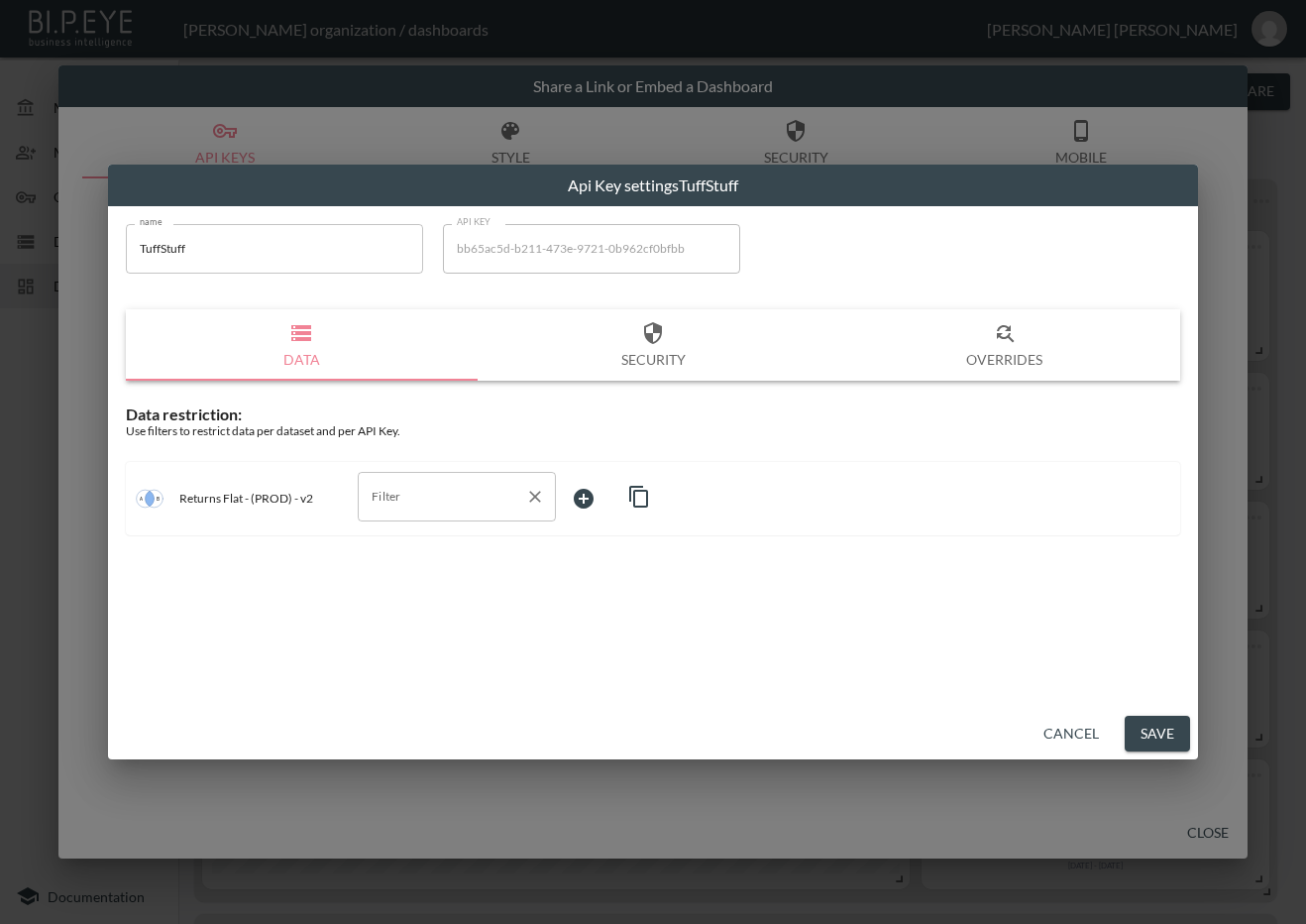
click at [498, 498] on input "Filter" at bounding box center [441, 497] width 151 height 32
click at [410, 612] on span "swap_id" at bounding box center [456, 604] width 167 height 18
type input "swap_id"
click at [599, 494] on body "BI.P.EYE, Interactive Analytics Dashboards - app [PERSON_NAME] organization / d…" at bounding box center [653, 462] width 1306 height 924
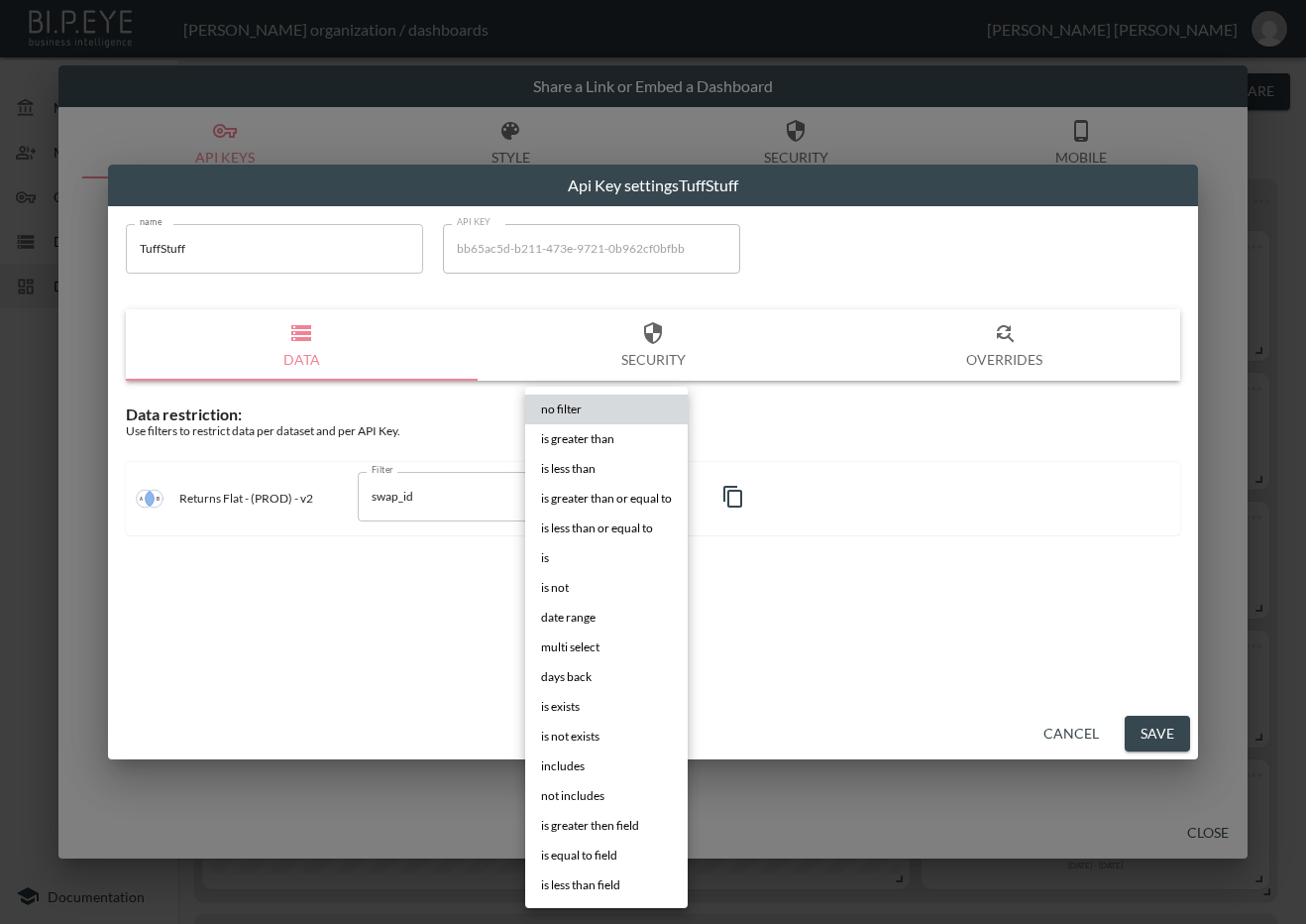
click at [595, 545] on li "is" at bounding box center [606, 558] width 163 height 30
type input "is"
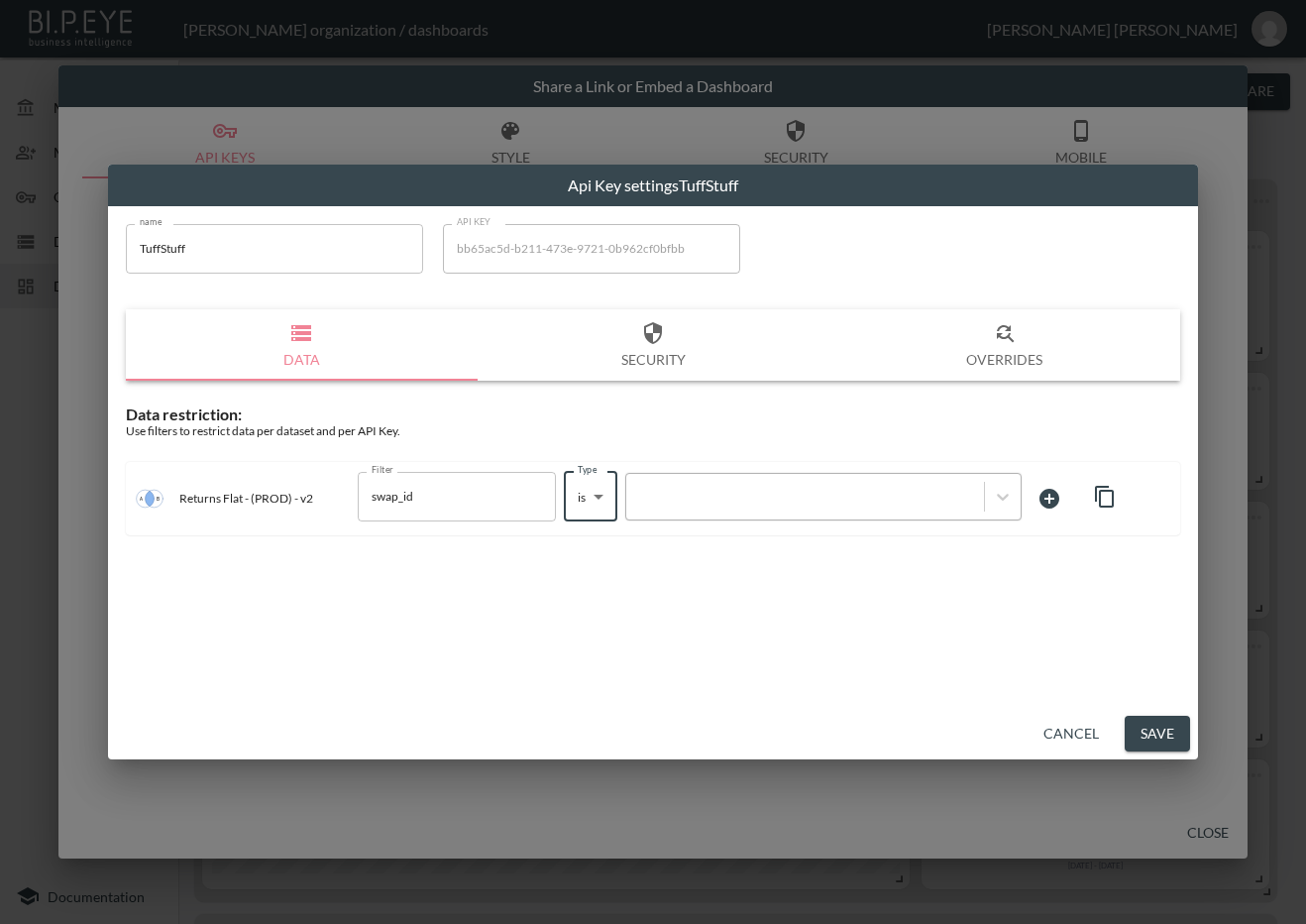
click at [724, 487] on div at bounding box center [805, 496] width 338 height 19
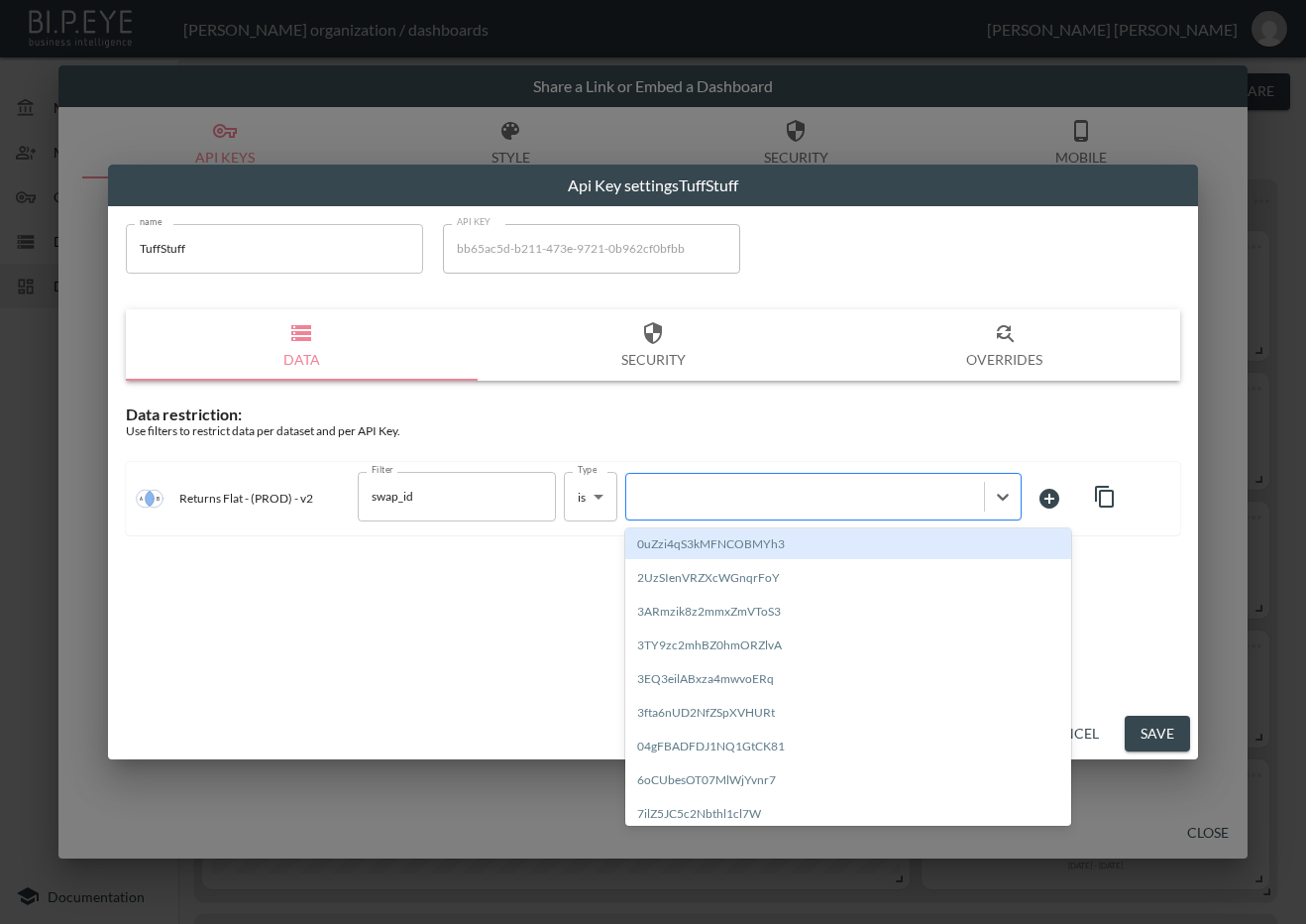
paste input "4sdcIpAOrW8VCluiiNIg"
type input "4sdcIpAOrW8VCluiiNIg"
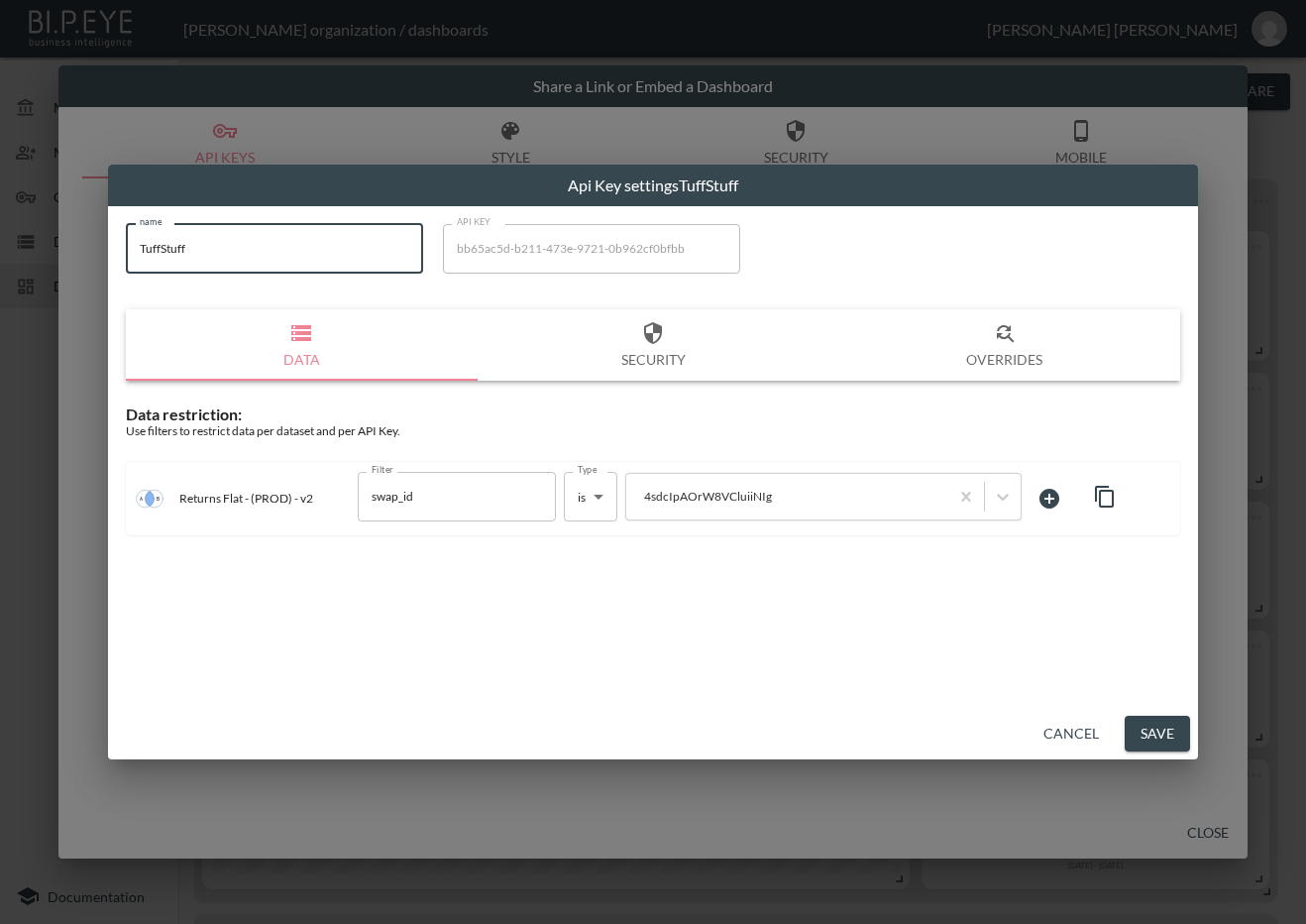
drag, startPoint x: 235, startPoint y: 247, endPoint x: 5, endPoint y: 279, distance: 232.2
click at [5, 273] on div "Api Key settings TuffStuff name TuffStuff name API KEY bb65ac5d-b211-473e-9721-…" at bounding box center [653, 462] width 1306 height 924
click at [1144, 735] on button "Save" at bounding box center [1157, 733] width 66 height 37
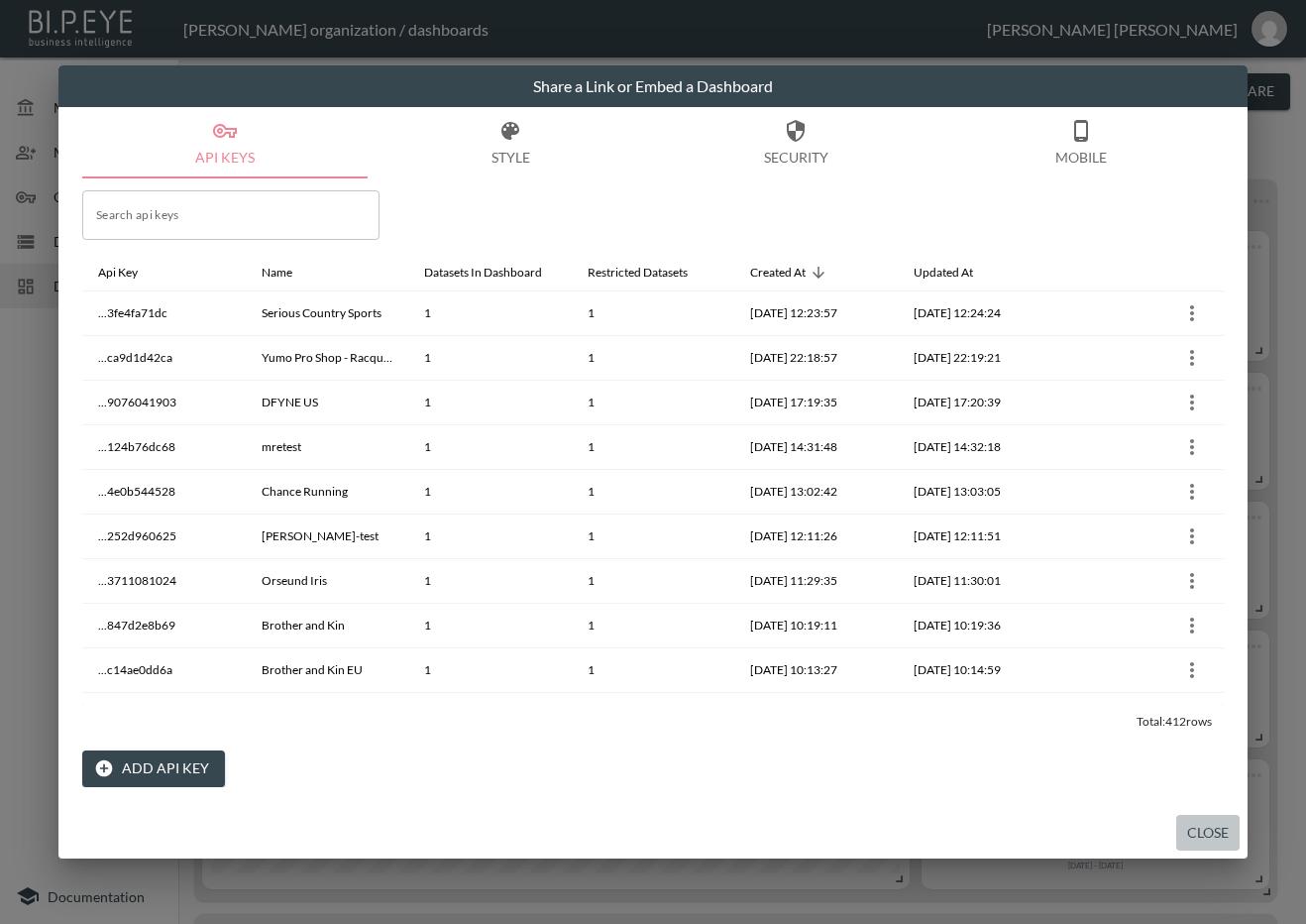
click at [1191, 830] on button "Close" at bounding box center [1208, 832] width 64 height 37
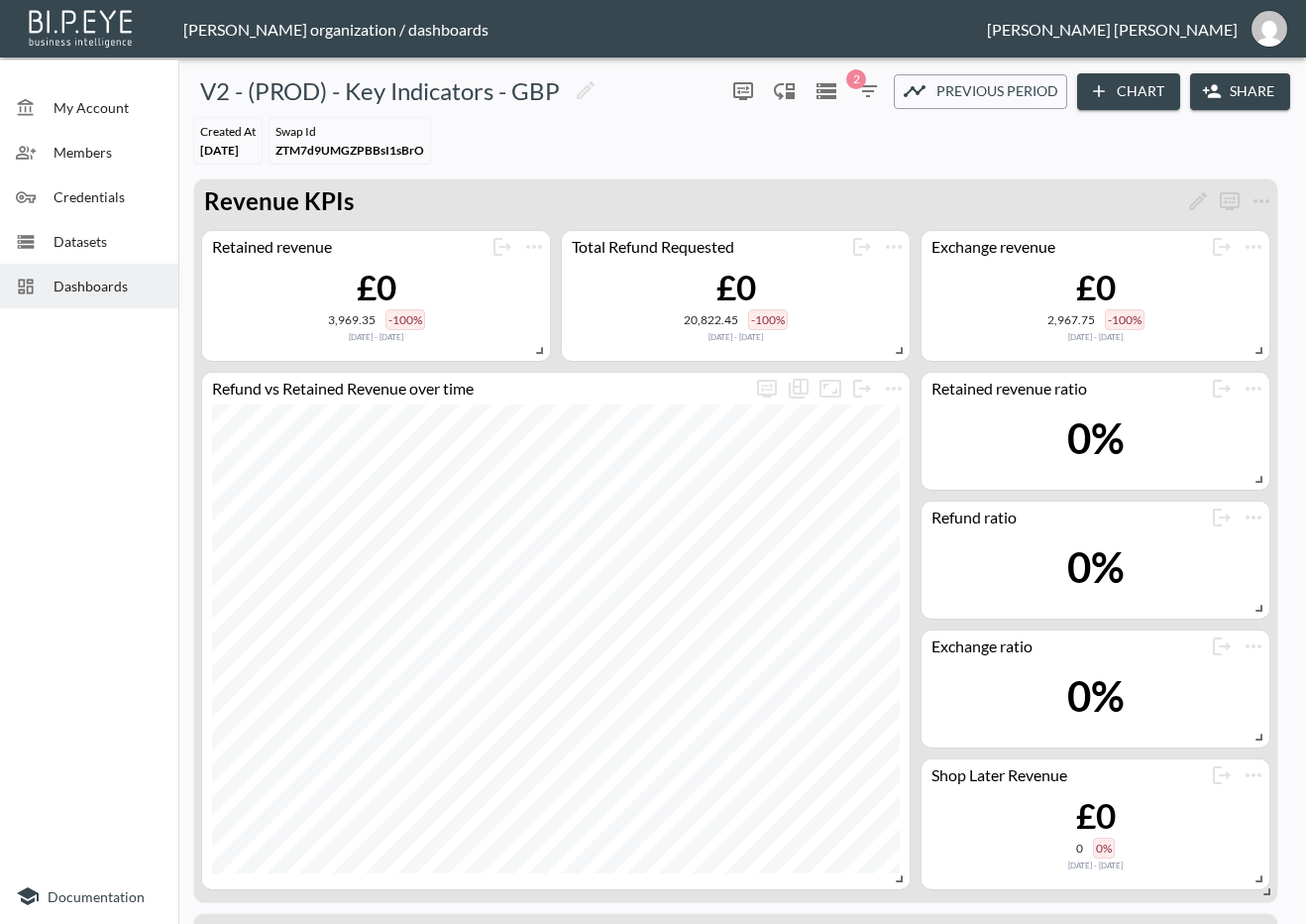
click at [137, 291] on span "Dashboards" at bounding box center [108, 285] width 109 height 21
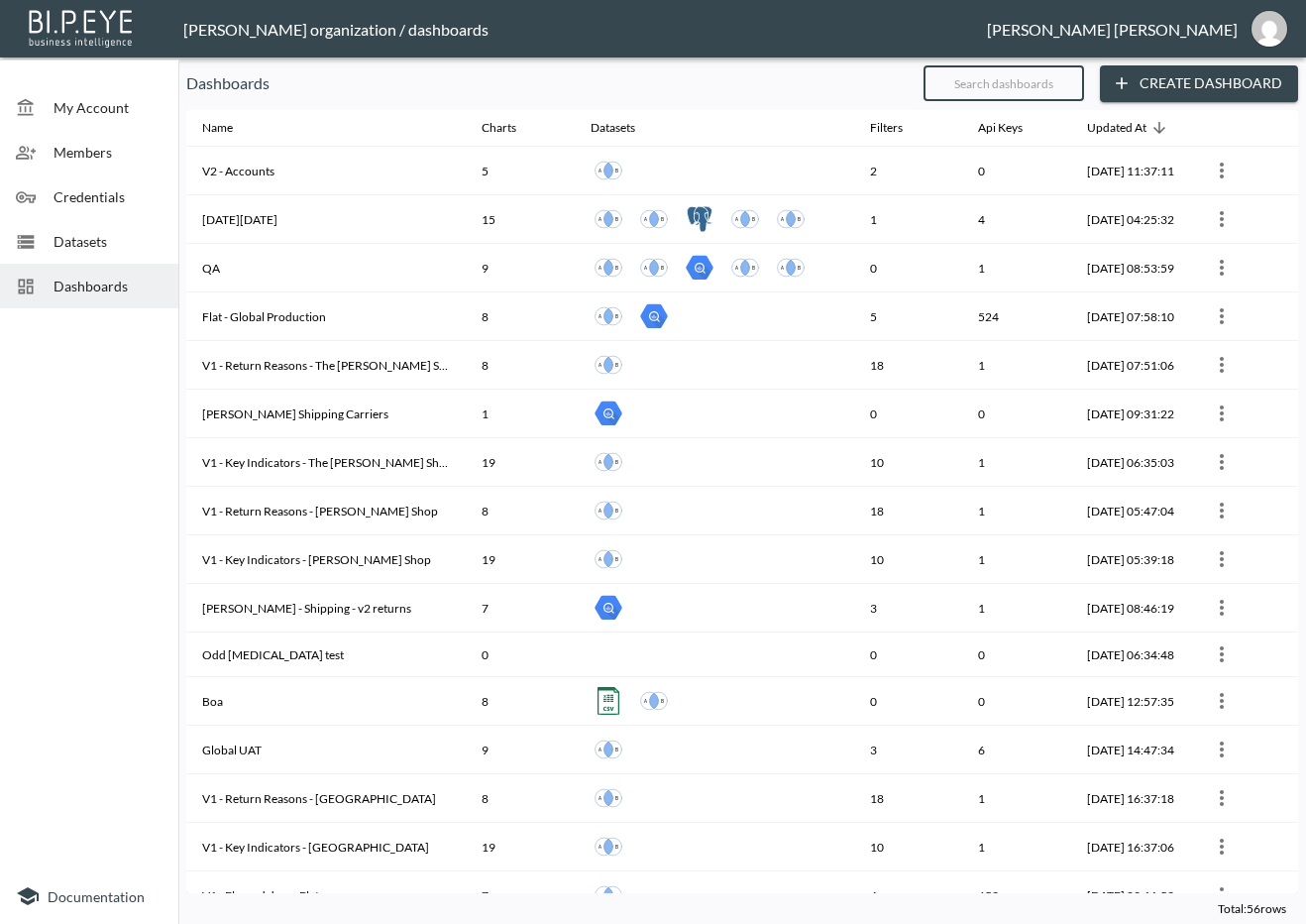
click at [1027, 74] on input "text" at bounding box center [1004, 84] width 161 height 50
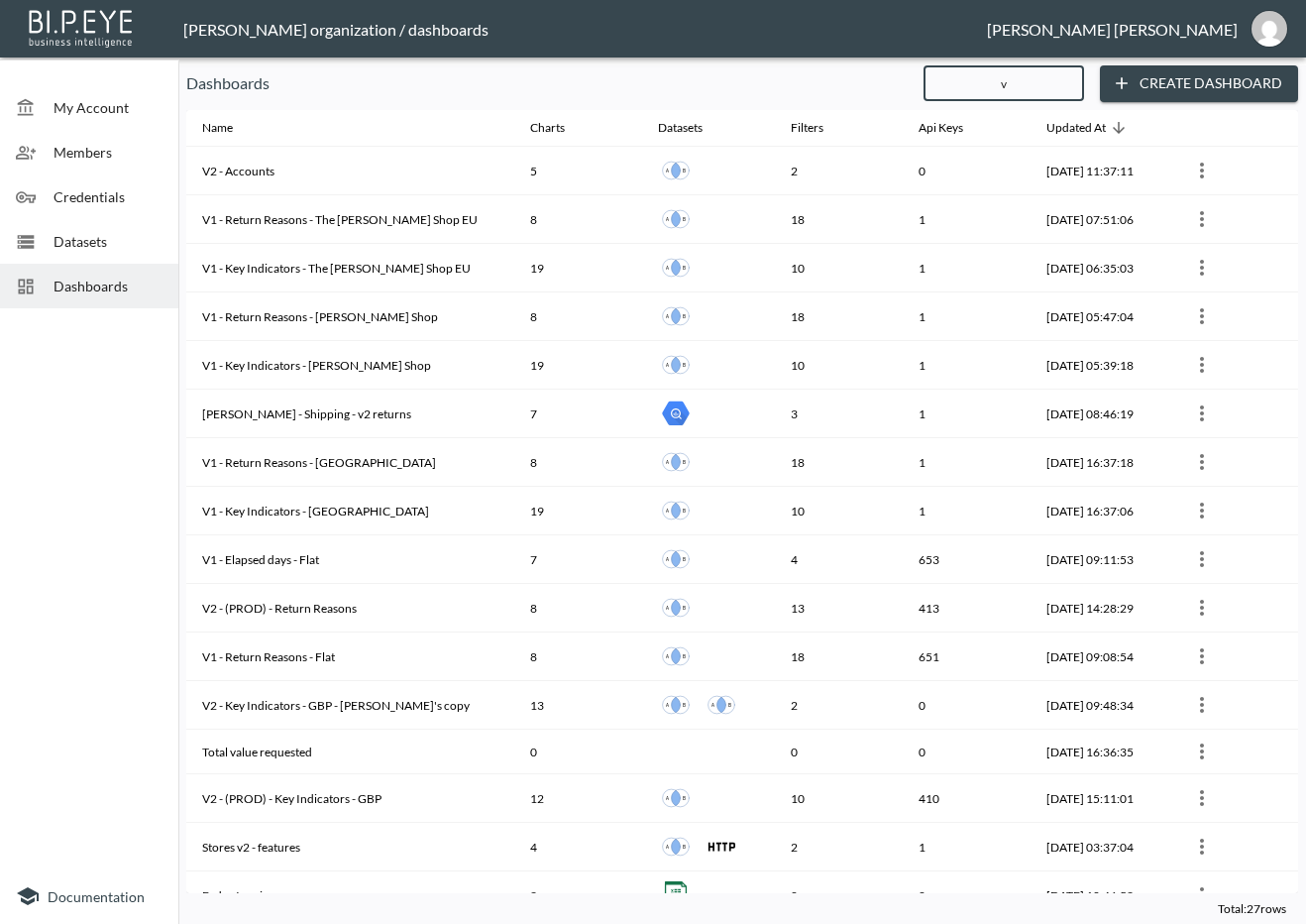
type input "v2"
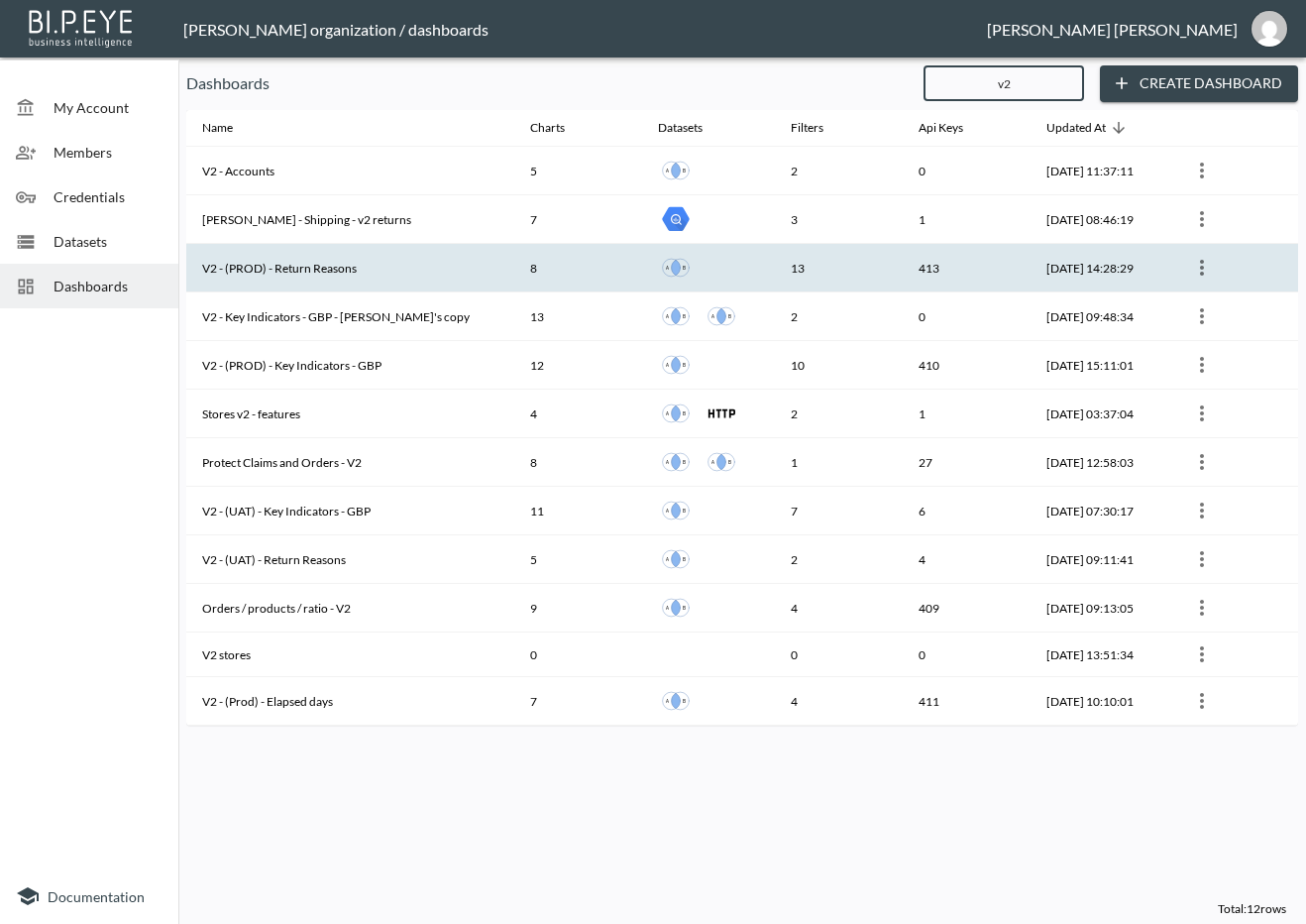
click at [404, 267] on th "V2 - (PROD) - Return Reasons" at bounding box center [350, 267] width 328 height 49
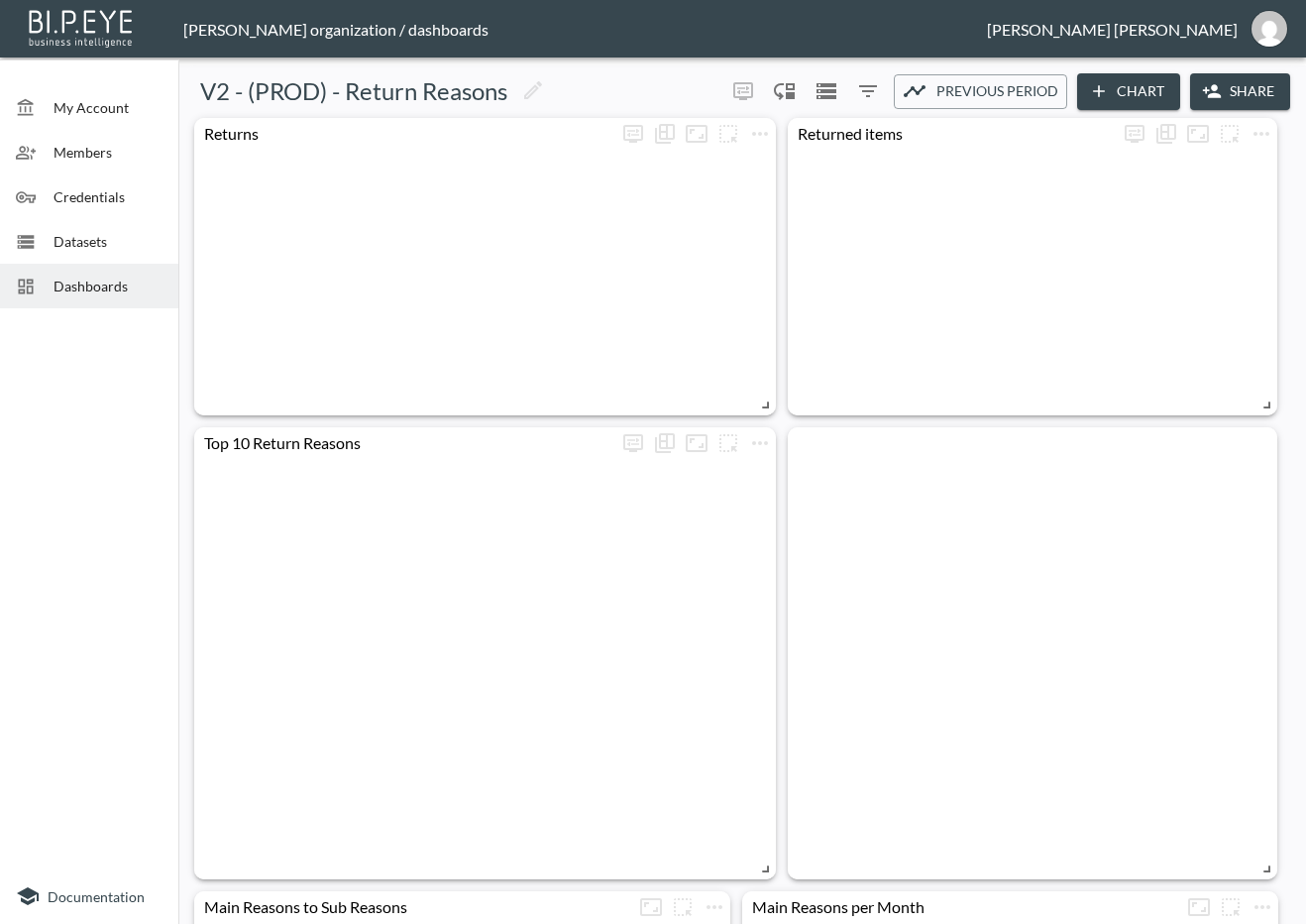
click at [1250, 98] on button "Share" at bounding box center [1240, 91] width 100 height 37
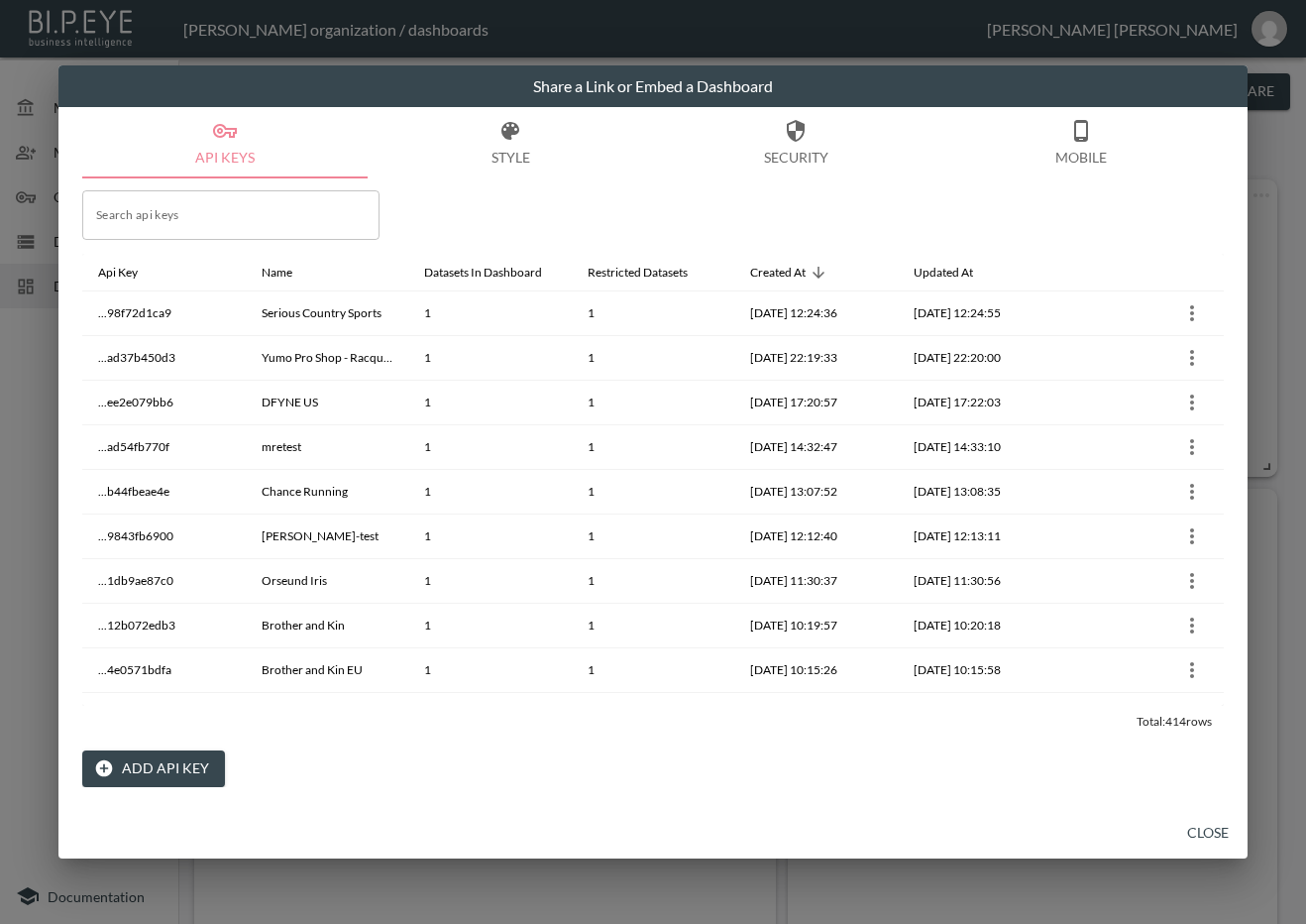
click at [147, 760] on button "Add API Key" at bounding box center [153, 768] width 143 height 37
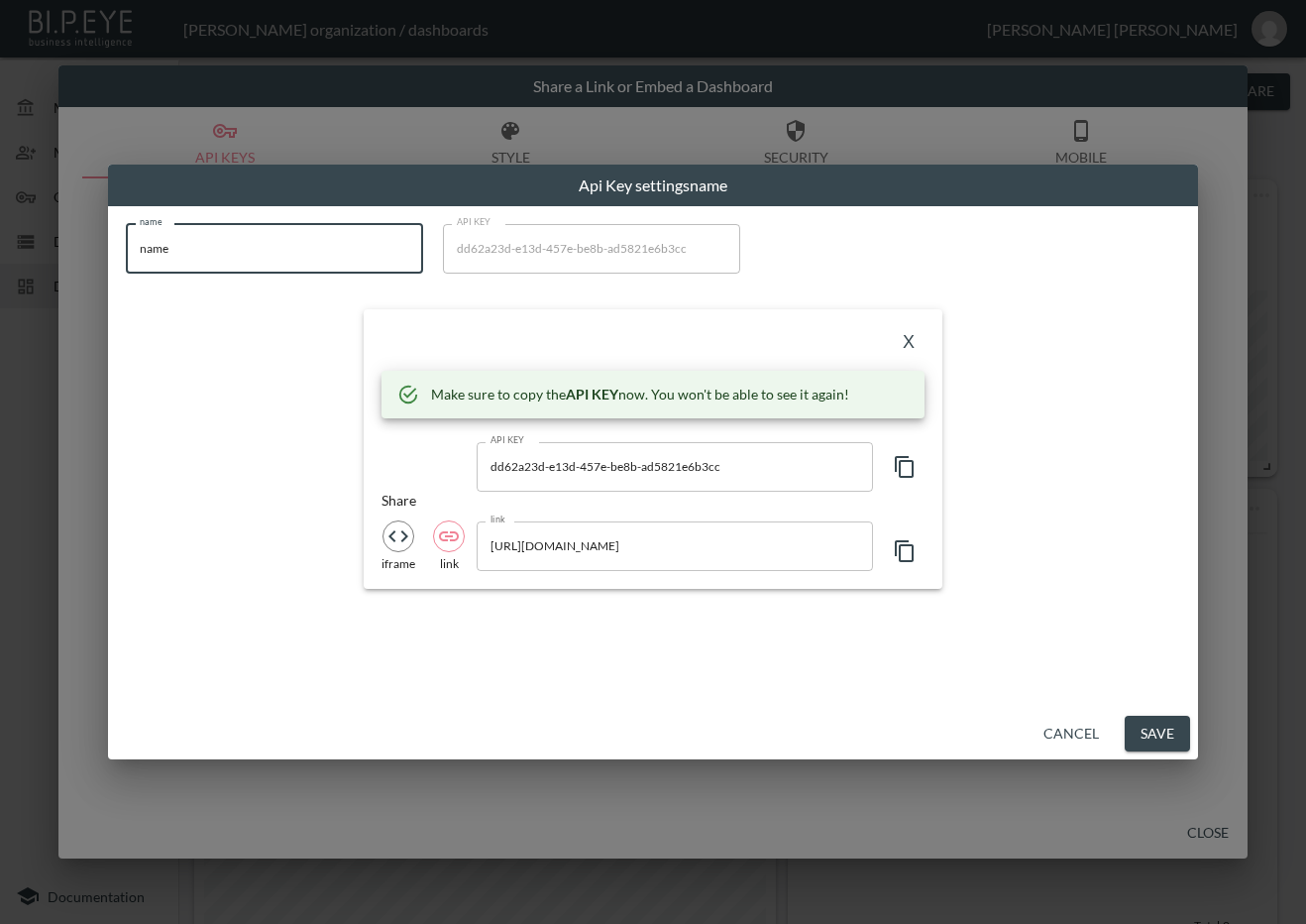
drag, startPoint x: 314, startPoint y: 262, endPoint x: 45, endPoint y: 280, distance: 269.6
click at [45, 278] on div "Api Key settings name name name name API KEY dd62a23d-e13d-457e-be8b-ad5821e6b3…" at bounding box center [653, 462] width 1306 height 924
paste input "TuffStuff"
type input "TuffStuff"
click at [910, 471] on icon "button" at bounding box center [905, 467] width 24 height 24
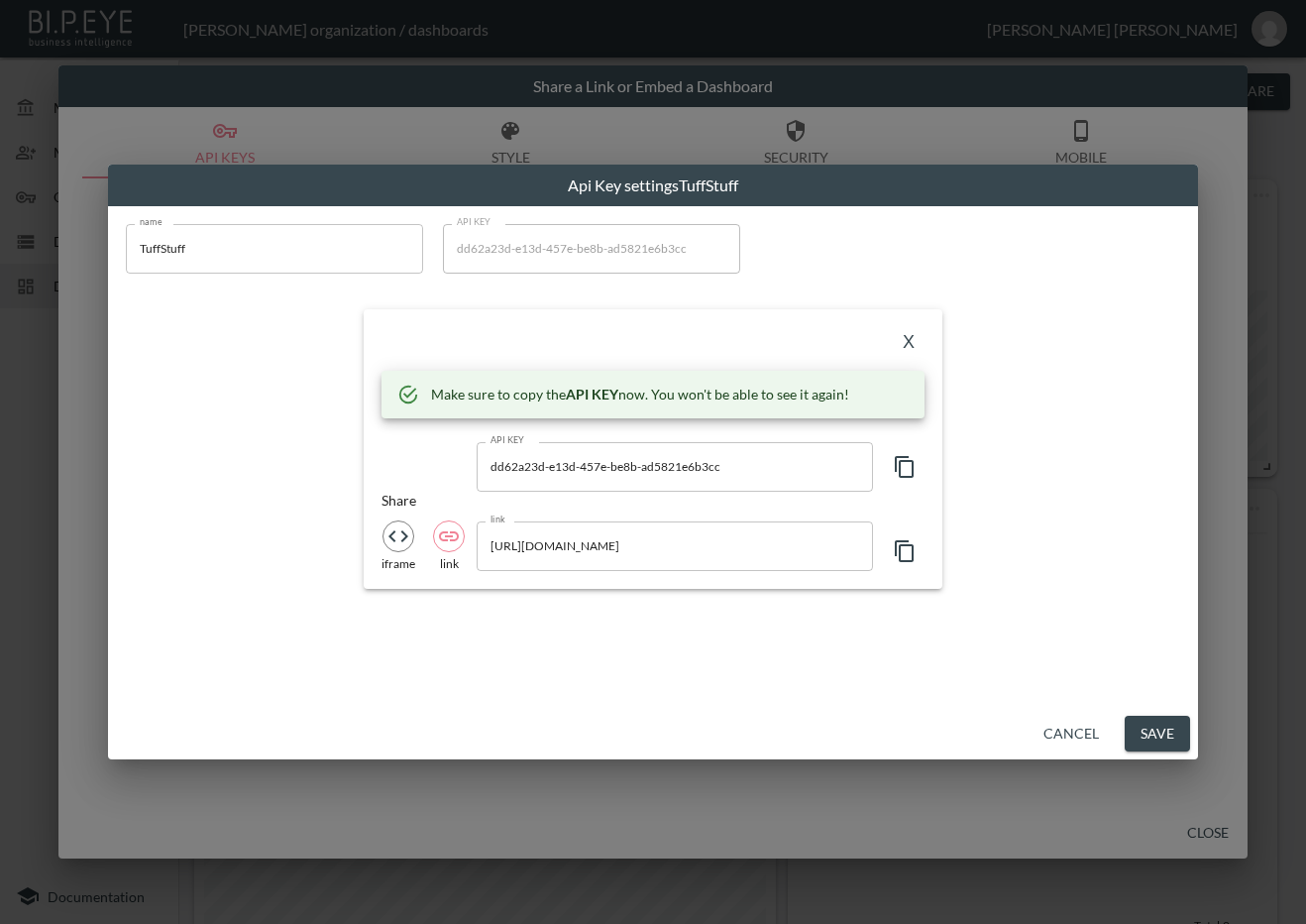
drag, startPoint x: 478, startPoint y: 326, endPoint x: 700, endPoint y: 341, distance: 222.5
click at [479, 327] on div "X" at bounding box center [653, 343] width 543 height 32
click at [908, 336] on button "X" at bounding box center [909, 343] width 32 height 32
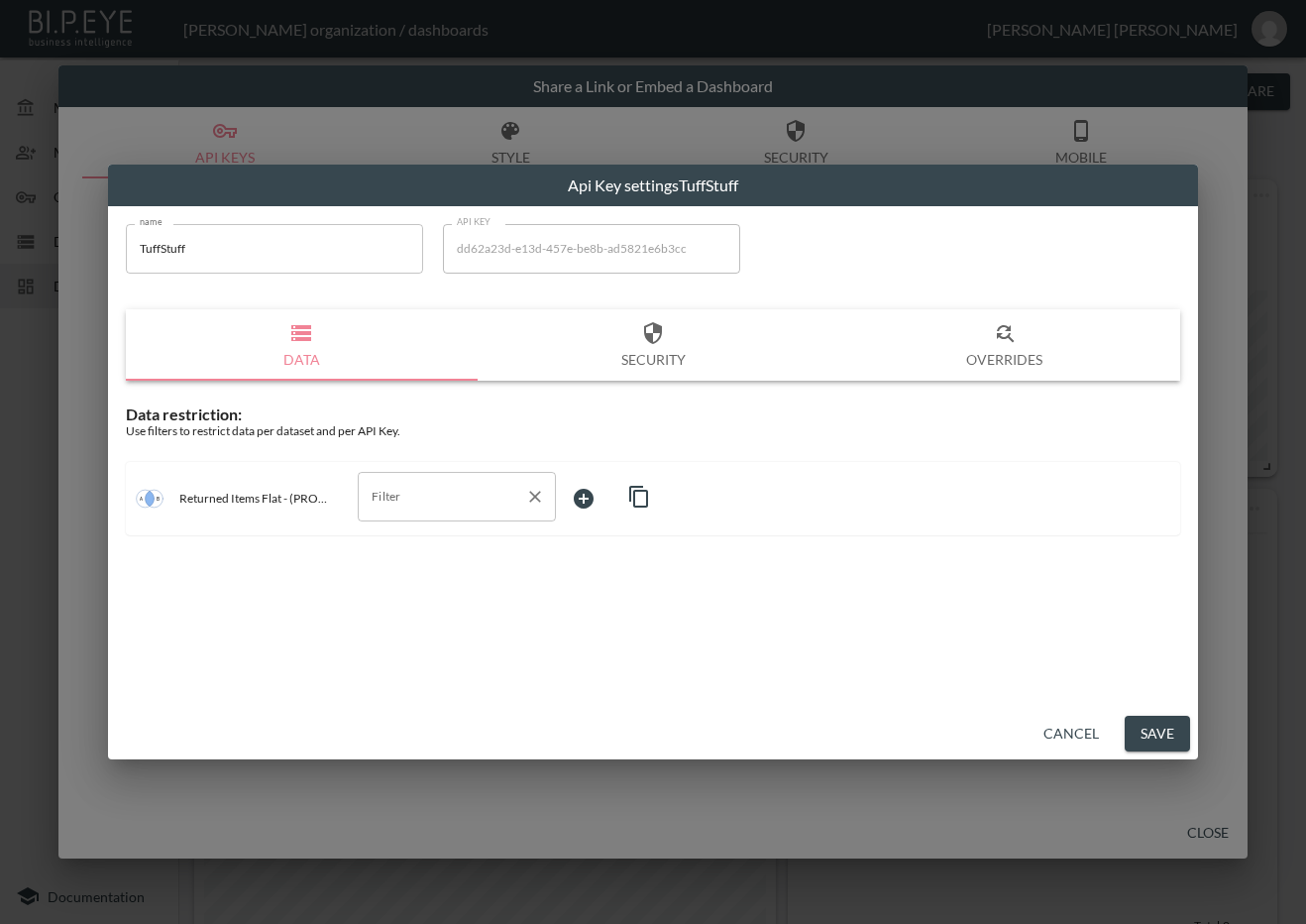
click at [421, 485] on input "Filter" at bounding box center [441, 497] width 151 height 32
click at [419, 640] on span "swap_id" at bounding box center [456, 634] width 167 height 18
type input "swap_id"
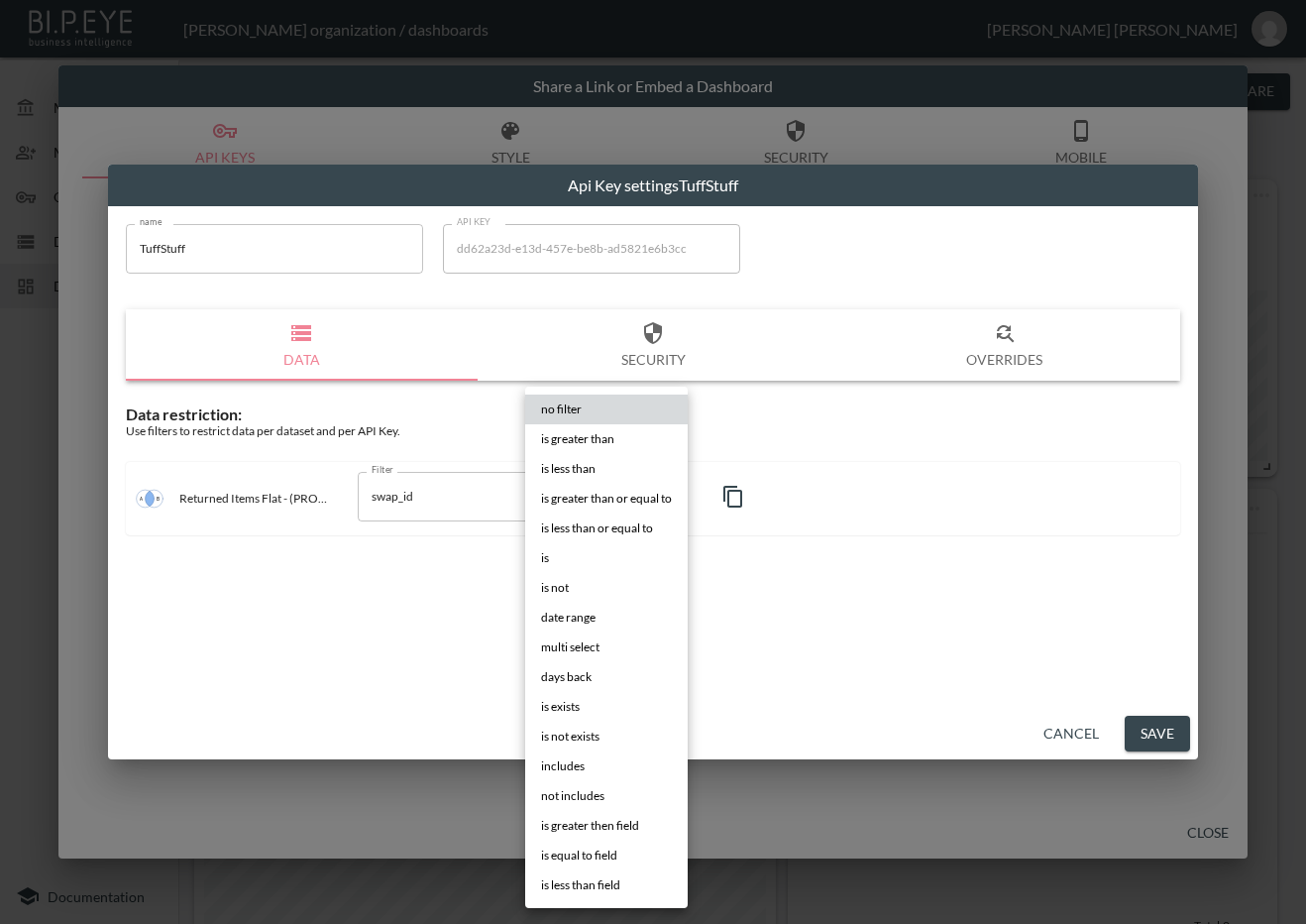
click at [636, 492] on body "BI.P.EYE, Interactive Analytics Dashboards - app [PERSON_NAME] organization / d…" at bounding box center [653, 462] width 1306 height 924
click at [576, 548] on li "is" at bounding box center [606, 558] width 163 height 30
type input "is"
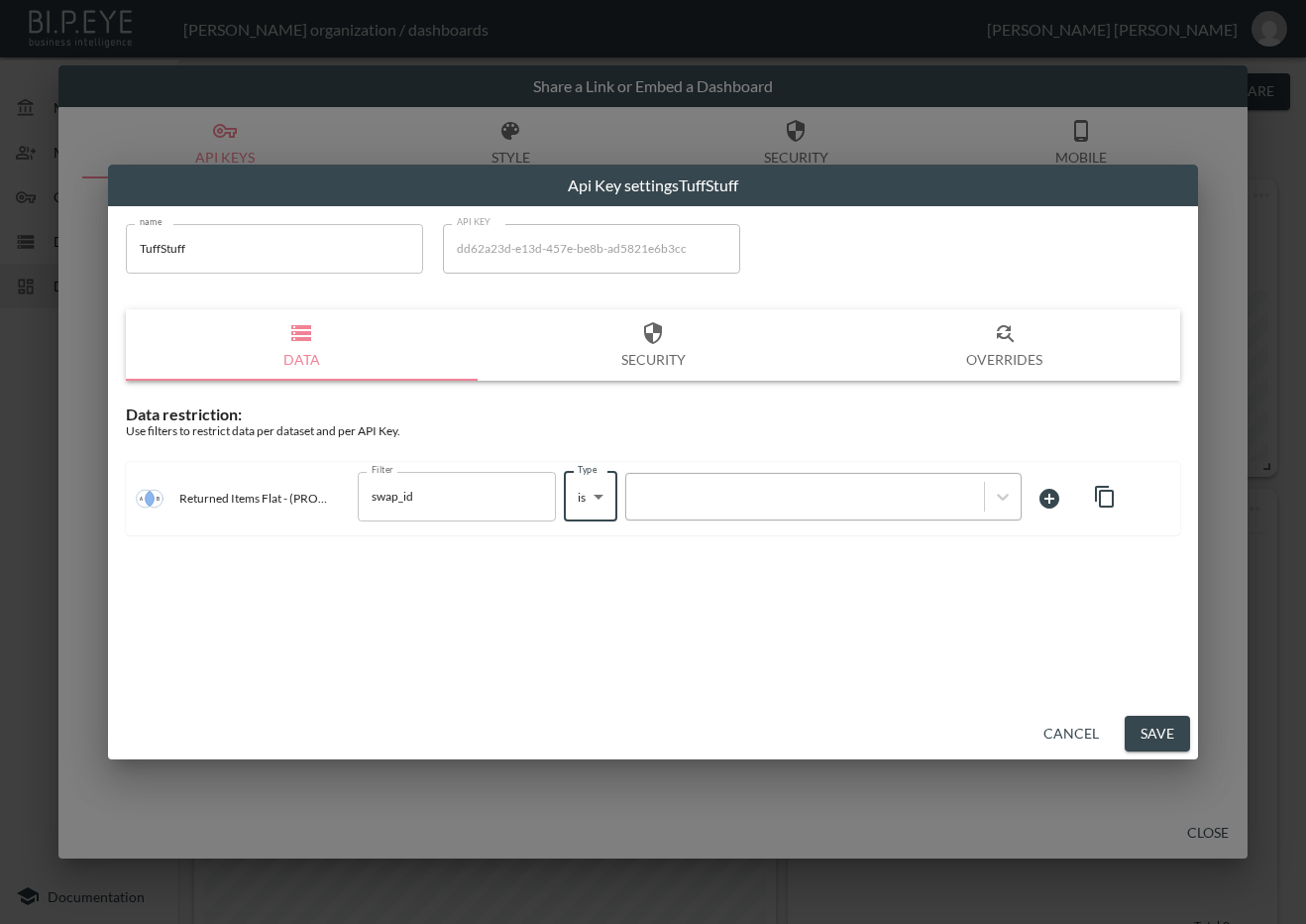
click at [738, 489] on div at bounding box center [805, 496] width 338 height 19
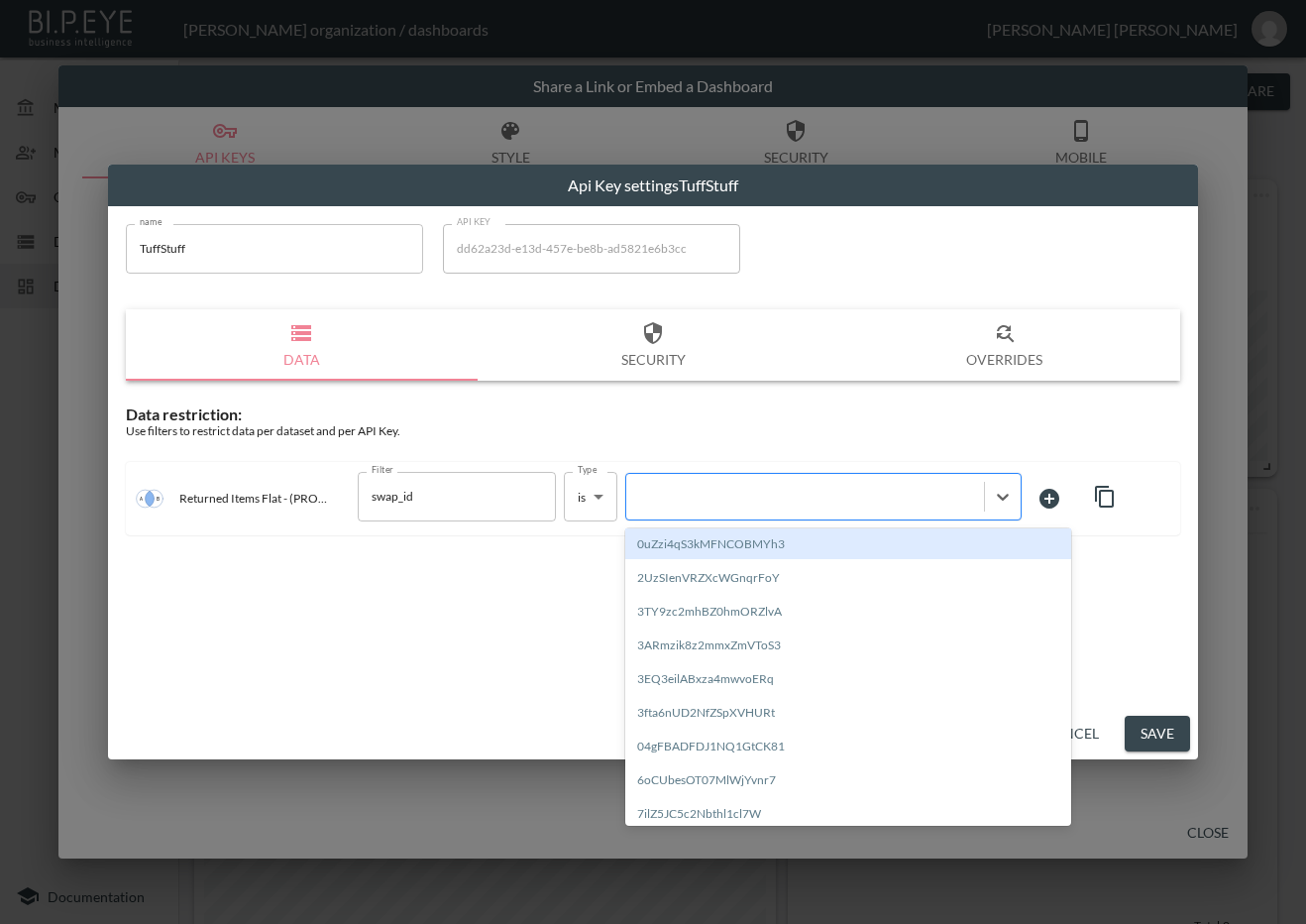
paste input "4sdcIpAOrW8VCluiiNIg"
type input "4sdcIpAOrW8VCluiiNIg"
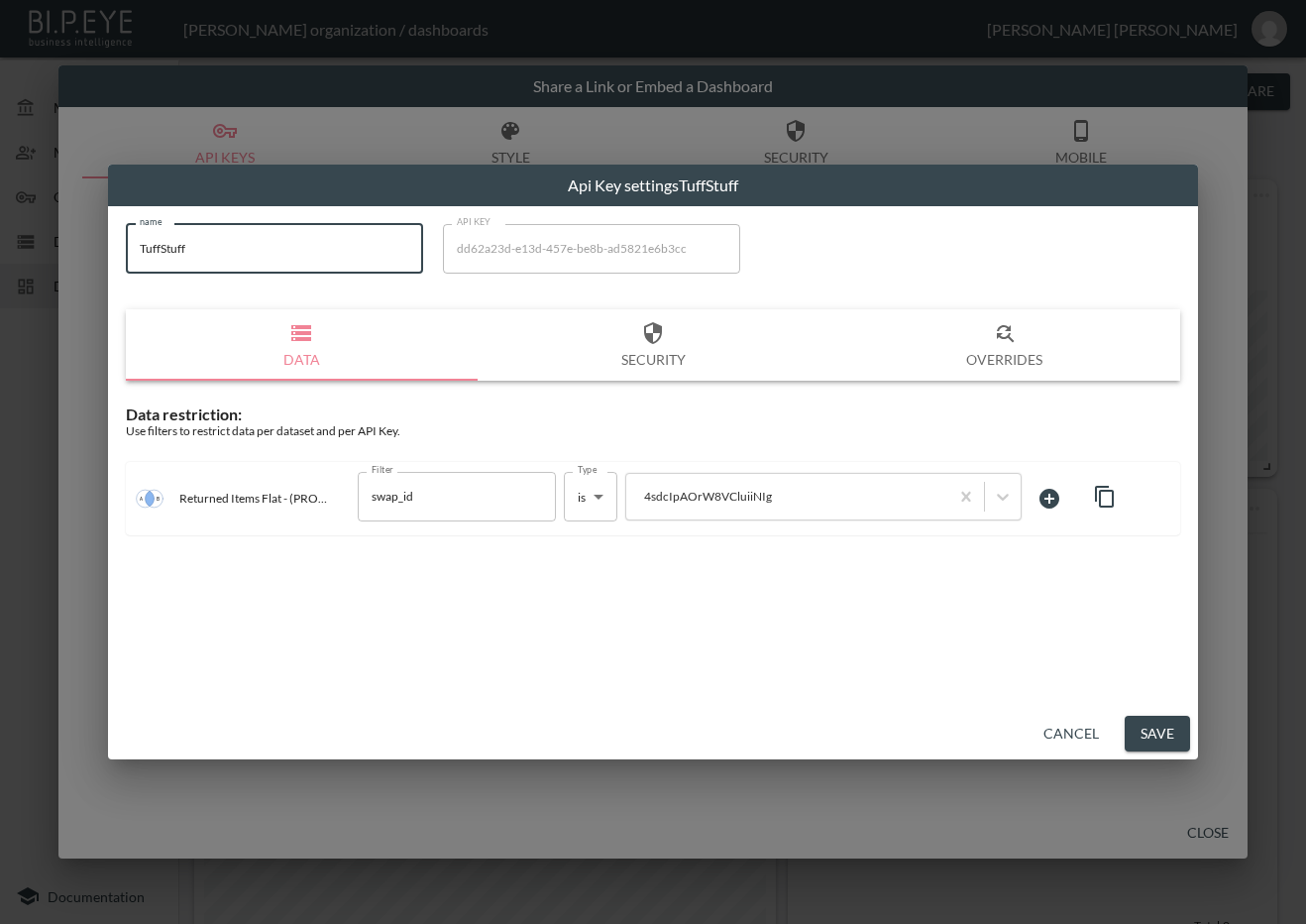
drag, startPoint x: 180, startPoint y: 256, endPoint x: 95, endPoint y: 271, distance: 86.3
click at [95, 271] on div "Api Key settings TuffStuff name TuffStuff name API KEY dd62a23d-e13d-457e-be8b-…" at bounding box center [653, 462] width 1306 height 924
click at [1143, 728] on button "Save" at bounding box center [1157, 733] width 66 height 37
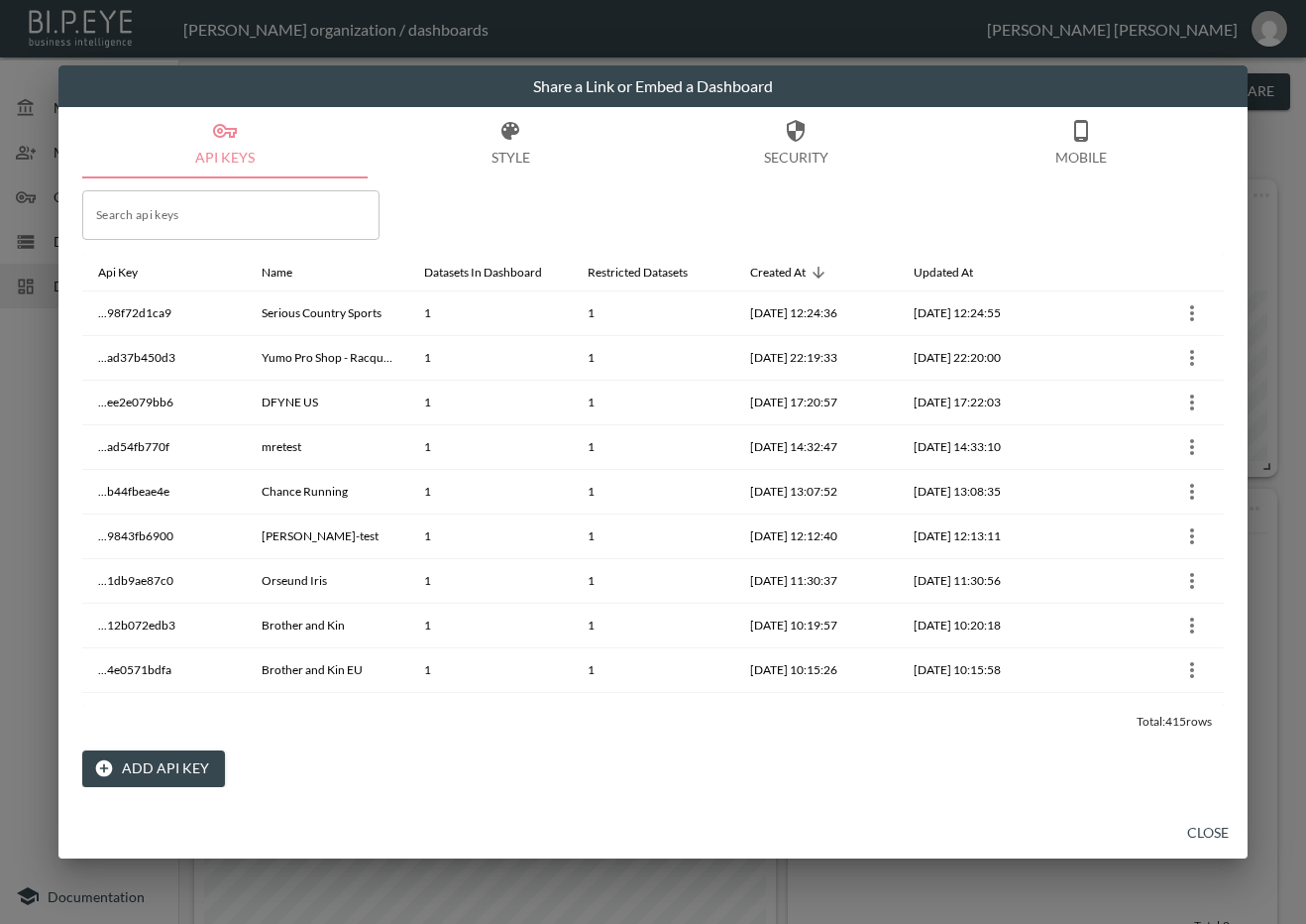
click at [1207, 824] on button "Close" at bounding box center [1208, 832] width 64 height 37
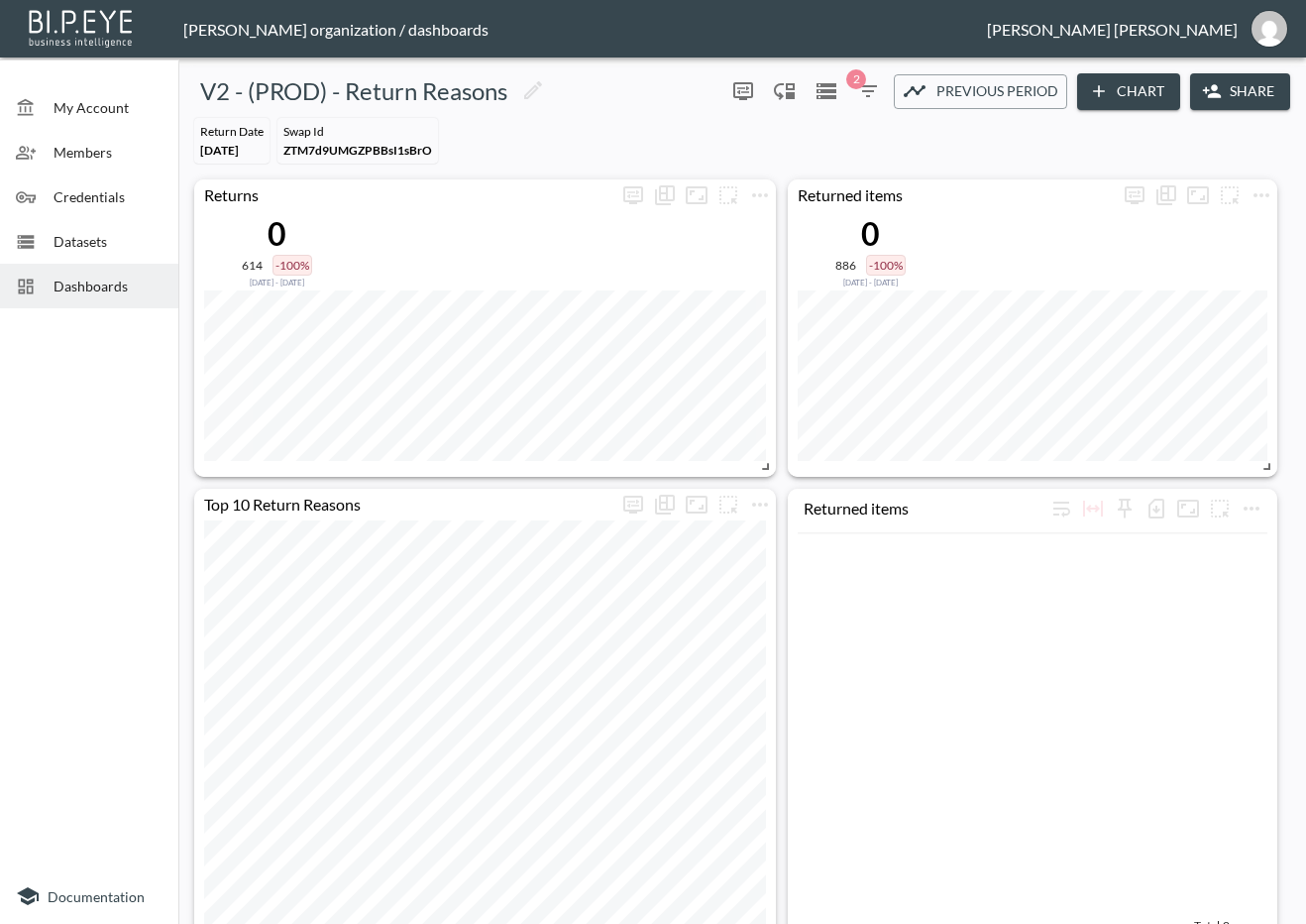
click at [118, 284] on span "Dashboards" at bounding box center [108, 285] width 109 height 21
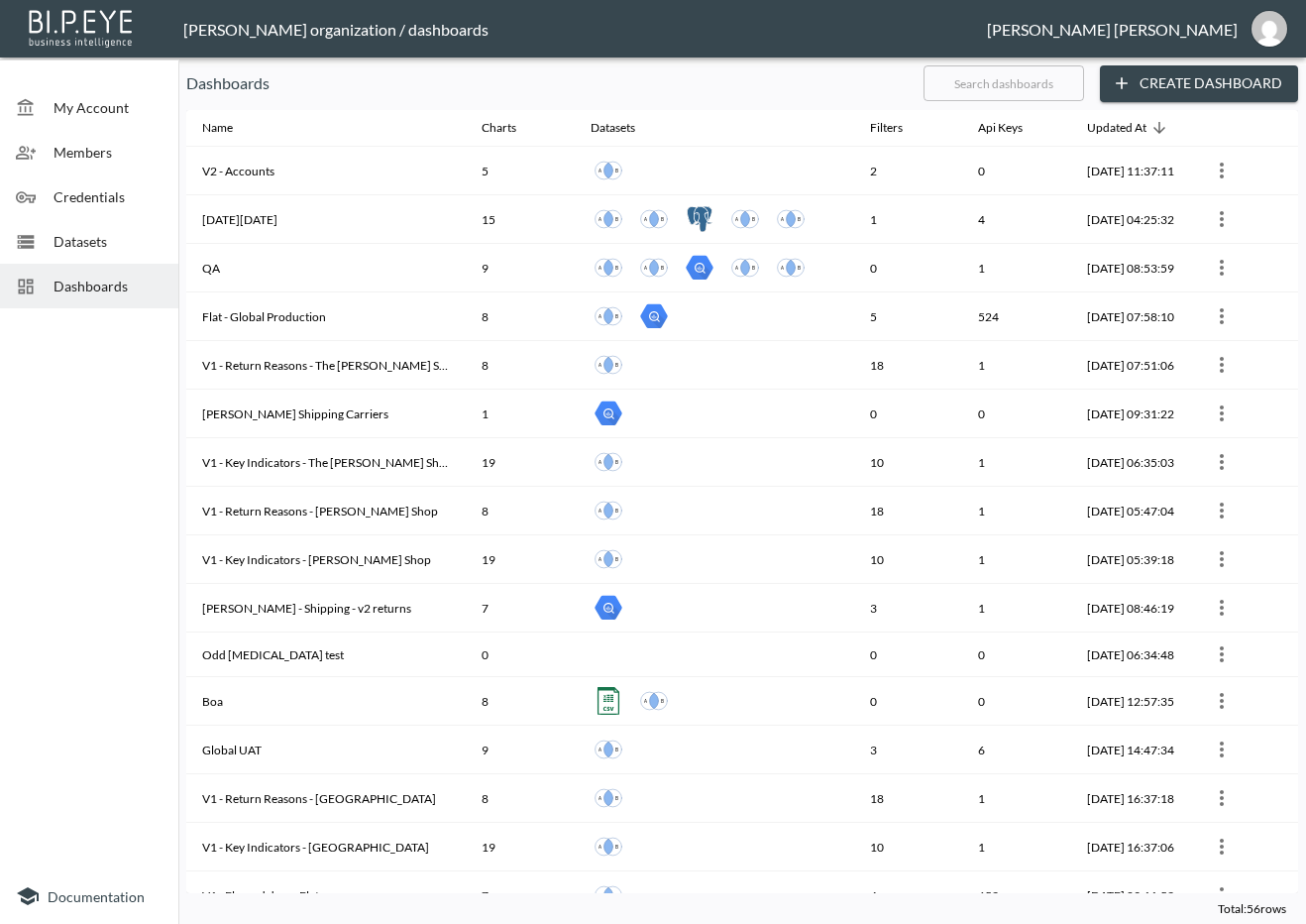
click at [1059, 82] on input "text" at bounding box center [1004, 84] width 161 height 50
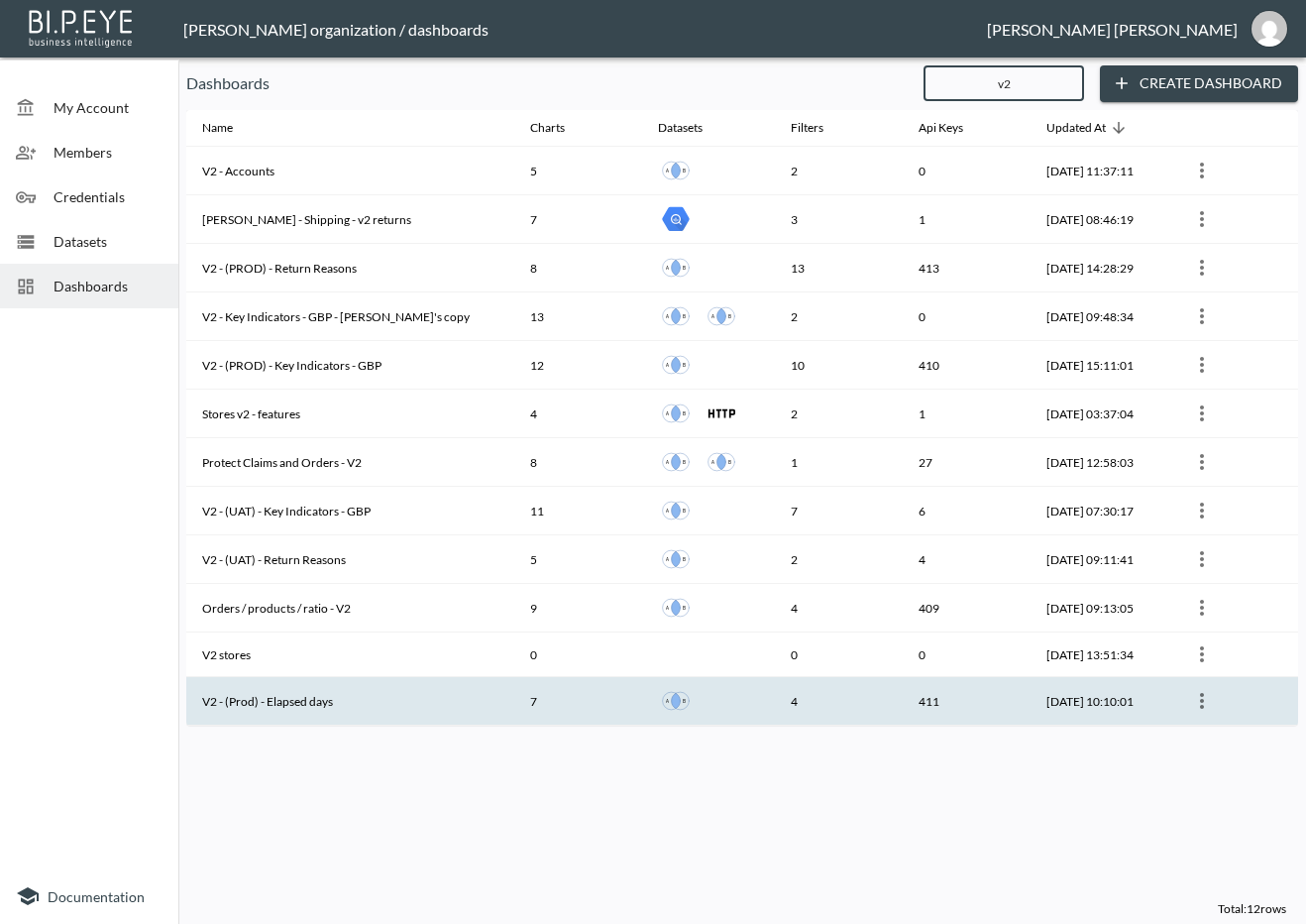
type input "v2"
click at [352, 693] on th "V2 - (Prod) - Elapsed days" at bounding box center [350, 700] width 328 height 49
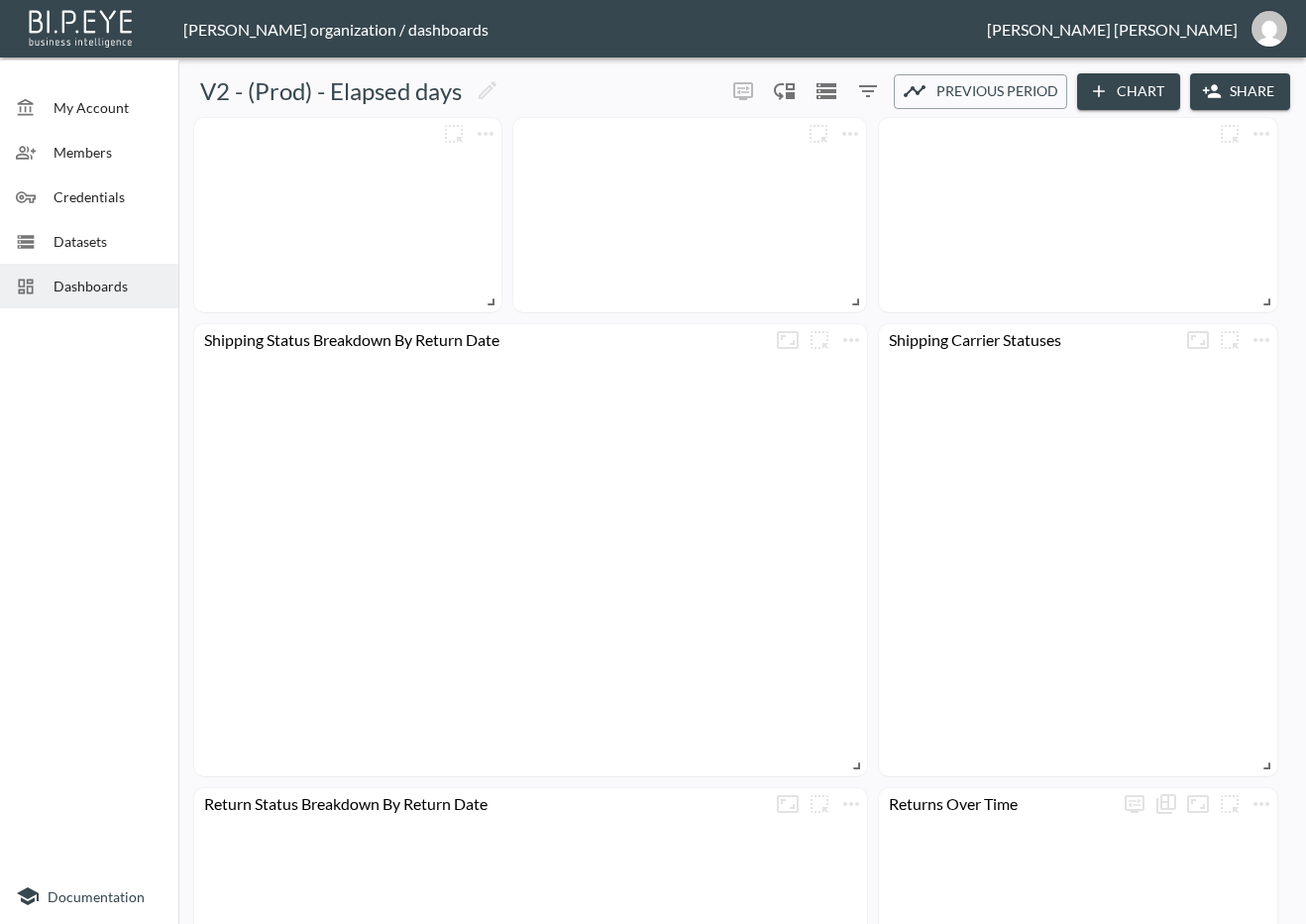
click at [1232, 81] on button "Share" at bounding box center [1240, 91] width 100 height 37
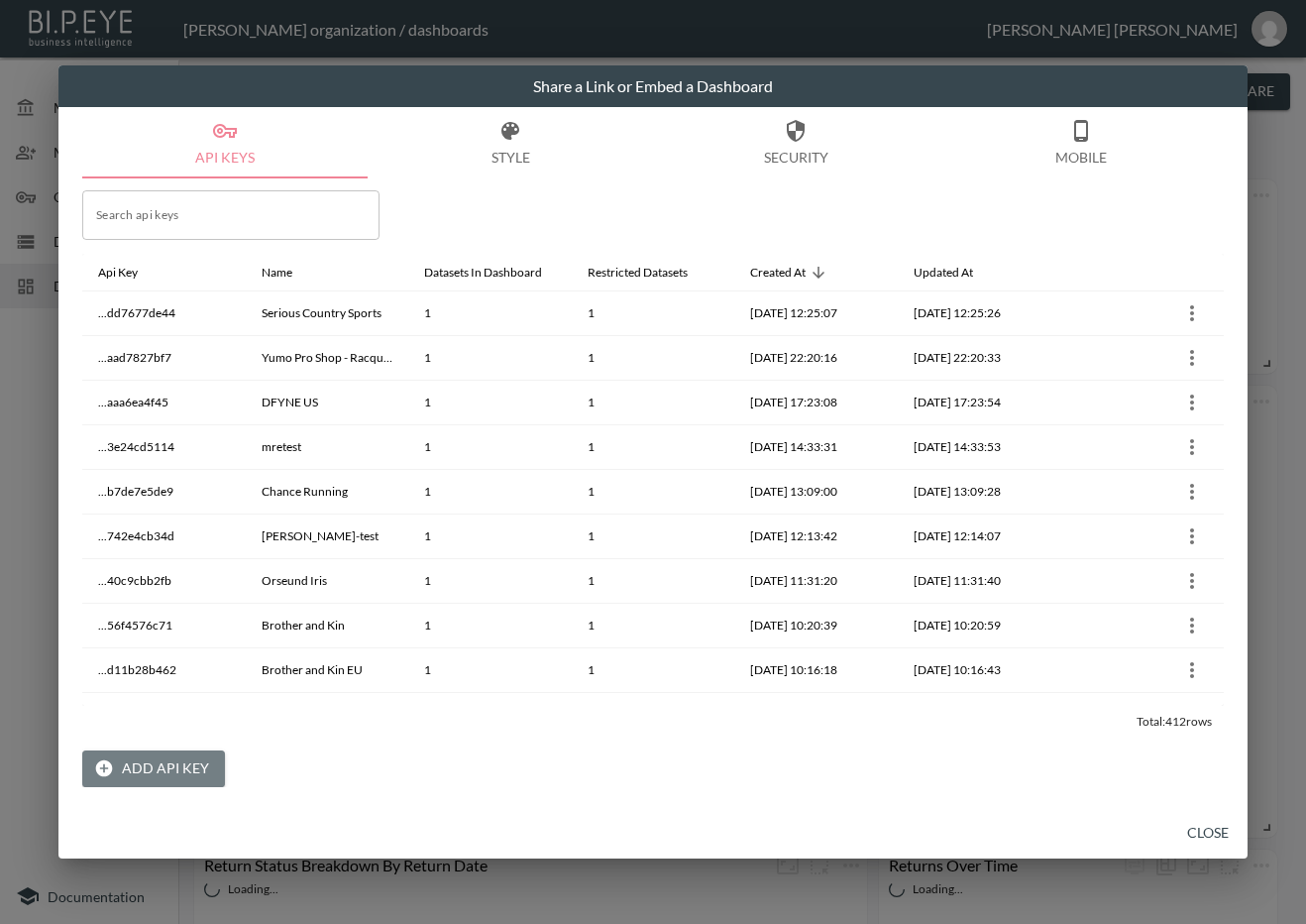
click at [158, 762] on button "Add API Key" at bounding box center [153, 768] width 143 height 37
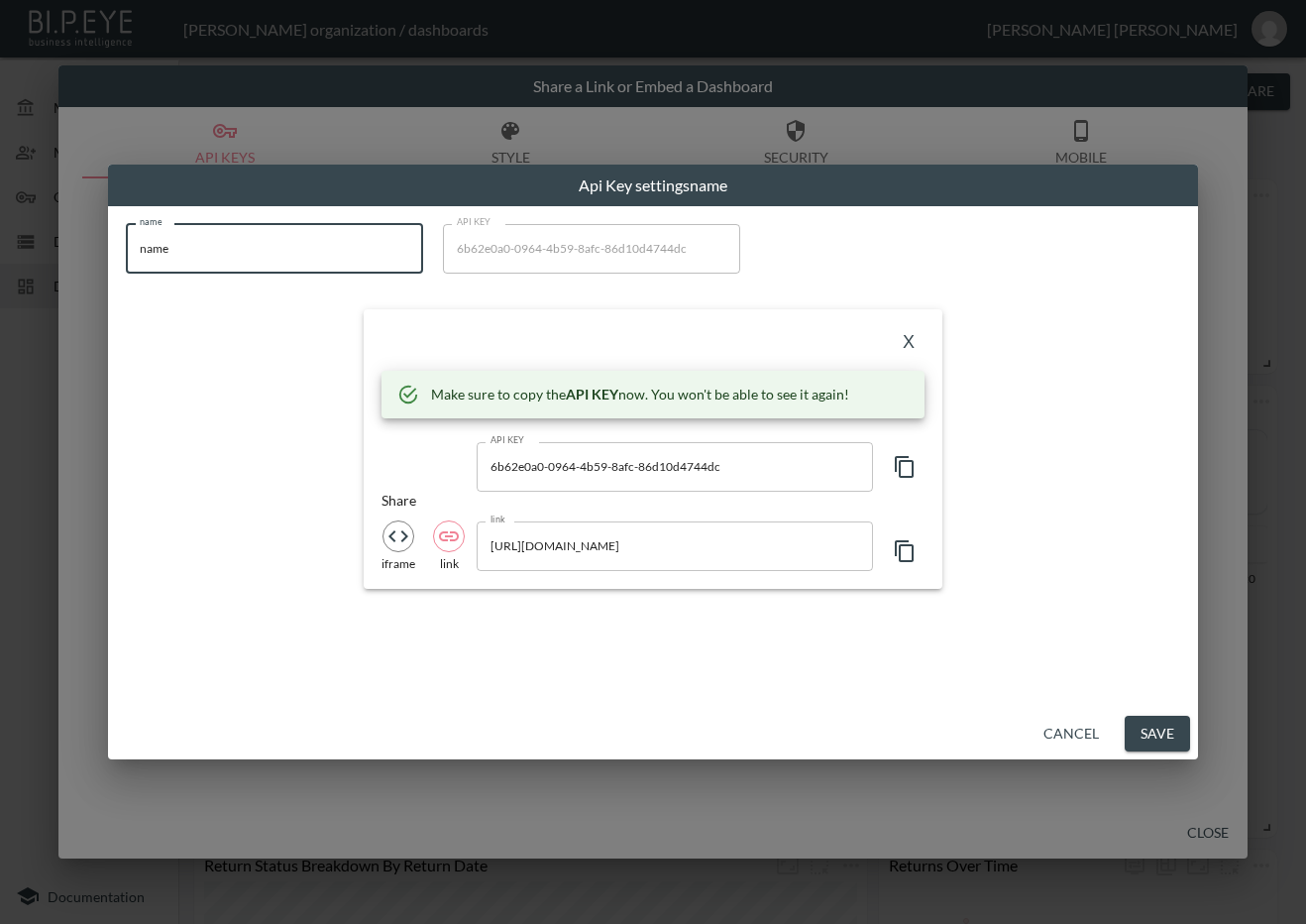
drag, startPoint x: 276, startPoint y: 244, endPoint x: 105, endPoint y: 275, distance: 173.8
click at [100, 262] on div "Api Key settings name name name name API KEY 6b62e0a0-0964-4b59-8afc-86d10d4744…" at bounding box center [653, 462] width 1306 height 924
paste input "TuffStuff"
type input "TuffStuff"
click at [898, 461] on icon "button" at bounding box center [905, 467] width 24 height 24
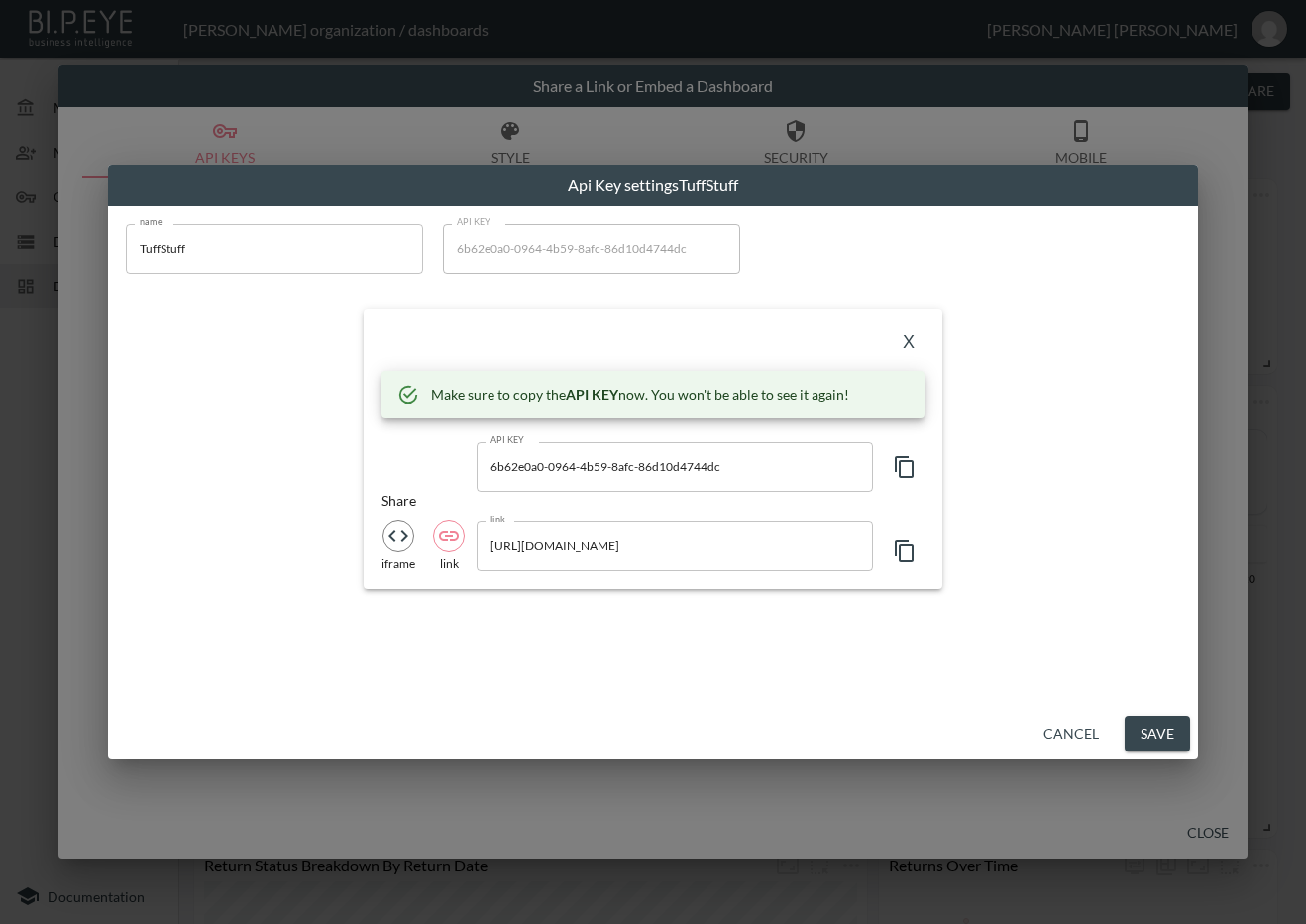
click at [460, 342] on div "X" at bounding box center [653, 343] width 543 height 32
click at [523, 341] on div "X" at bounding box center [653, 343] width 543 height 32
click at [903, 340] on button "X" at bounding box center [909, 343] width 32 height 32
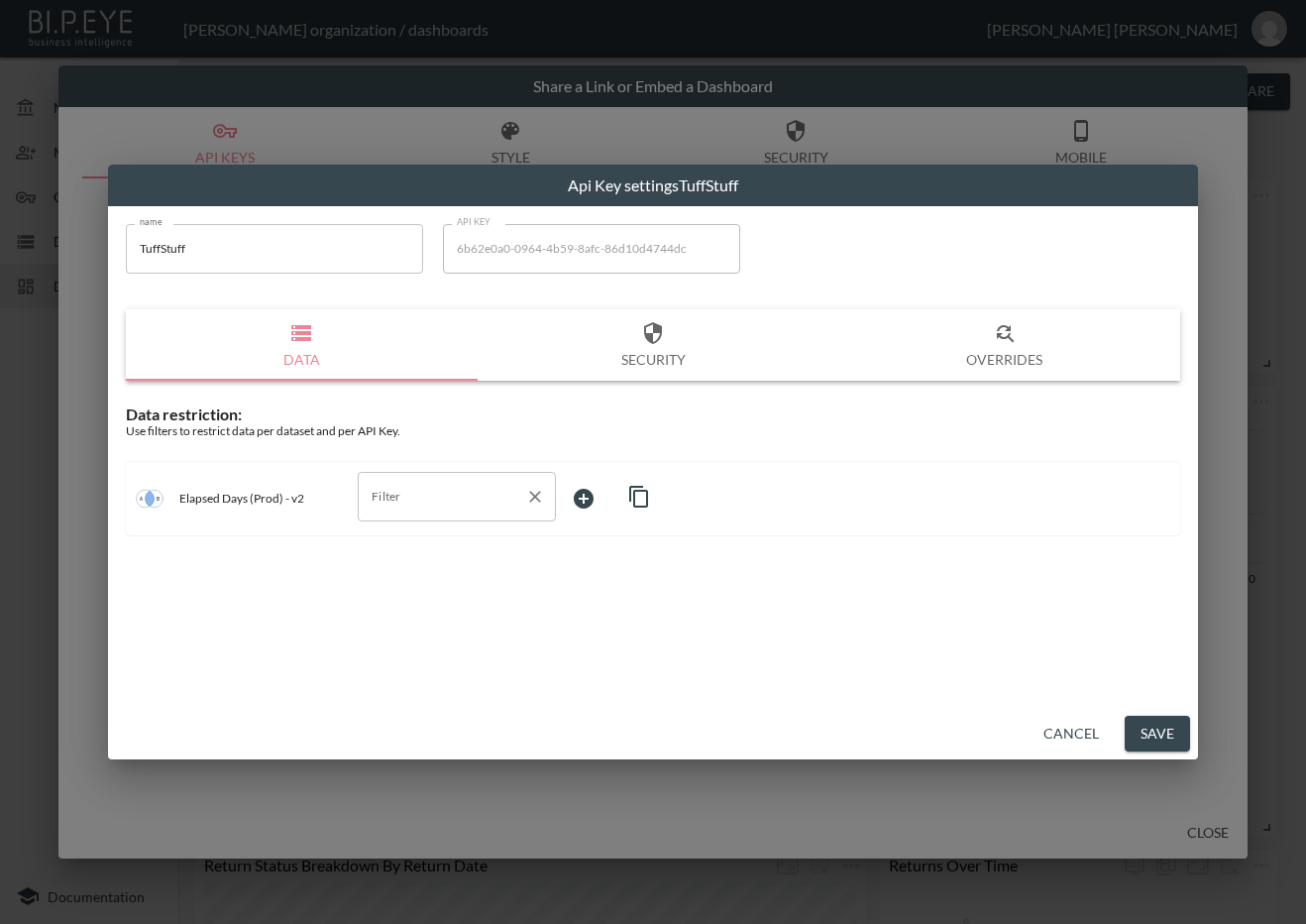
click at [474, 509] on input "Filter" at bounding box center [441, 497] width 151 height 32
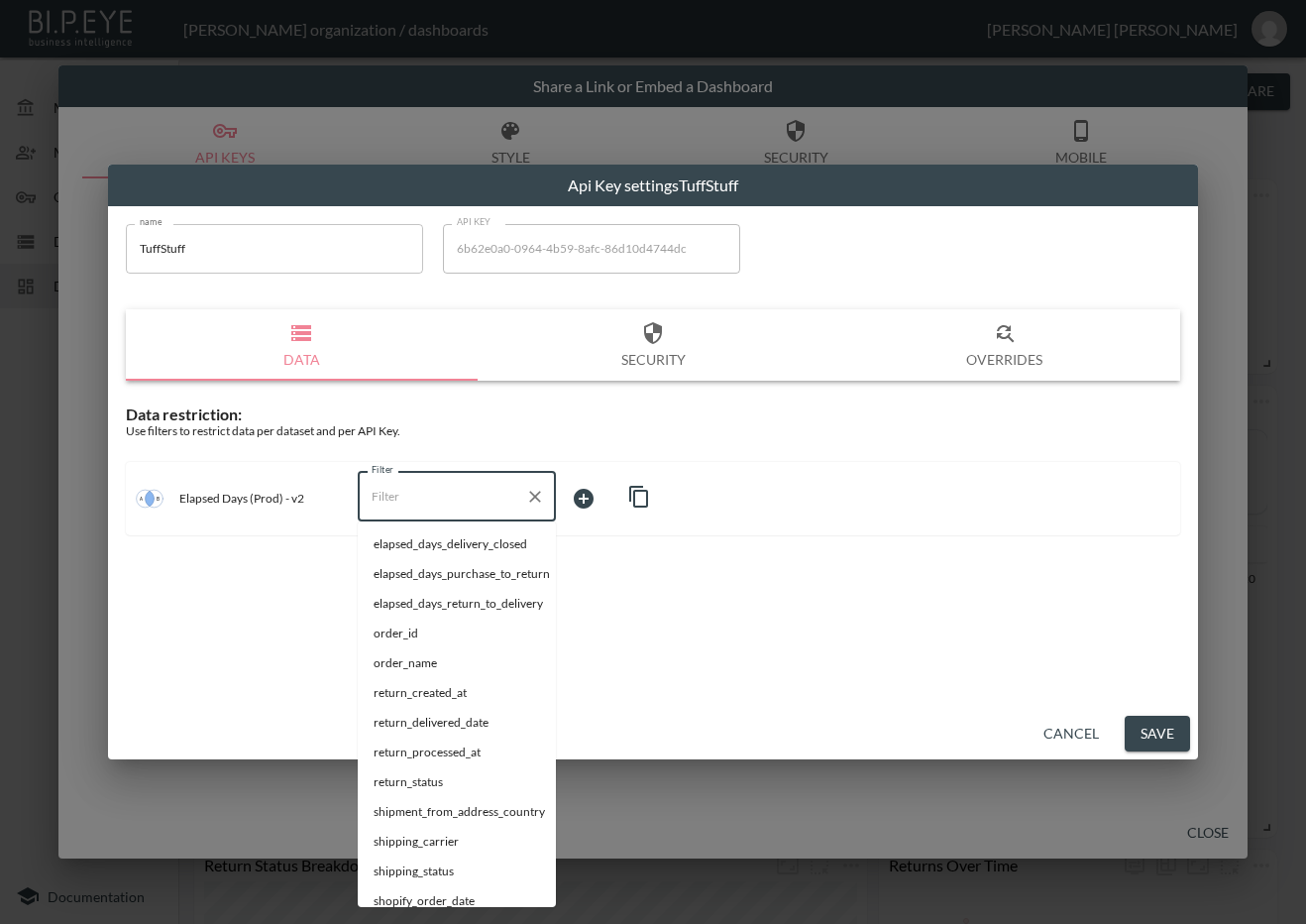
paste input "4sdcIpAOrW8VCluiiNIg"
type input "4sdcIpAOrW8VCluiiNIg"
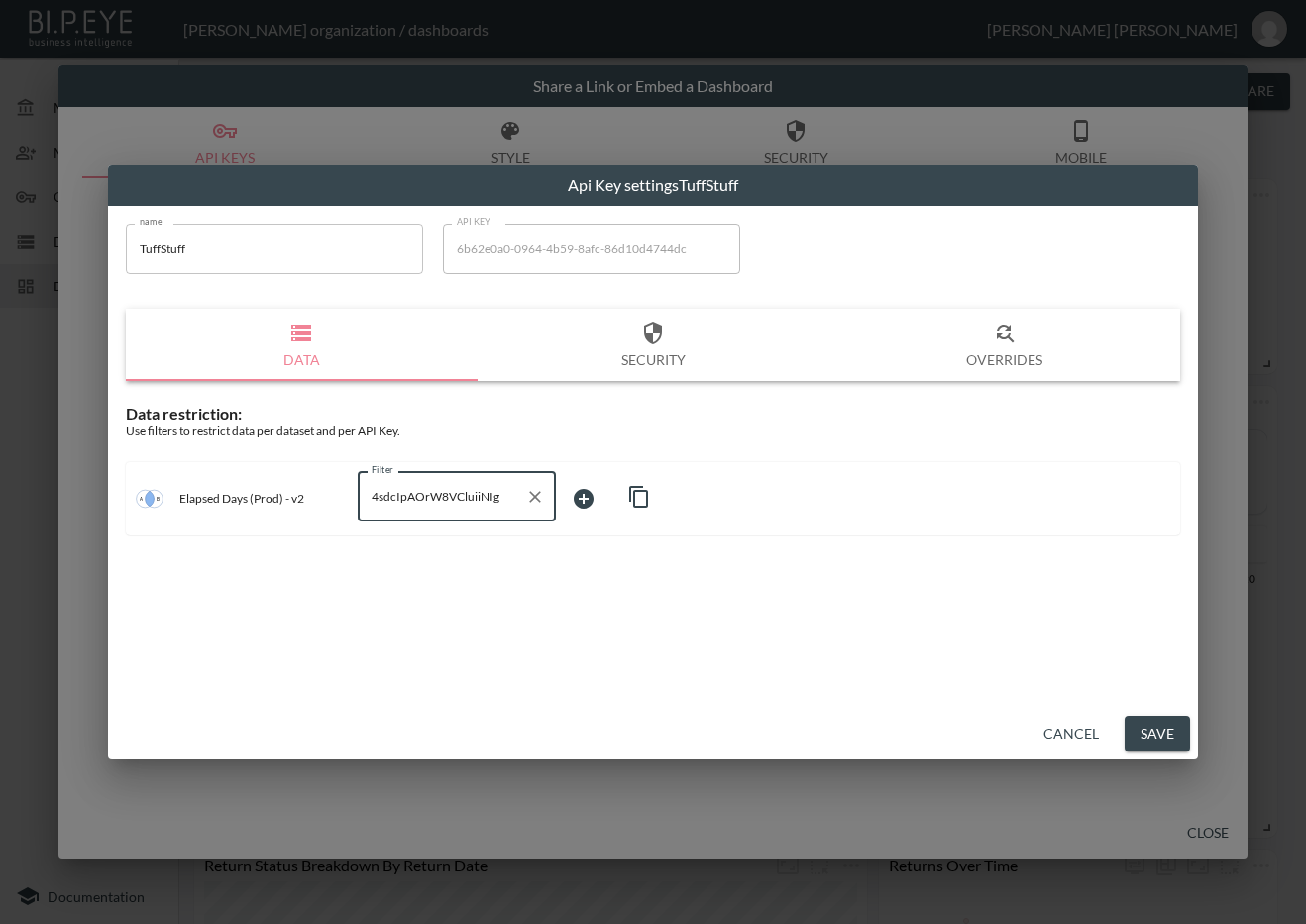
click at [528, 495] on icon "Clear" at bounding box center [535, 497] width 20 height 20
click at [401, 567] on span "swap_id" at bounding box center [456, 574] width 167 height 18
type input "swap_id"
click at [616, 503] on body "BI.P.EYE, Interactive Analytics Dashboards - app [PERSON_NAME] organization / d…" at bounding box center [653, 462] width 1306 height 924
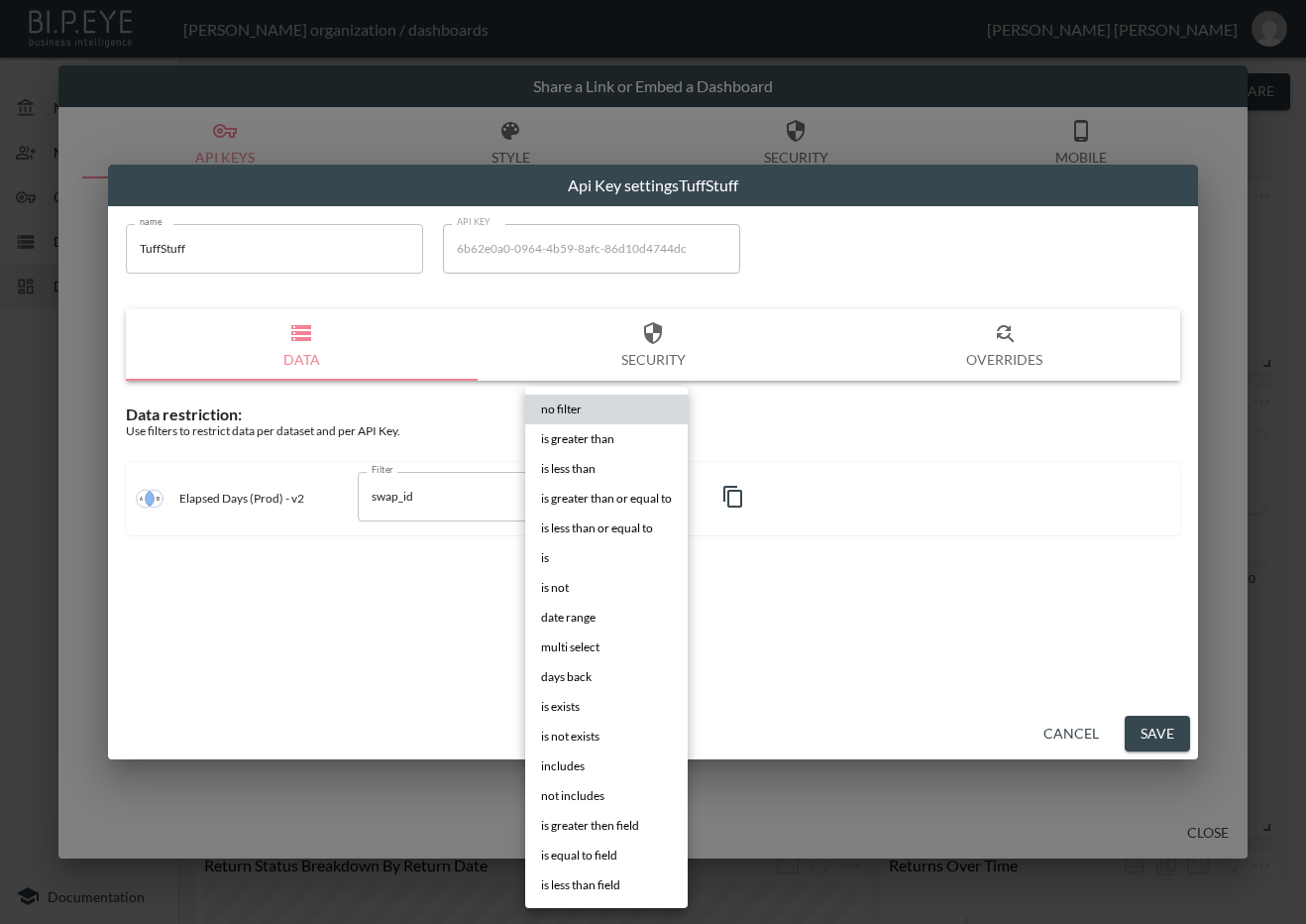
click at [587, 554] on li "is" at bounding box center [606, 558] width 163 height 30
type input "is"
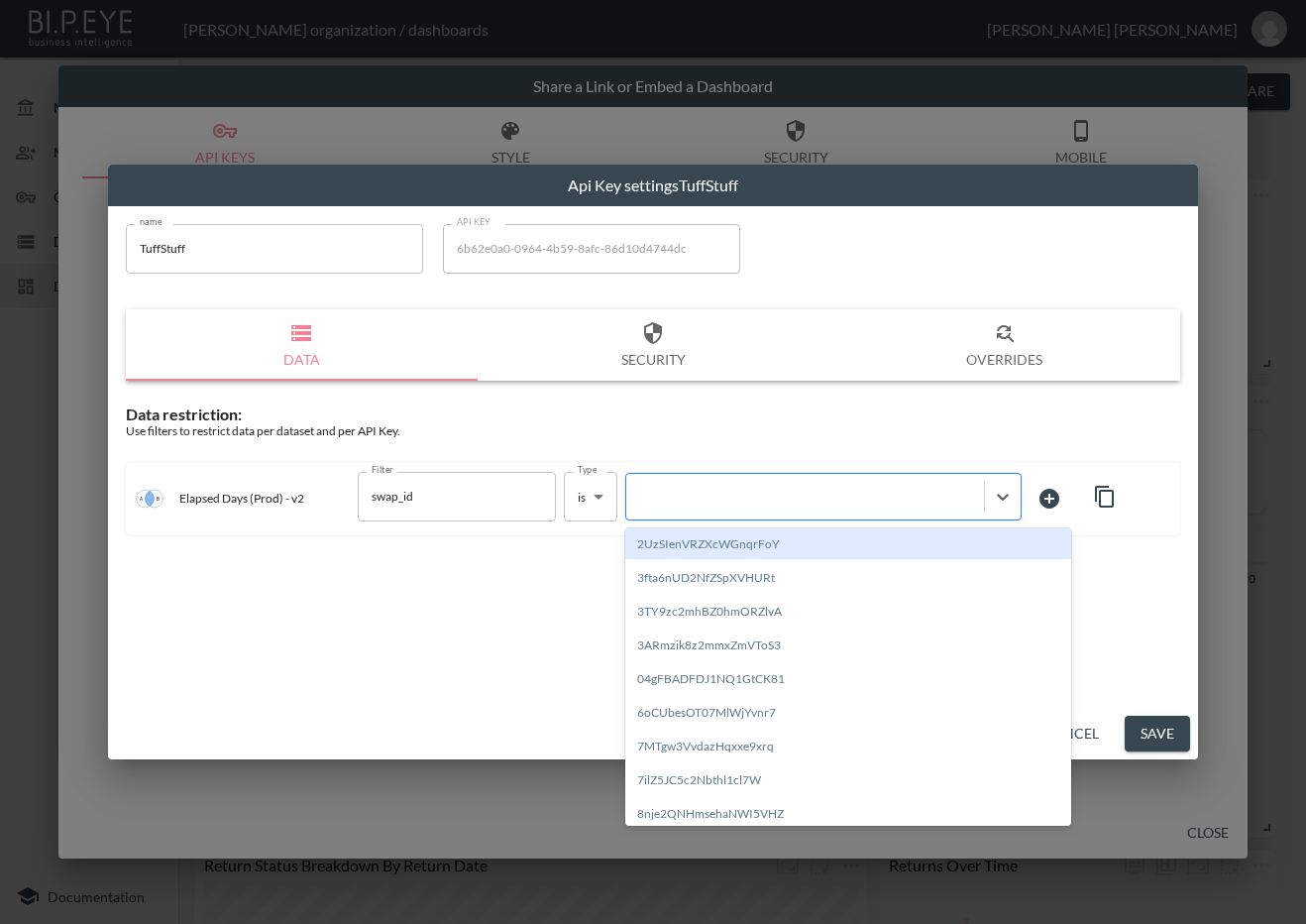
click at [754, 501] on div at bounding box center [805, 496] width 338 height 19
paste input "4sdcIpAOrW8VCluiiNIg"
type input "4sdcIpAOrW8VCluiiNIg"
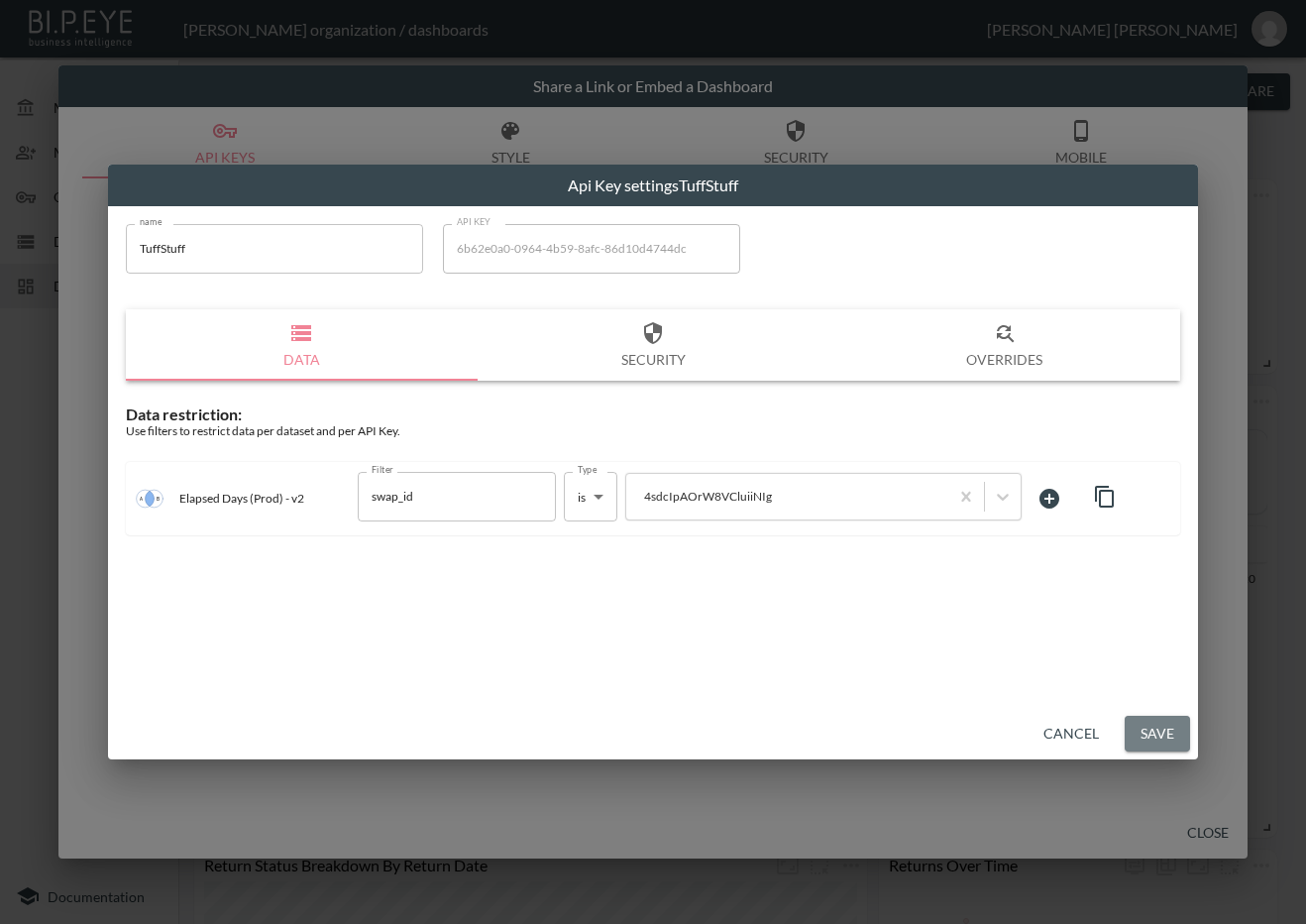
click at [1134, 728] on button "Save" at bounding box center [1157, 733] width 66 height 37
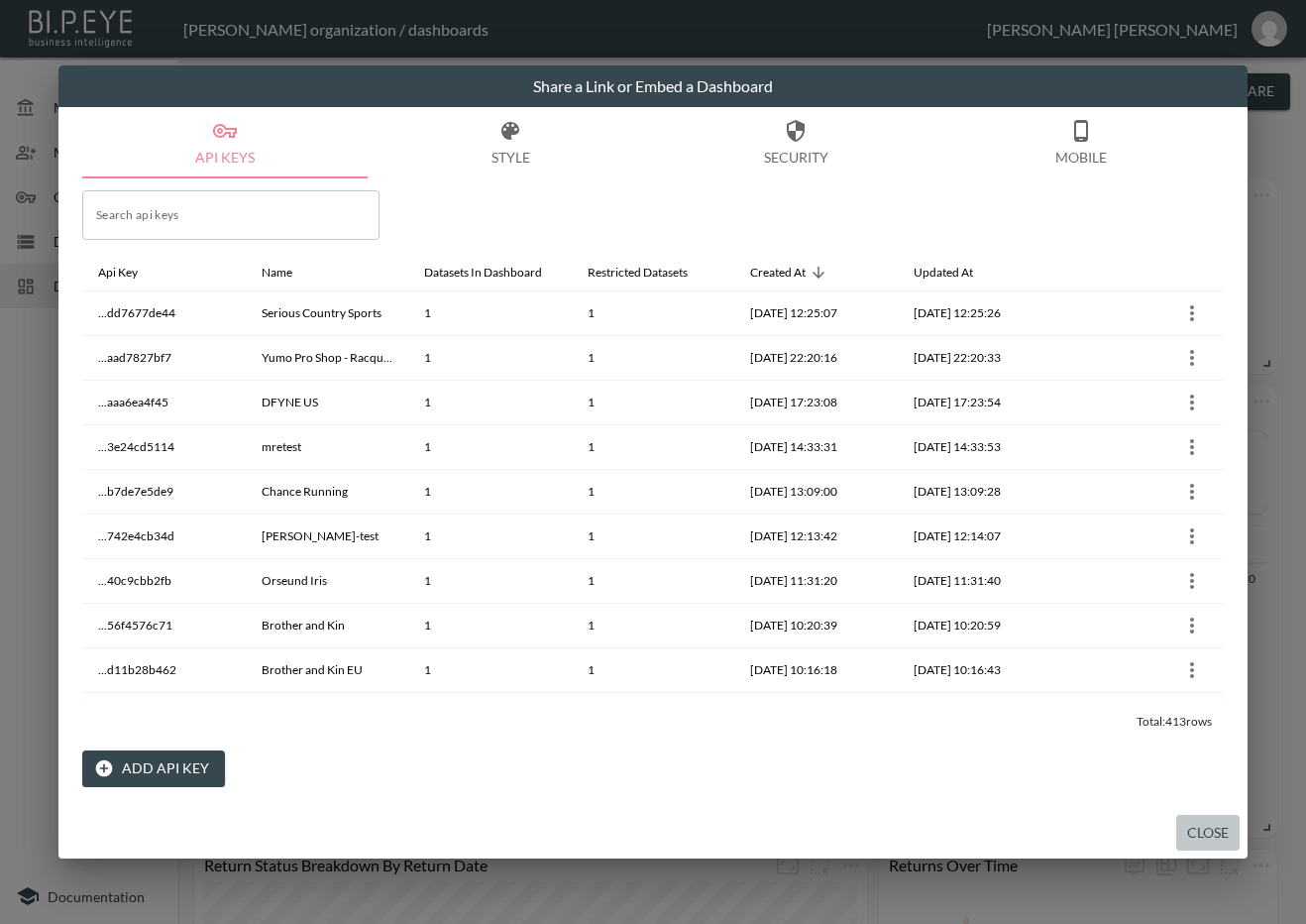
click at [1194, 829] on button "Close" at bounding box center [1208, 832] width 64 height 37
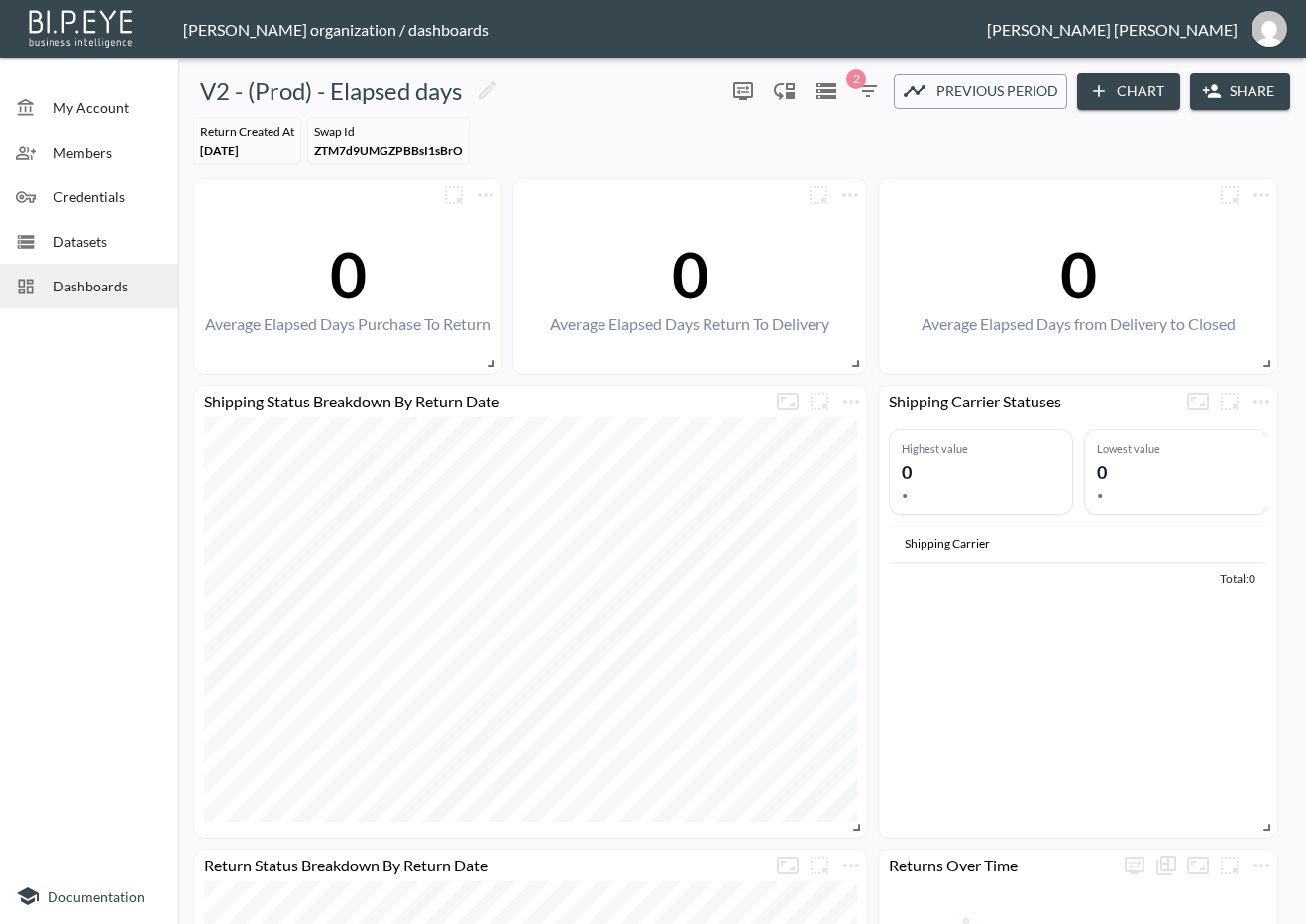
click at [139, 286] on span "Dashboards" at bounding box center [108, 285] width 109 height 21
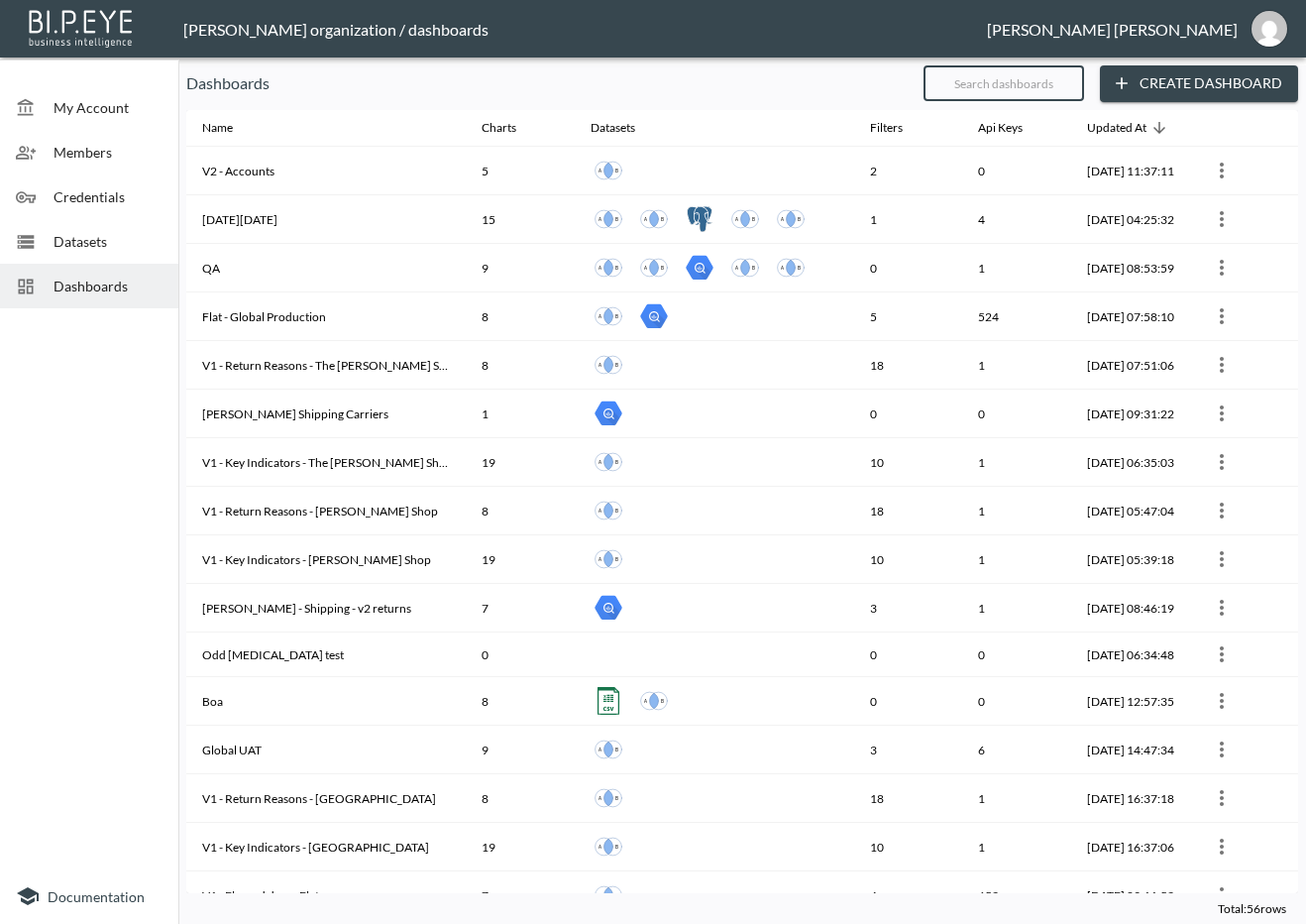
click at [986, 79] on input "text" at bounding box center [1004, 84] width 161 height 50
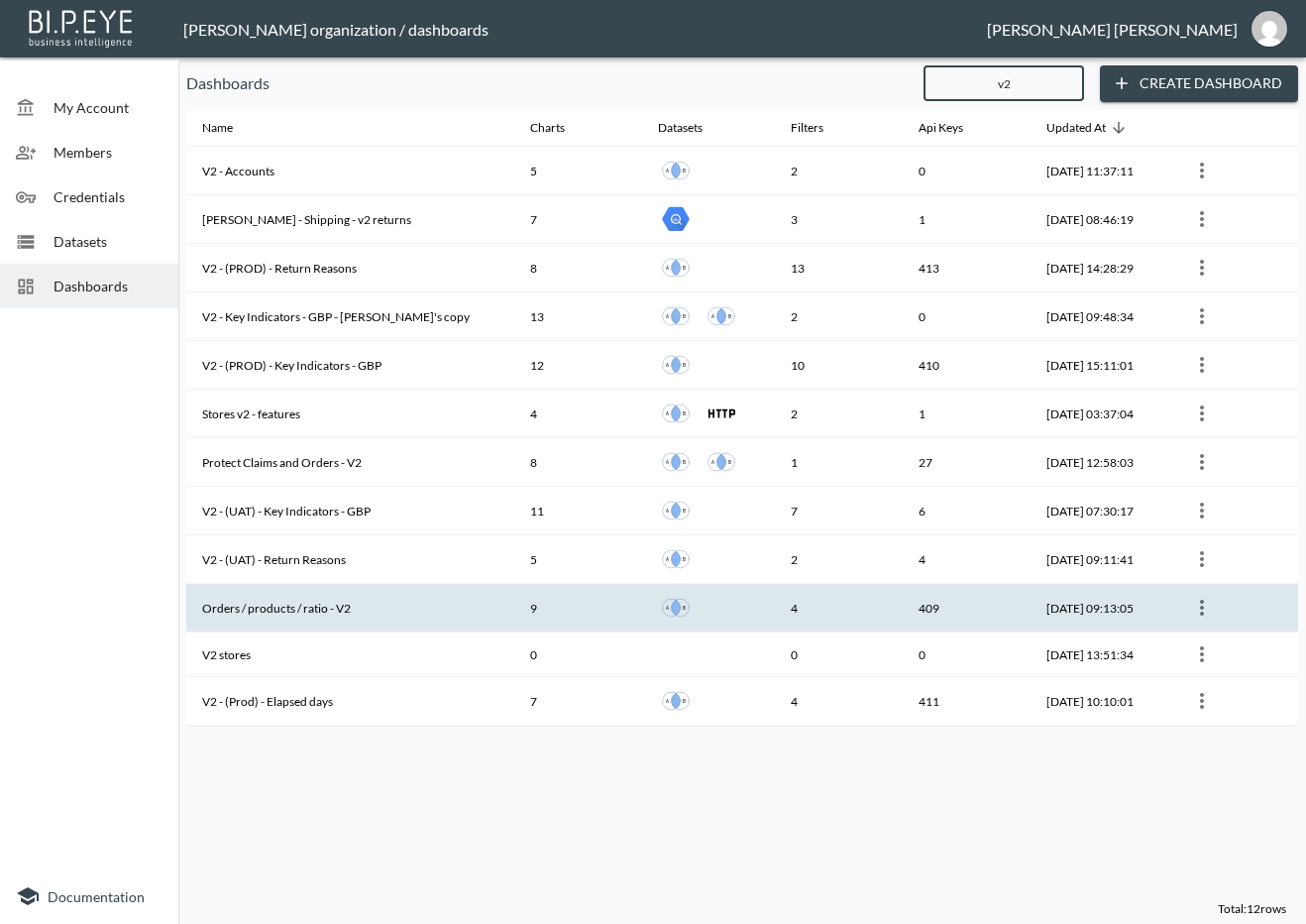
type input "v2"
click at [413, 608] on th "Orders / products / ratio - V2" at bounding box center [350, 608] width 328 height 49
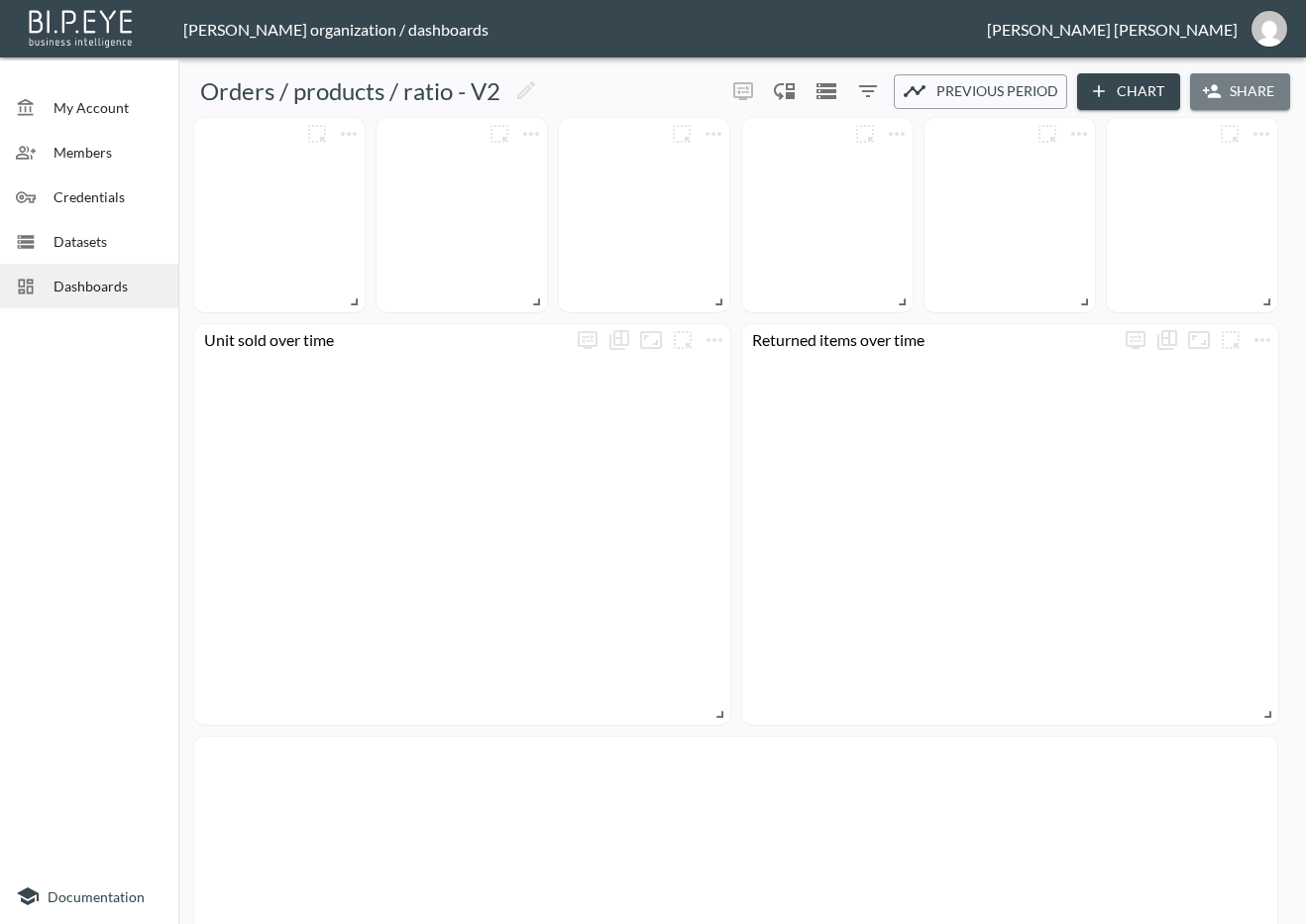
click at [1236, 94] on button "Share" at bounding box center [1240, 91] width 100 height 37
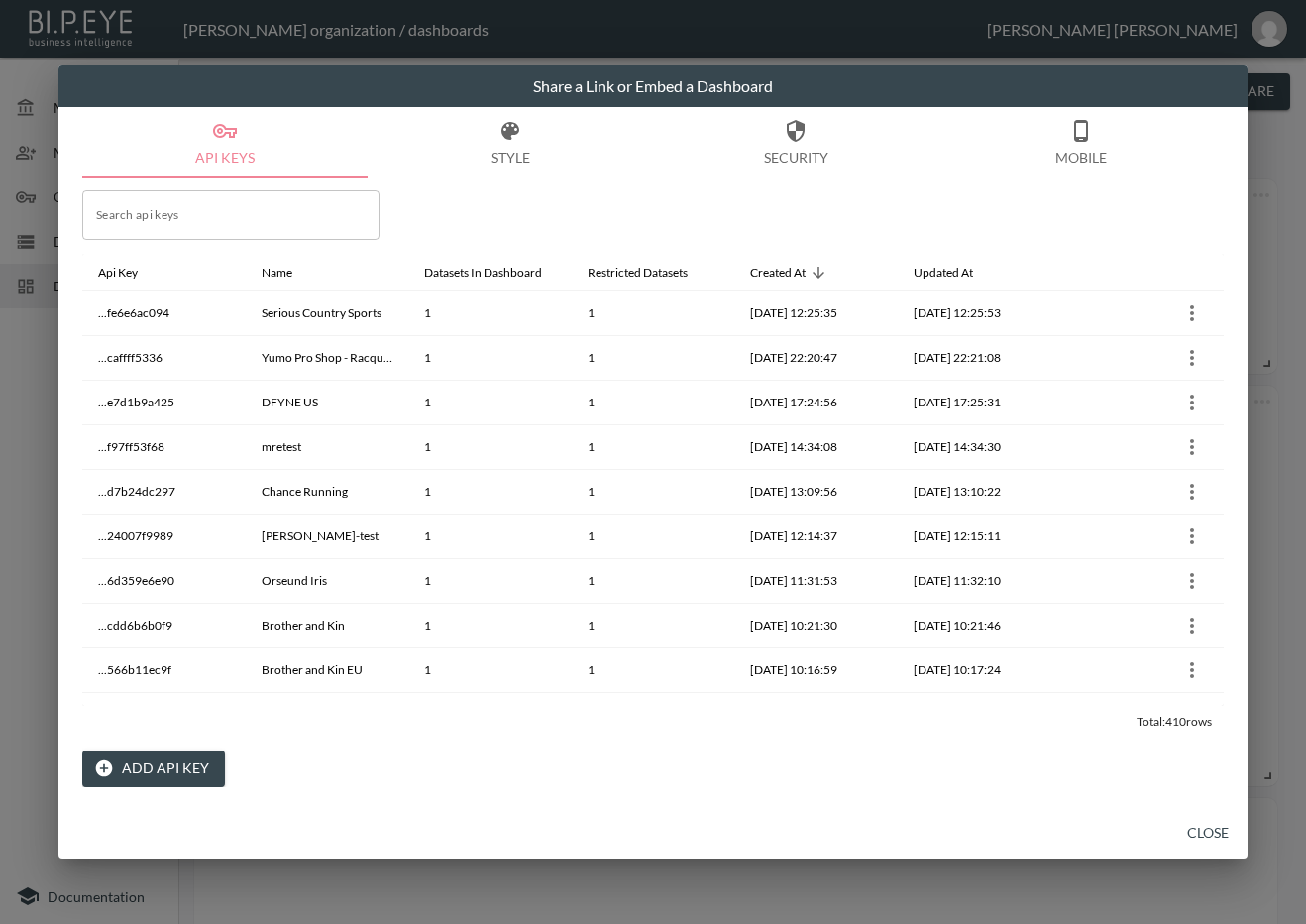
click at [194, 769] on button "Add API Key" at bounding box center [153, 768] width 143 height 37
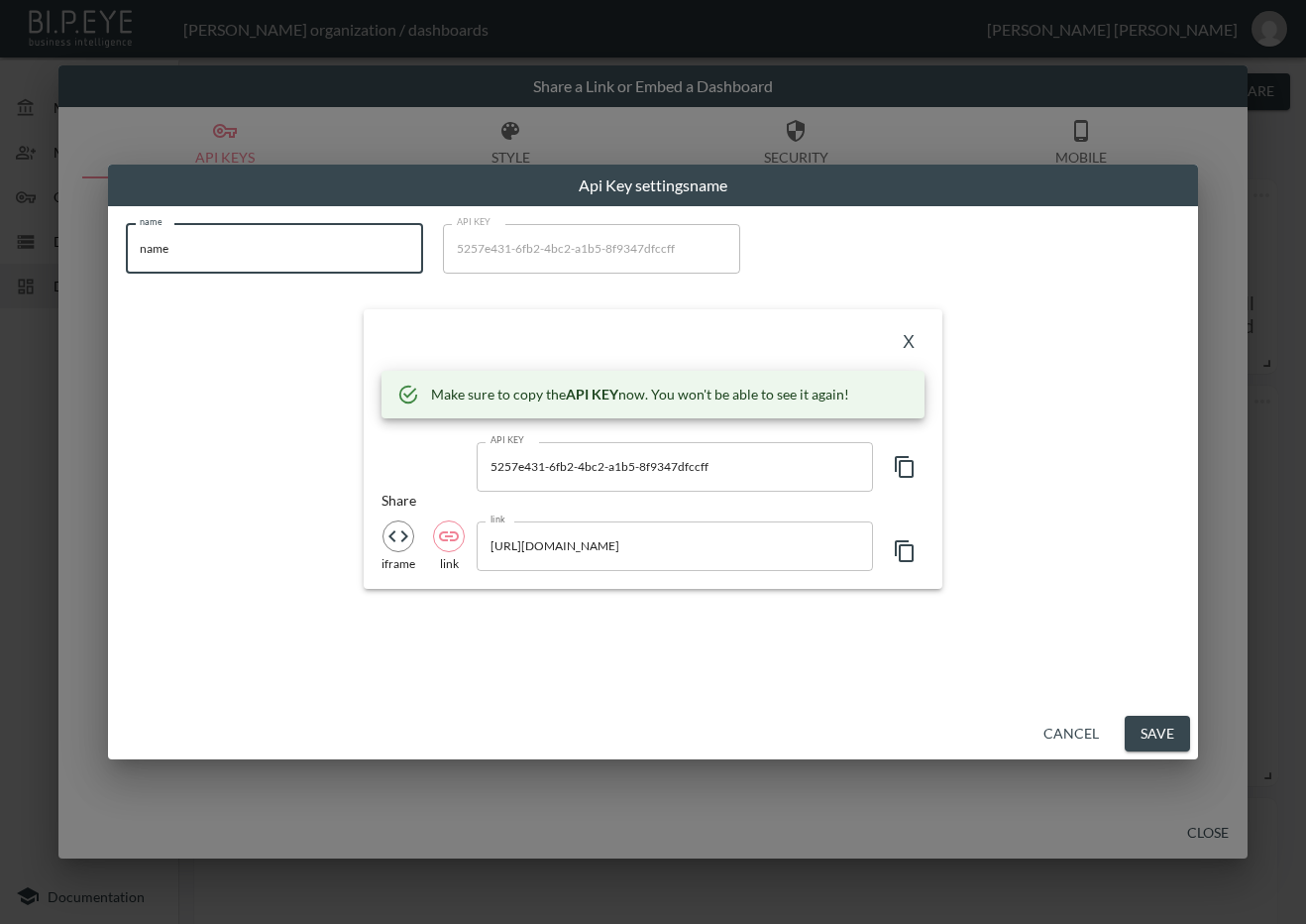
drag, startPoint x: 207, startPoint y: 256, endPoint x: 87, endPoint y: 270, distance: 120.8
click at [89, 259] on div "Api Key settings name name name name API KEY 5257e431-6fb2-4bc2-a1b5-8f9347dfcc…" at bounding box center [653, 462] width 1306 height 924
paste input "4sdcIpAOrW8VCluiiNIg"
type input "4sdcIpAOrW8VCluiiNIg"
drag, startPoint x: 274, startPoint y: 257, endPoint x: 44, endPoint y: 254, distance: 230.0
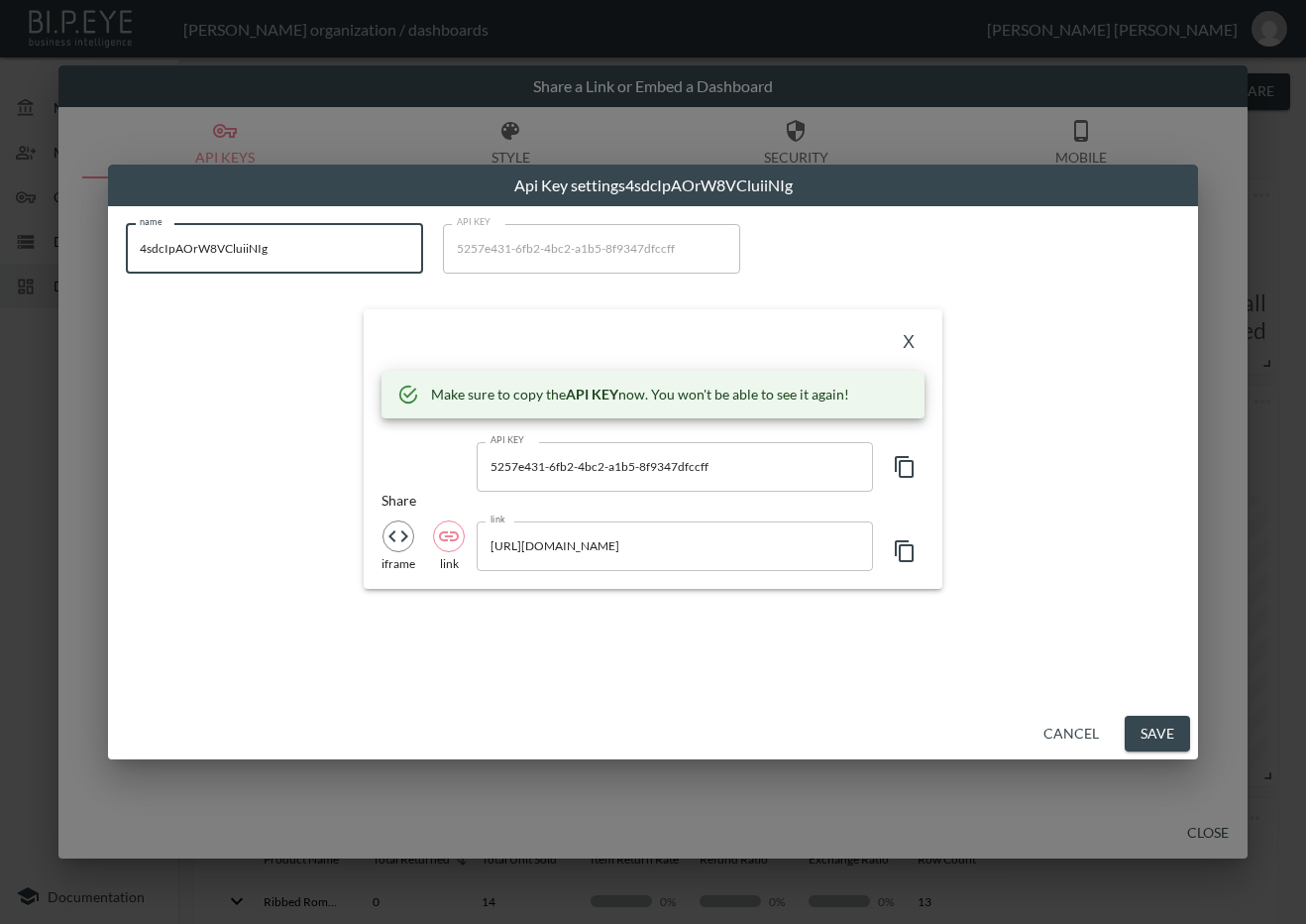
click at [44, 254] on div "Api Key settings 4sdcIpAOrW8VCluiiNIg name 4sdcIpAOrW8VCluiiNIg name API KEY 52…" at bounding box center [653, 462] width 1306 height 924
drag, startPoint x: 244, startPoint y: 261, endPoint x: 205, endPoint y: 265, distance: 39.2
click at [205, 265] on input "name" at bounding box center [274, 248] width 297 height 50
paste input "TuffStuff"
type input "TuffStuff"
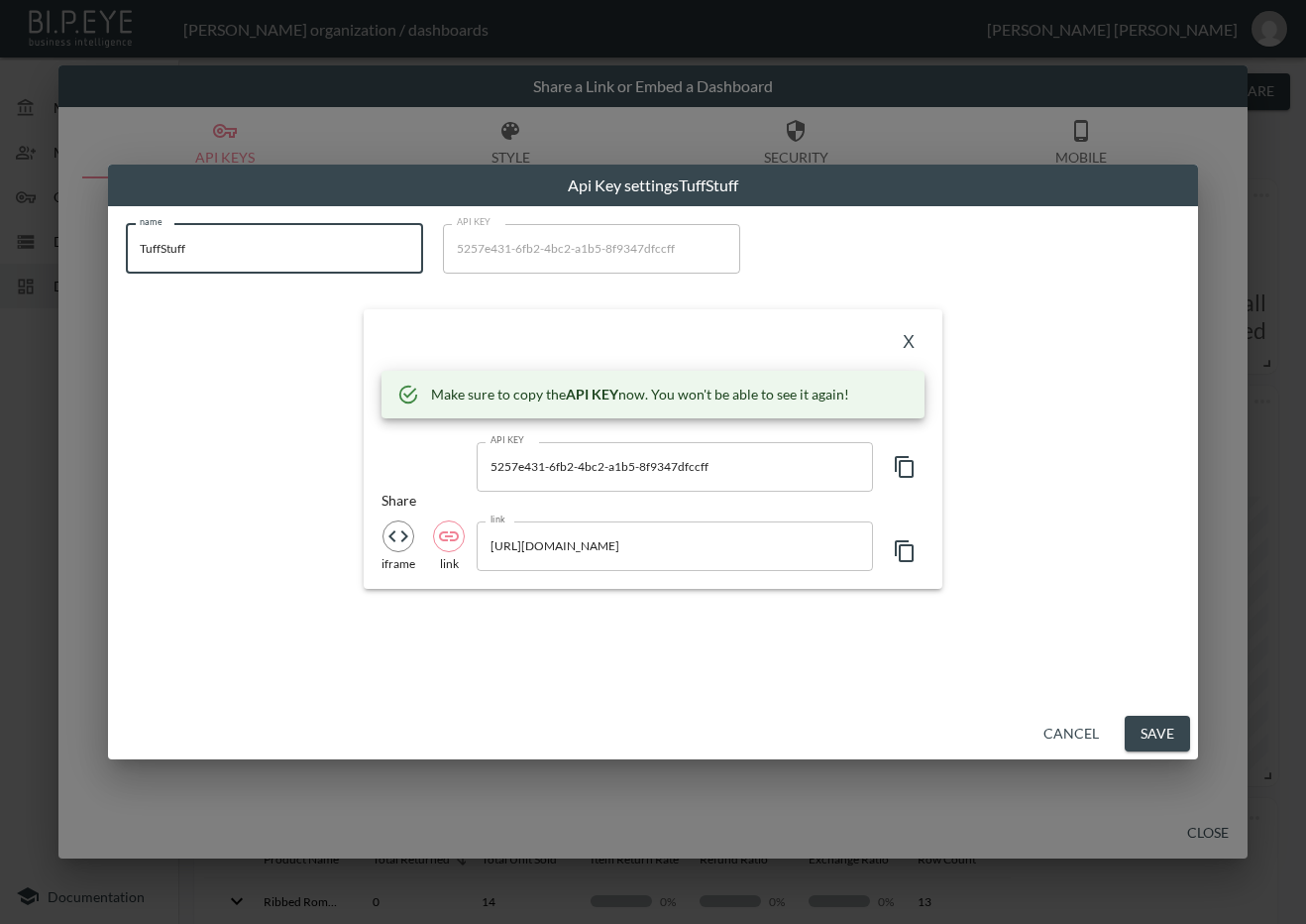
click at [909, 460] on icon "button" at bounding box center [904, 467] width 19 height 22
drag, startPoint x: 418, startPoint y: 445, endPoint x: 702, endPoint y: 367, distance: 294.5
click at [418, 445] on div "API KEY 5257e431-6fb2-4bc2-a1b5-8f9347dfccff API KEY" at bounding box center [653, 467] width 543 height 50
click at [899, 335] on button "X" at bounding box center [909, 343] width 32 height 32
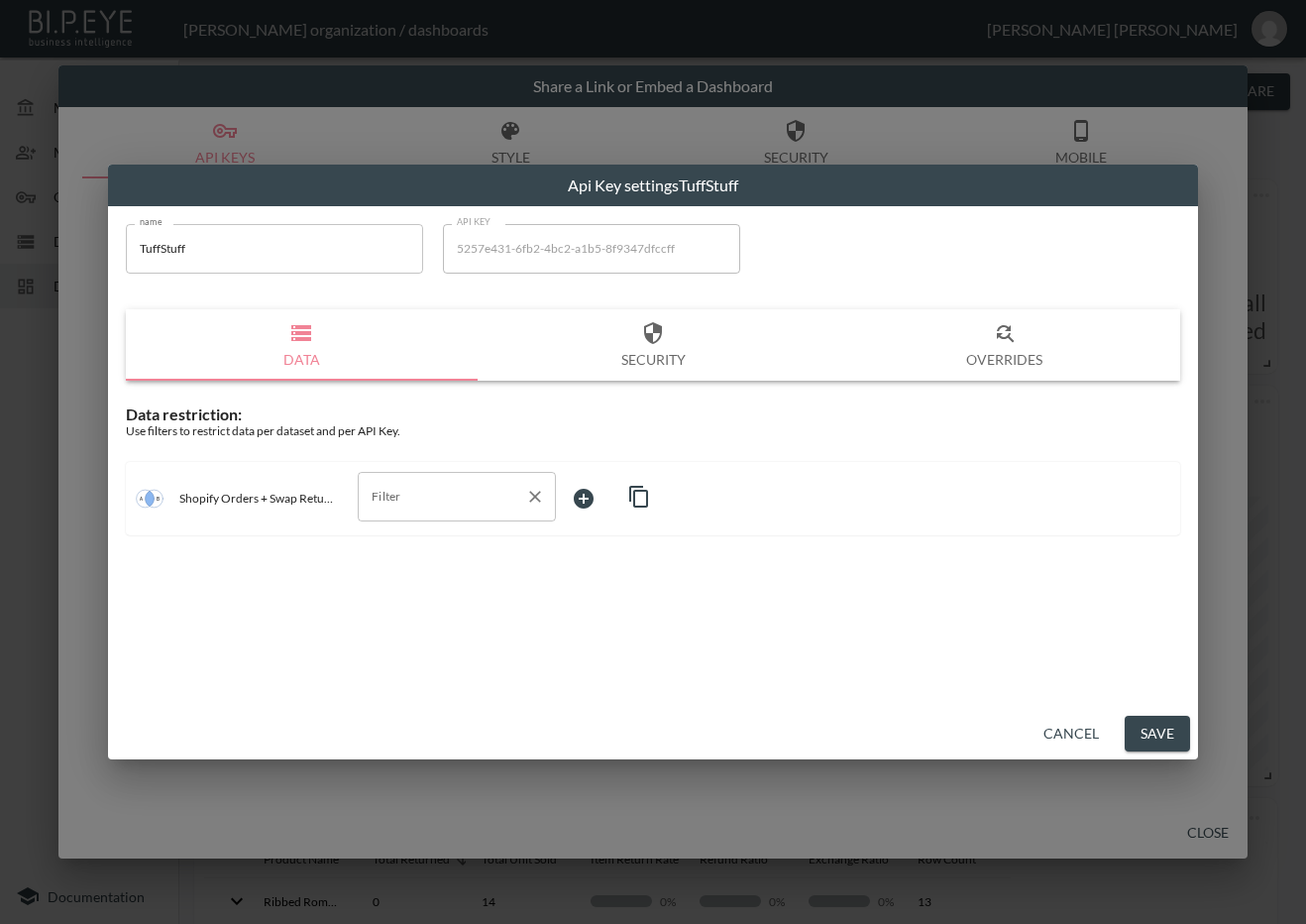
click at [426, 496] on input "Filter" at bounding box center [441, 497] width 151 height 32
click at [399, 591] on li "swap_id" at bounding box center [457, 604] width 199 height 30
type input "swap_id"
click at [642, 492] on body "BI.P.EYE, Interactive Analytics Dashboards - app [PERSON_NAME] organization / d…" at bounding box center [653, 462] width 1306 height 924
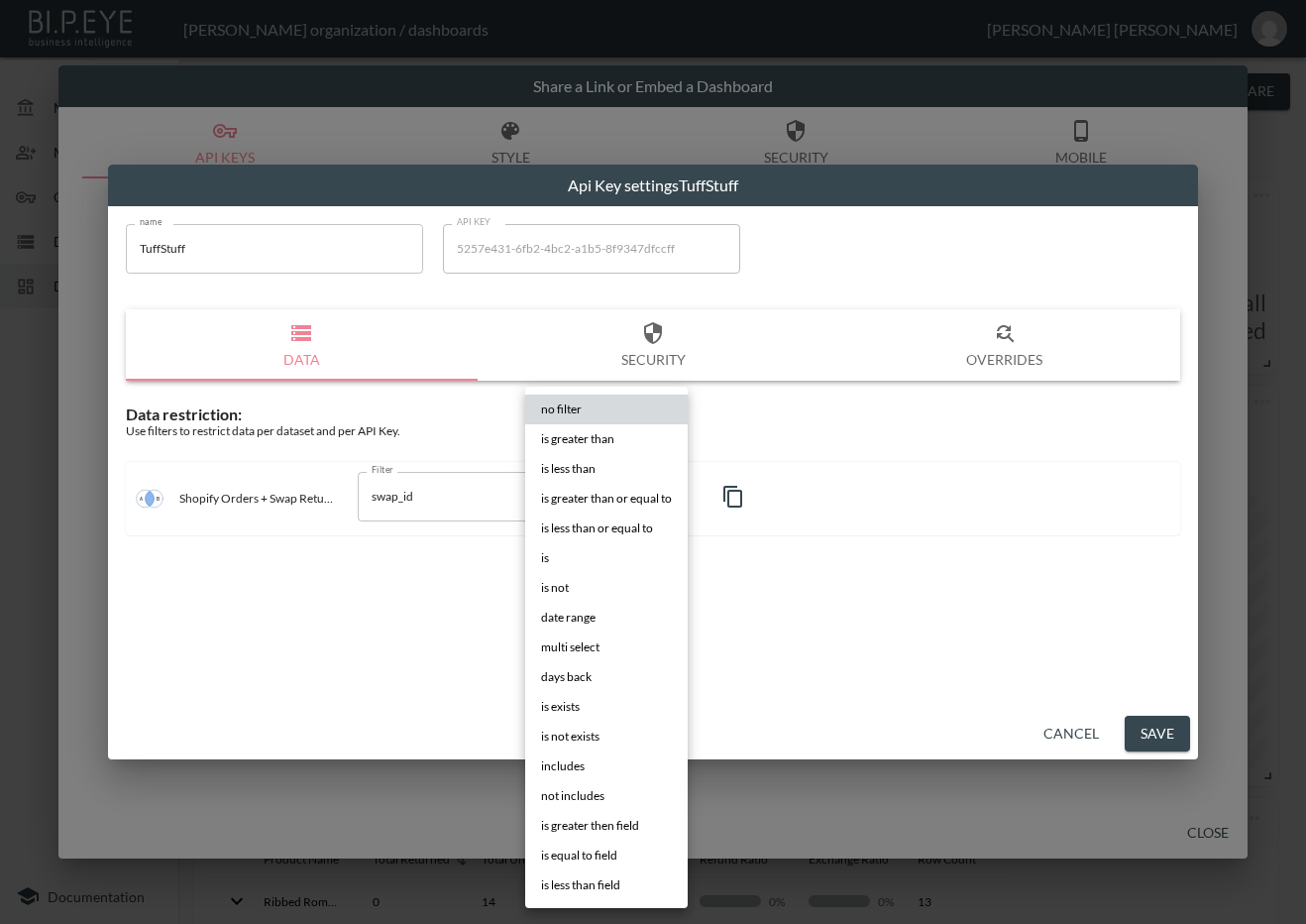
click at [587, 558] on li "is" at bounding box center [606, 558] width 163 height 30
type input "is"
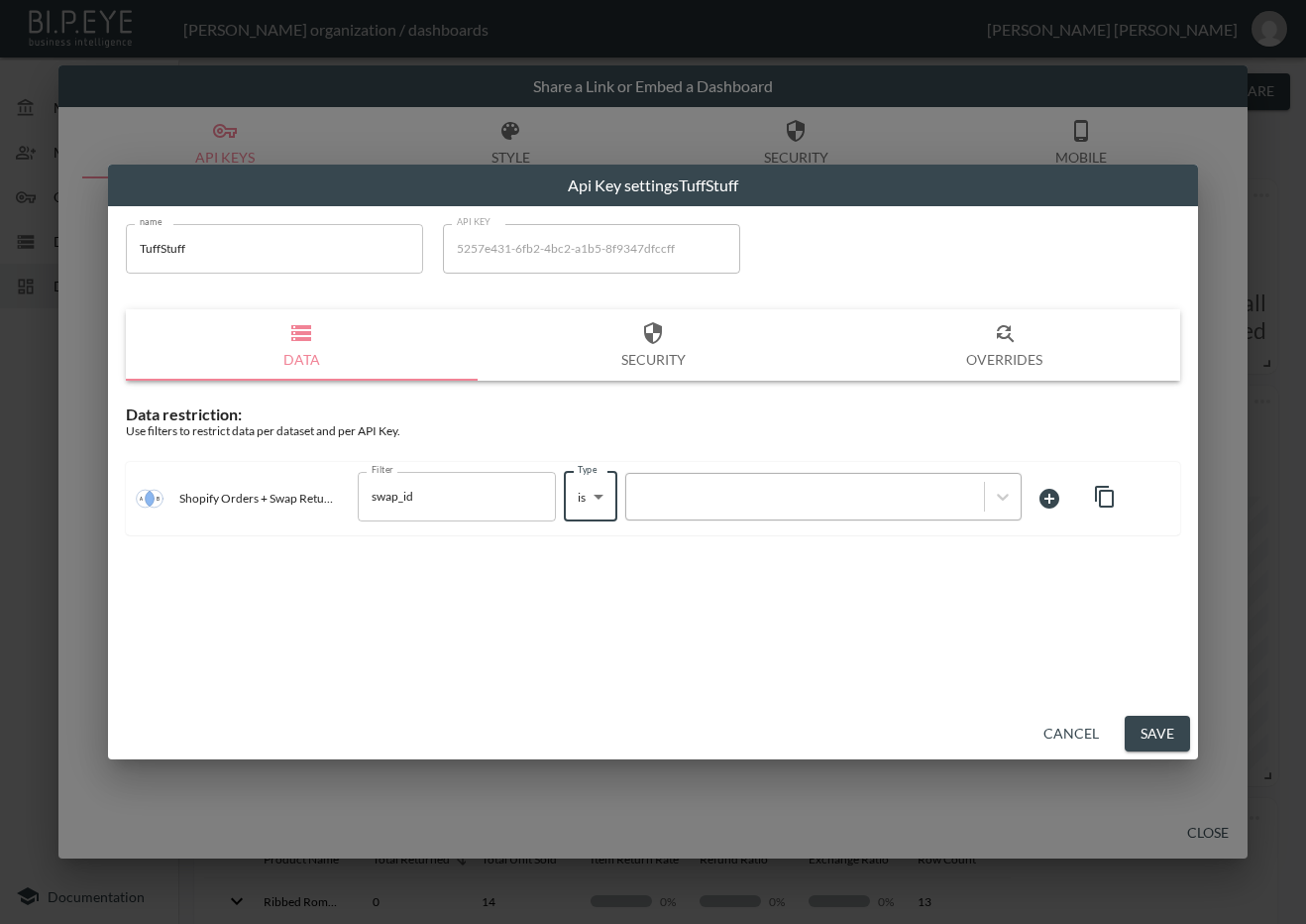
click at [696, 486] on div at bounding box center [805, 496] width 358 height 27
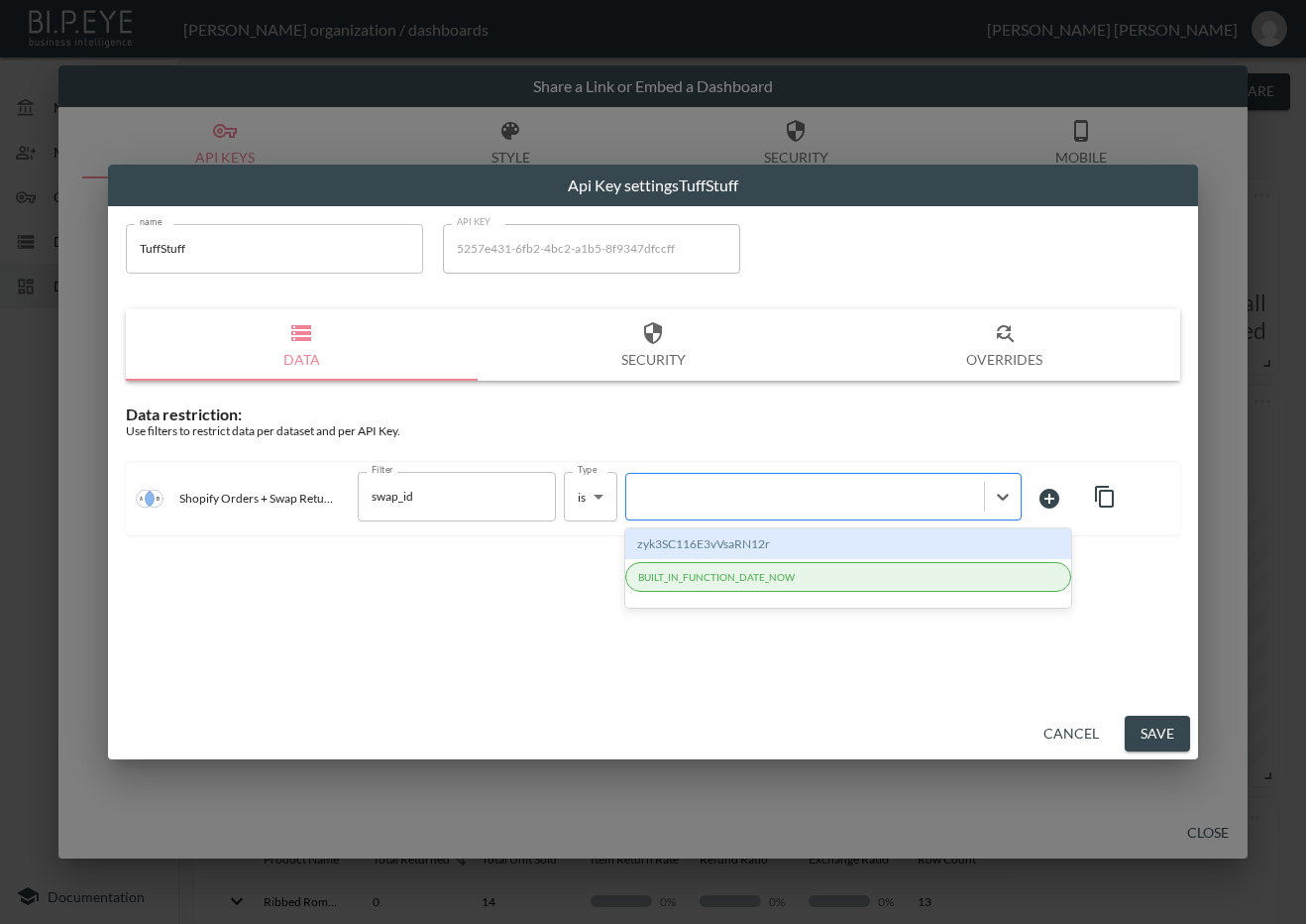
paste input "4sdcIpAOrW8VCluiiNIg"
type input "4sdcIpAOrW8VCluiiNIg"
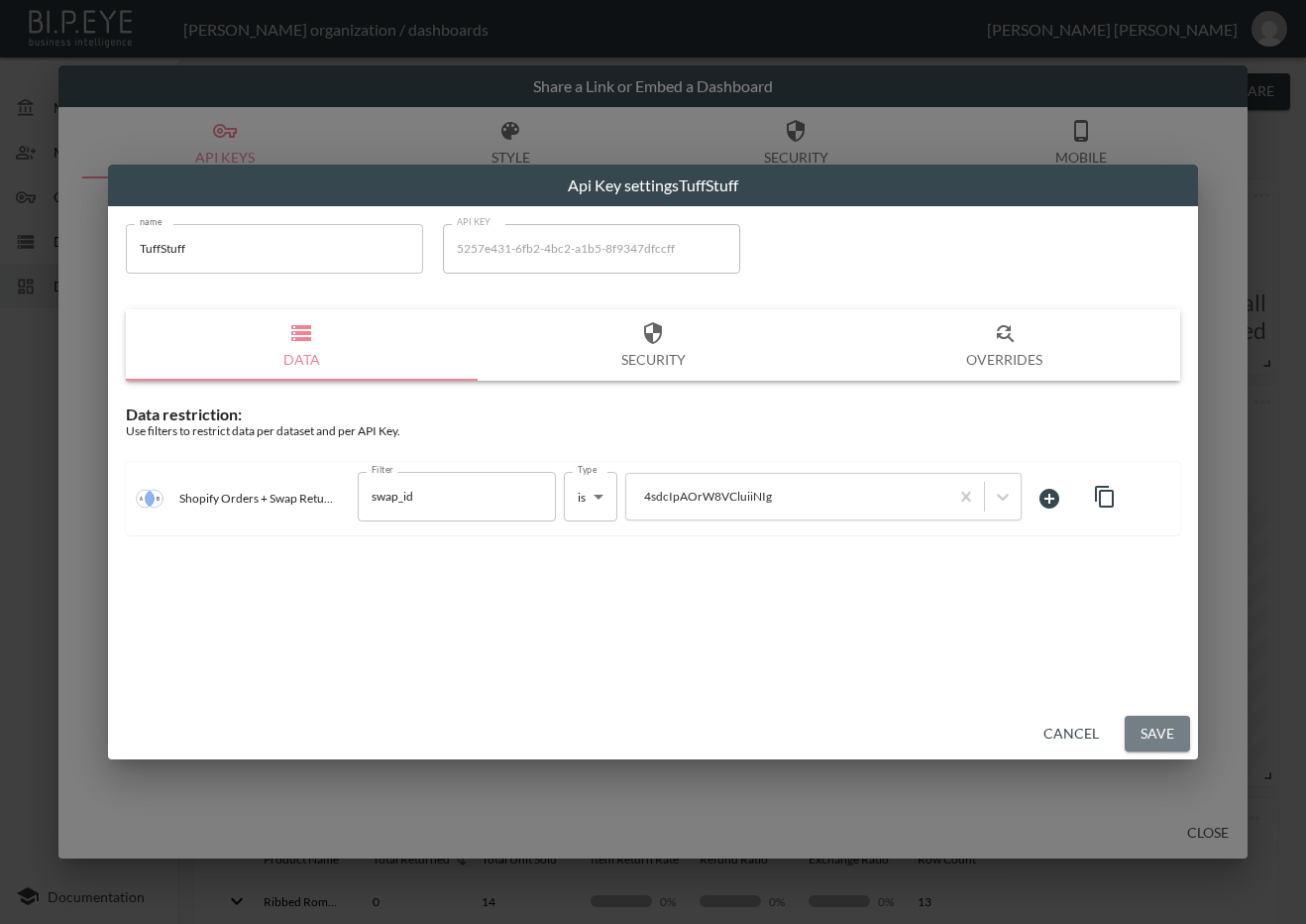
click at [1156, 722] on button "Save" at bounding box center [1157, 733] width 66 height 37
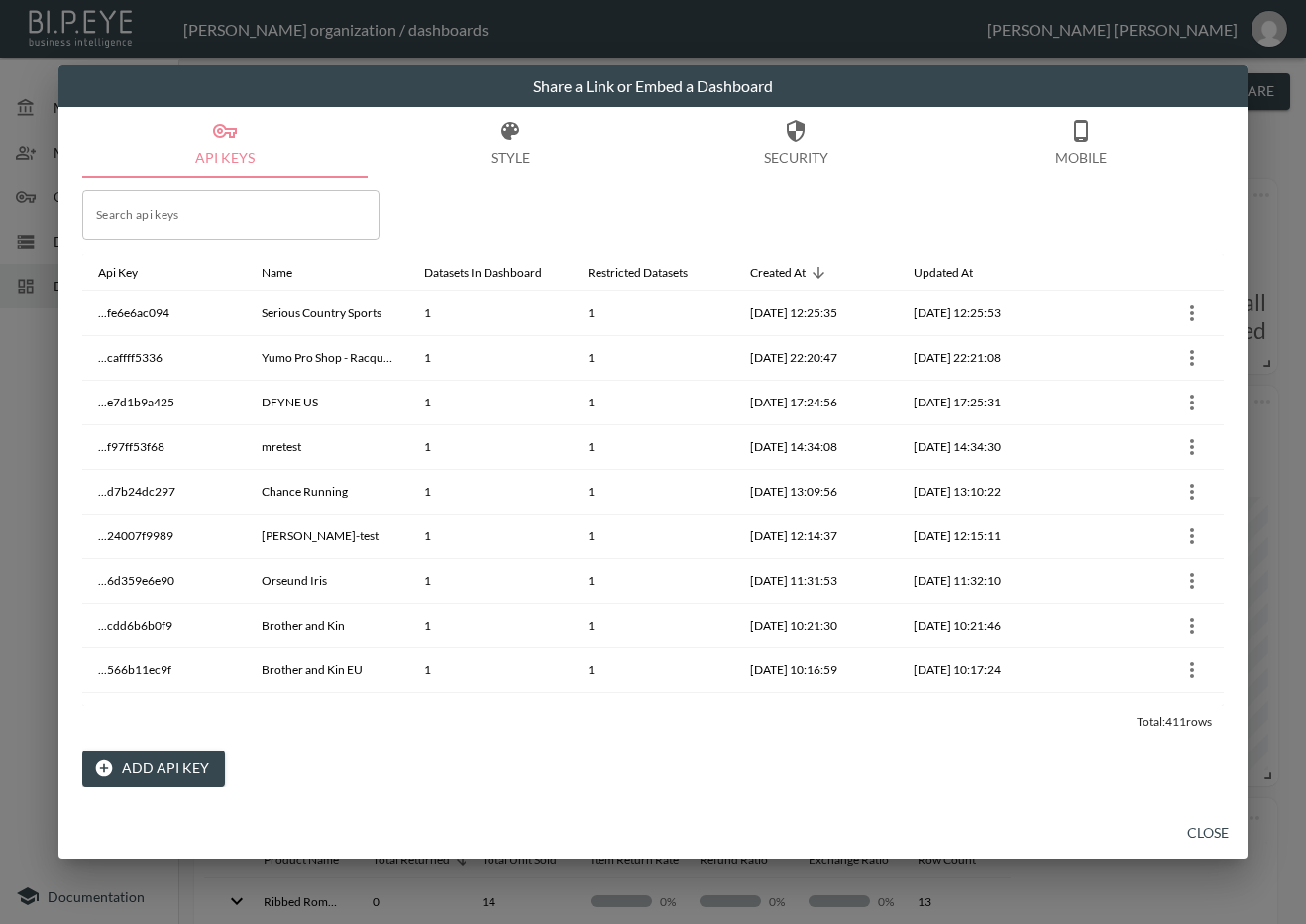
click at [1208, 834] on button "Close" at bounding box center [1208, 832] width 64 height 37
